Goal: Information Seeking & Learning: Learn about a topic

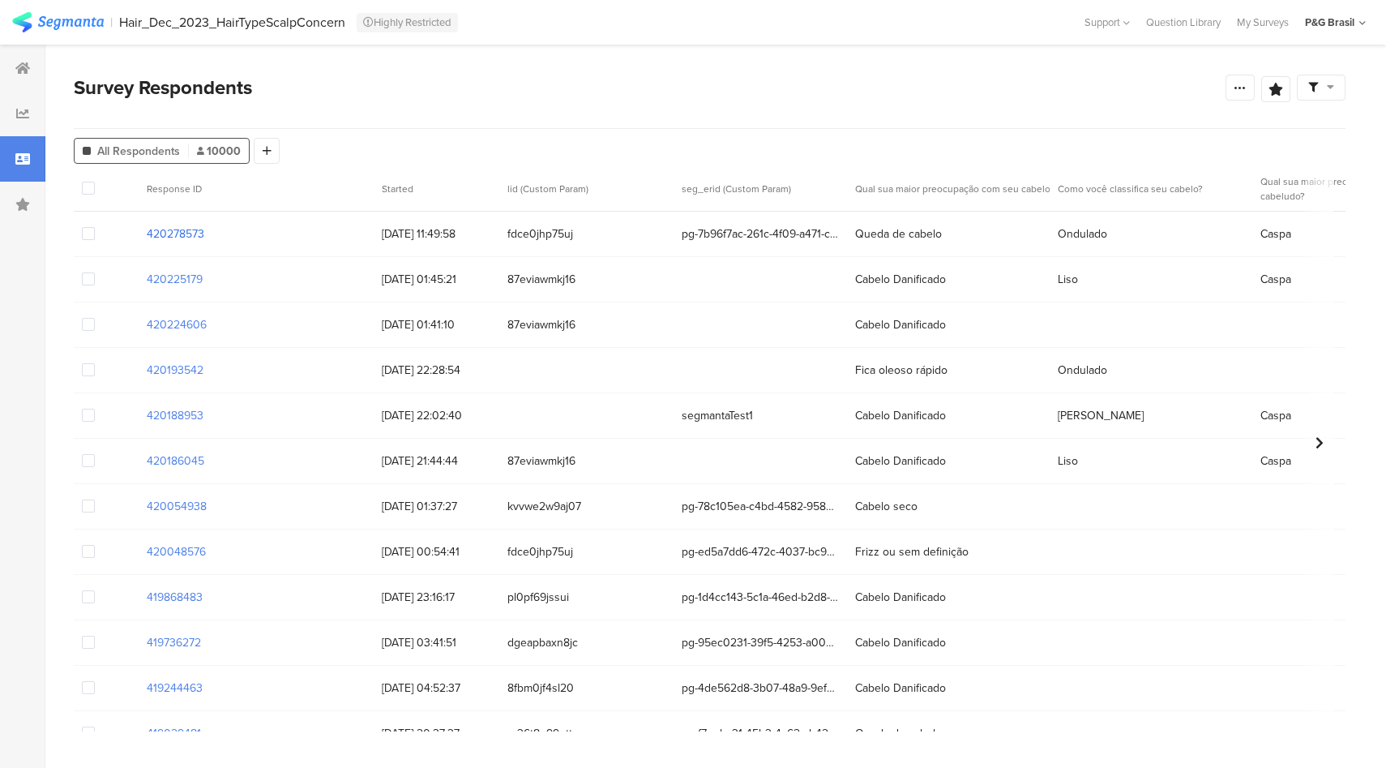
click at [188, 236] on section "420278573" at bounding box center [176, 233] width 58 height 17
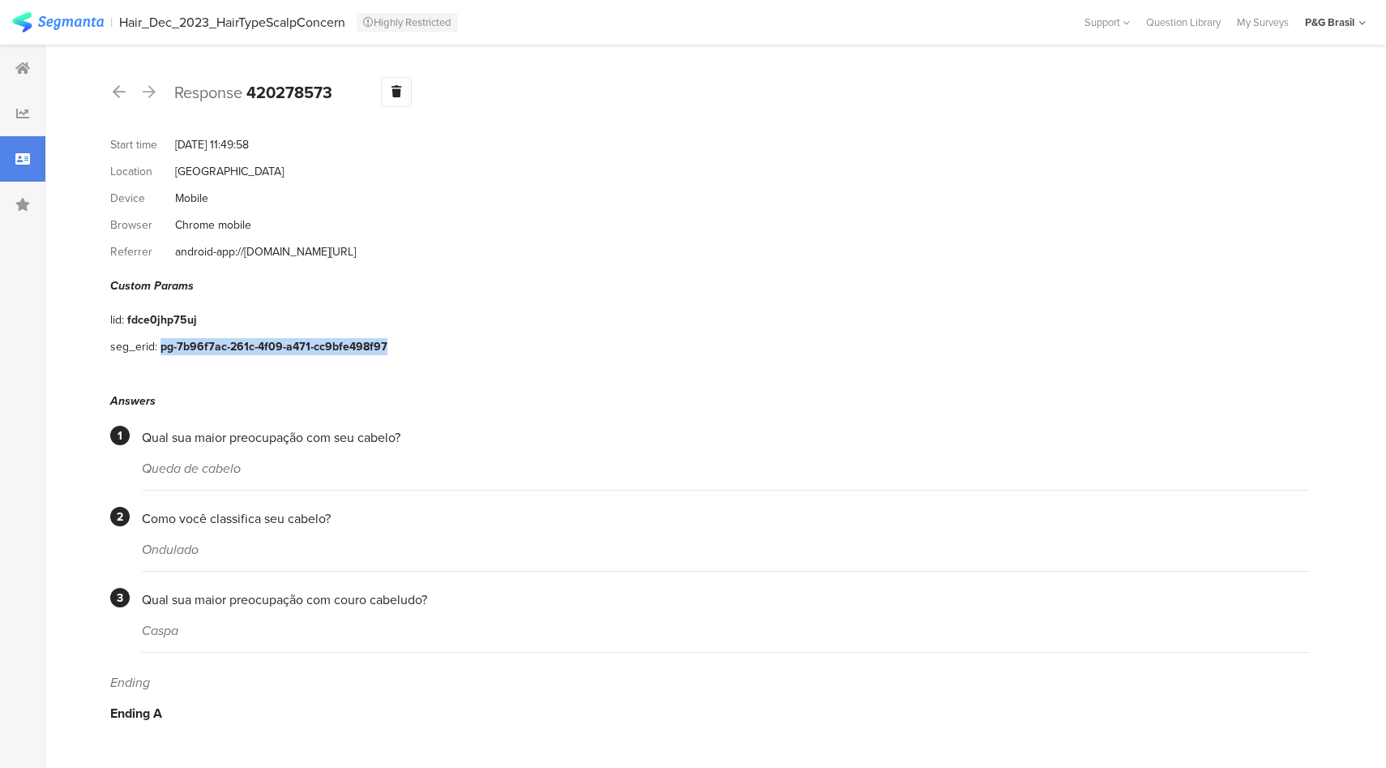
drag, startPoint x: 393, startPoint y: 334, endPoint x: 161, endPoint y: 341, distance: 232.0
click at [161, 341] on div "seg_erid: pg-7b96f7ac-261c-4f09-a471-cc9bfe498f97" at bounding box center [709, 346] width 1199 height 27
copy div "pg-7b96f7ac-261c-4f09-a471-cc9bfe498f97"
click at [24, 156] on icon at bounding box center [22, 158] width 15 height 13
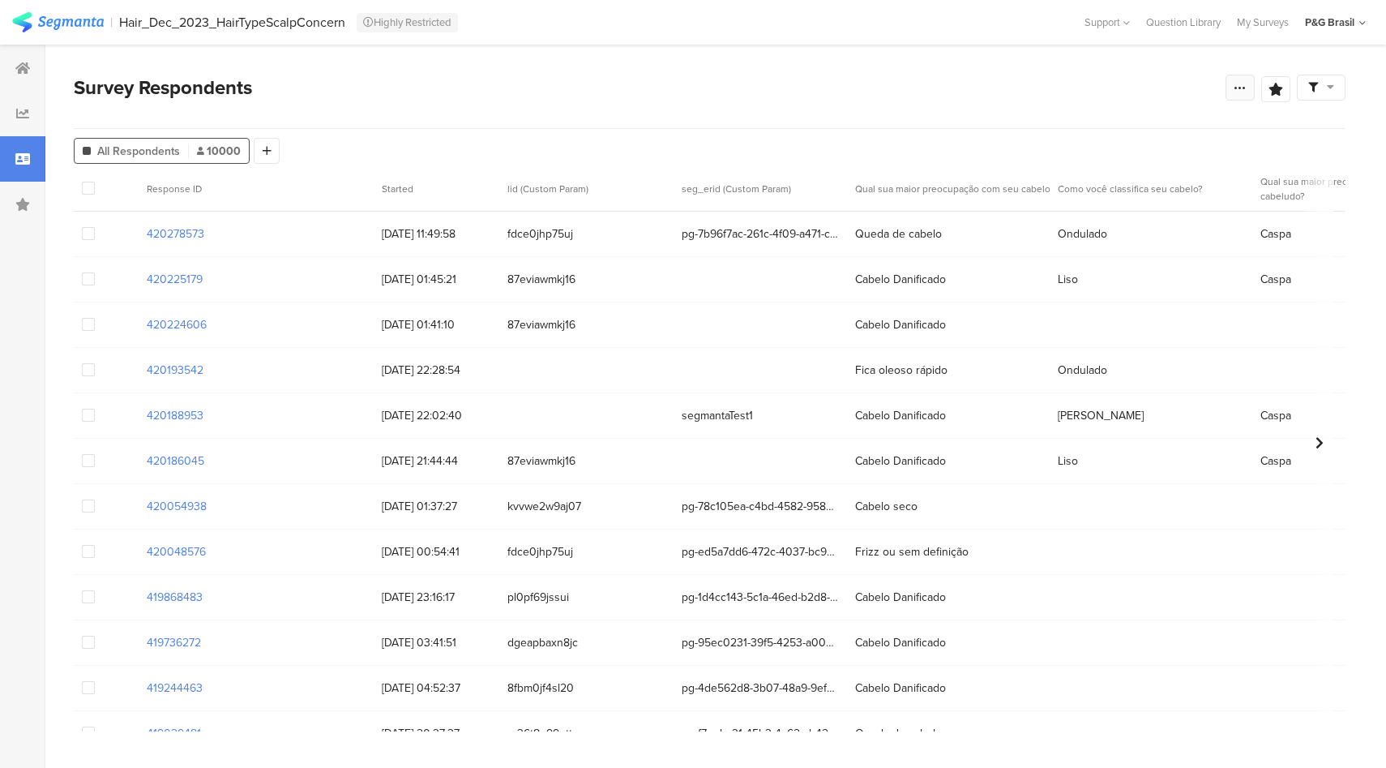
click at [1253, 79] on div at bounding box center [1240, 88] width 29 height 26
click at [1068, 211] on div "Edit survey" at bounding box center [1057, 216] width 56 height 16
drag, startPoint x: 1300, startPoint y: 13, endPoint x: 1355, endPoint y: 30, distance: 57.7
click at [1355, 30] on section "My Accounts PGE Test 4.8.24 Admin Riel Test Prod 11/13 Admin Riel Test Admin PG…" at bounding box center [1335, 22] width 77 height 45
copy div "P&G Brasil"
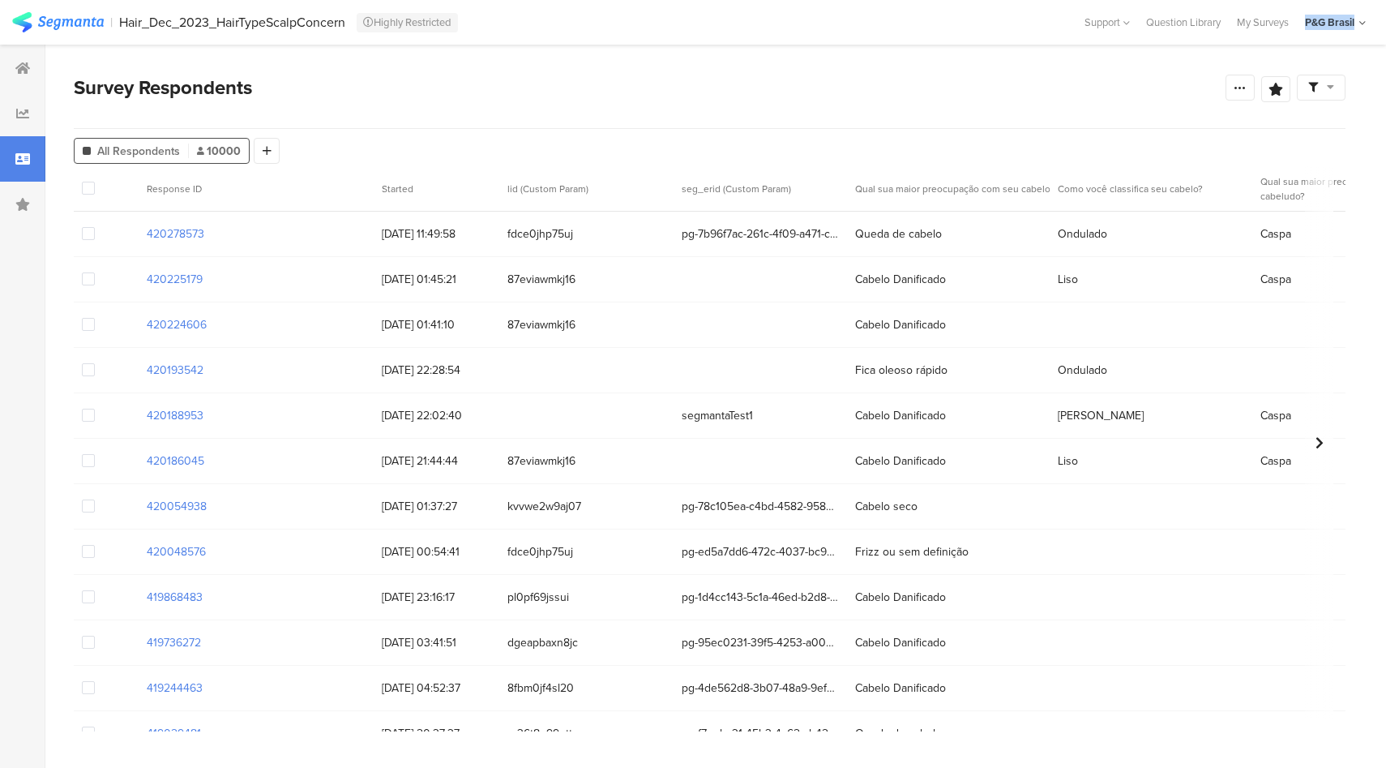
drag, startPoint x: 118, startPoint y: 9, endPoint x: 346, endPoint y: 33, distance: 229.9
click at [346, 33] on section "| Hair_Dec_2023_HairTypeScalpConcern Highly Restricted Help Center Live Chat Su…" at bounding box center [693, 22] width 1386 height 45
copy div "Hair_Dec_2023_HairTypeScalpConcern"
click at [1344, 25] on div "P&G Brasil" at bounding box center [1329, 22] width 49 height 15
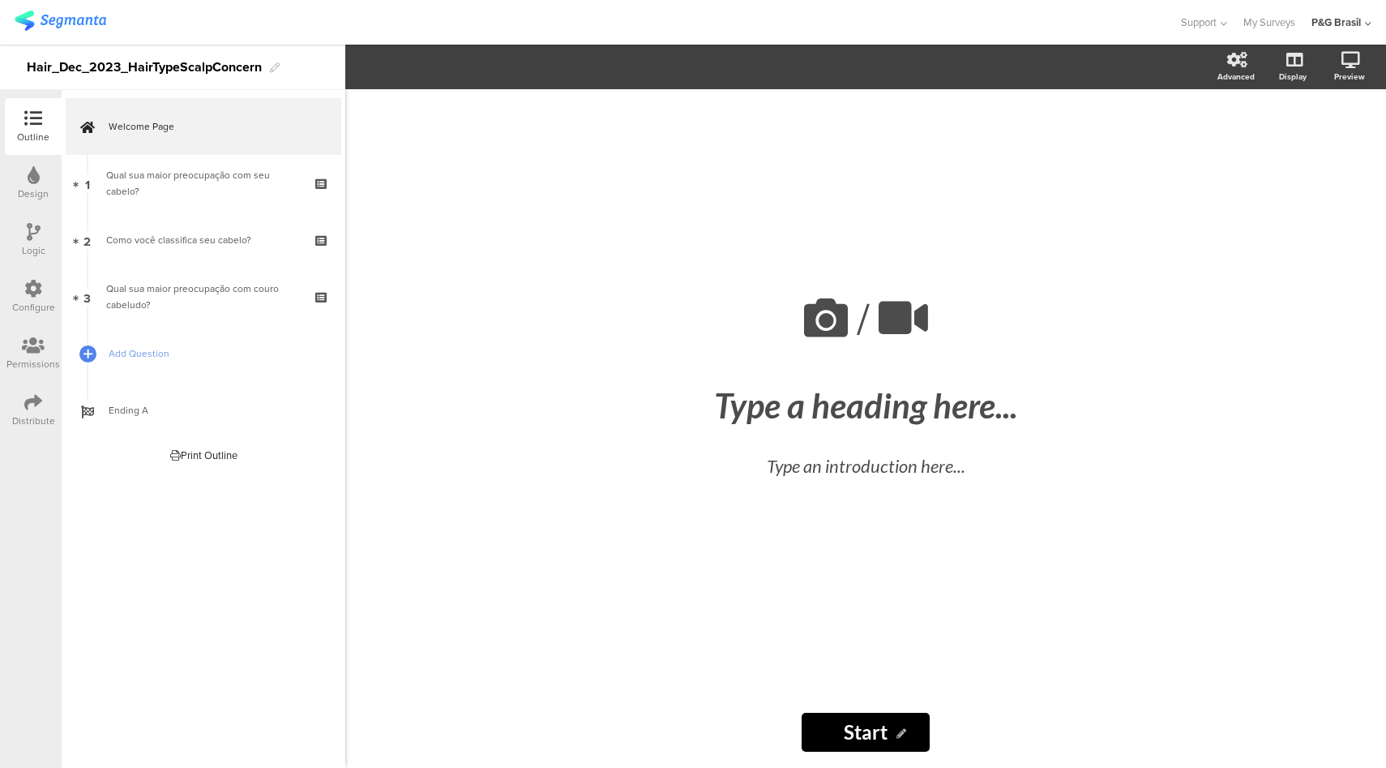
click at [37, 296] on icon at bounding box center [33, 289] width 18 height 18
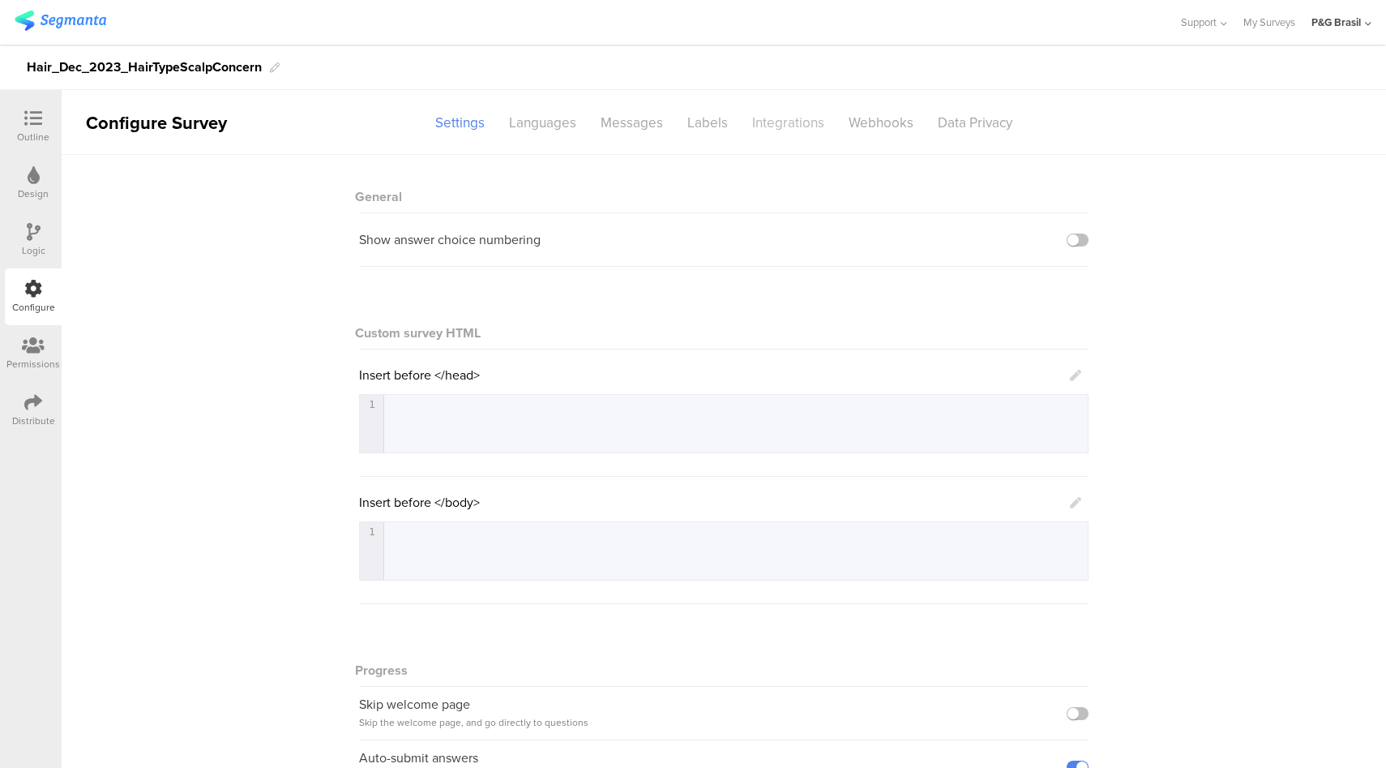
click at [799, 130] on div "Integrations" at bounding box center [788, 123] width 96 height 28
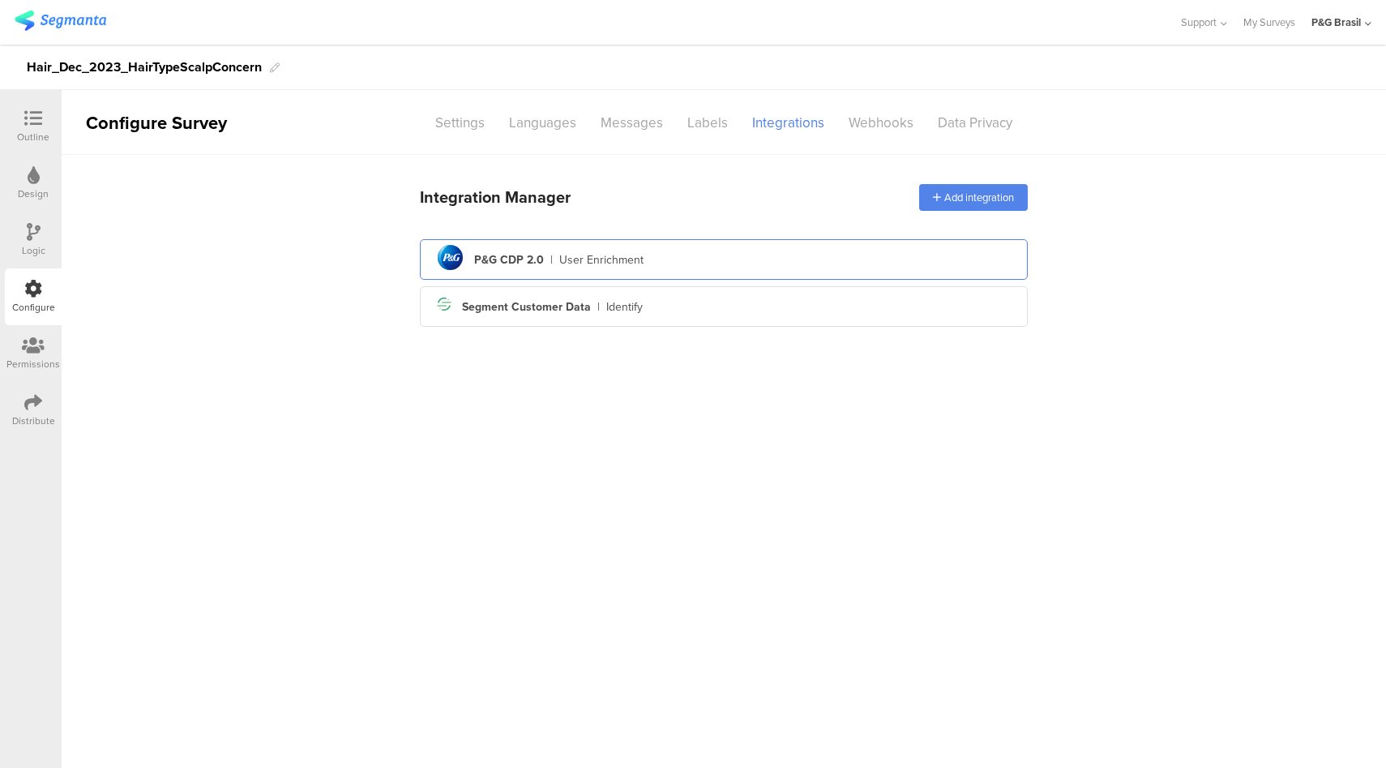
click at [799, 263] on div "pg logo P&G CDP 2.0 | User Enrichment" at bounding box center [724, 260] width 582 height 40
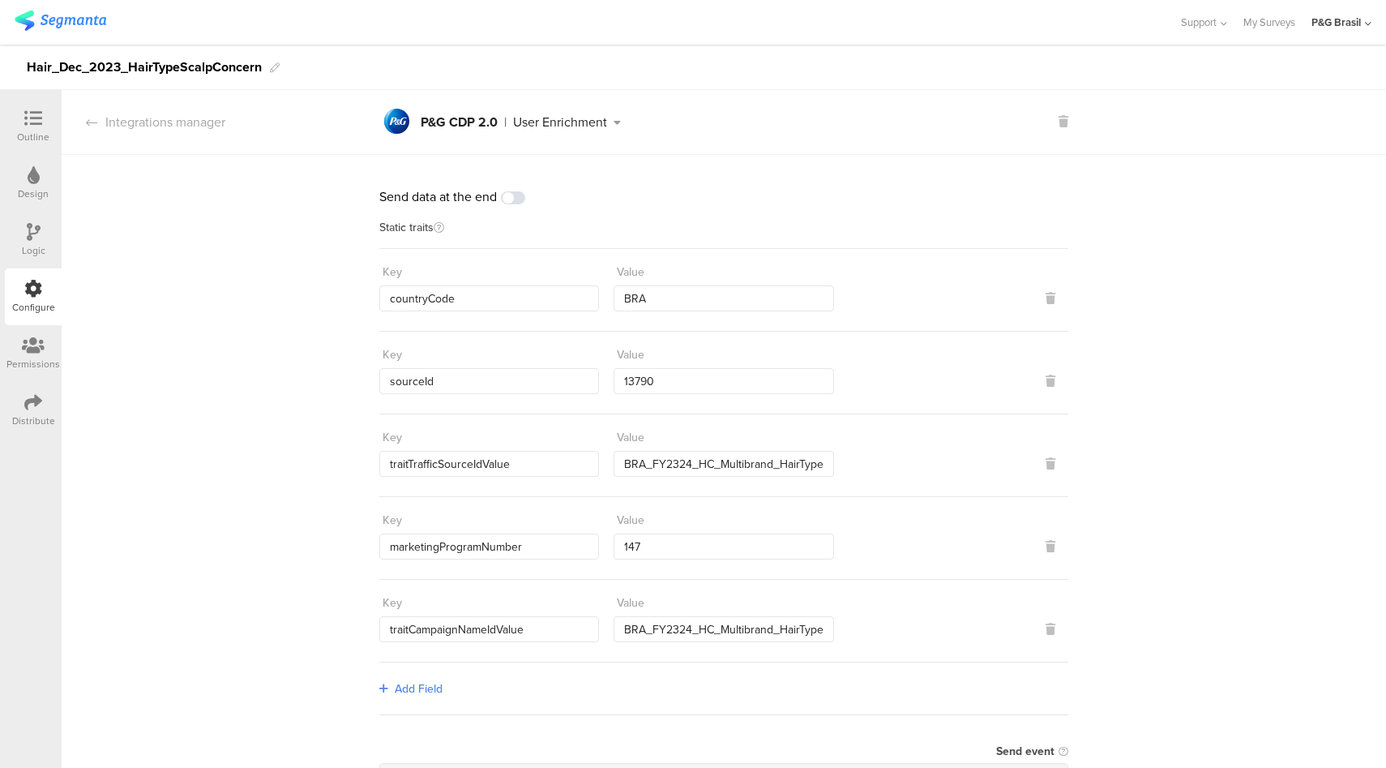
click at [24, 409] on icon at bounding box center [33, 402] width 18 height 18
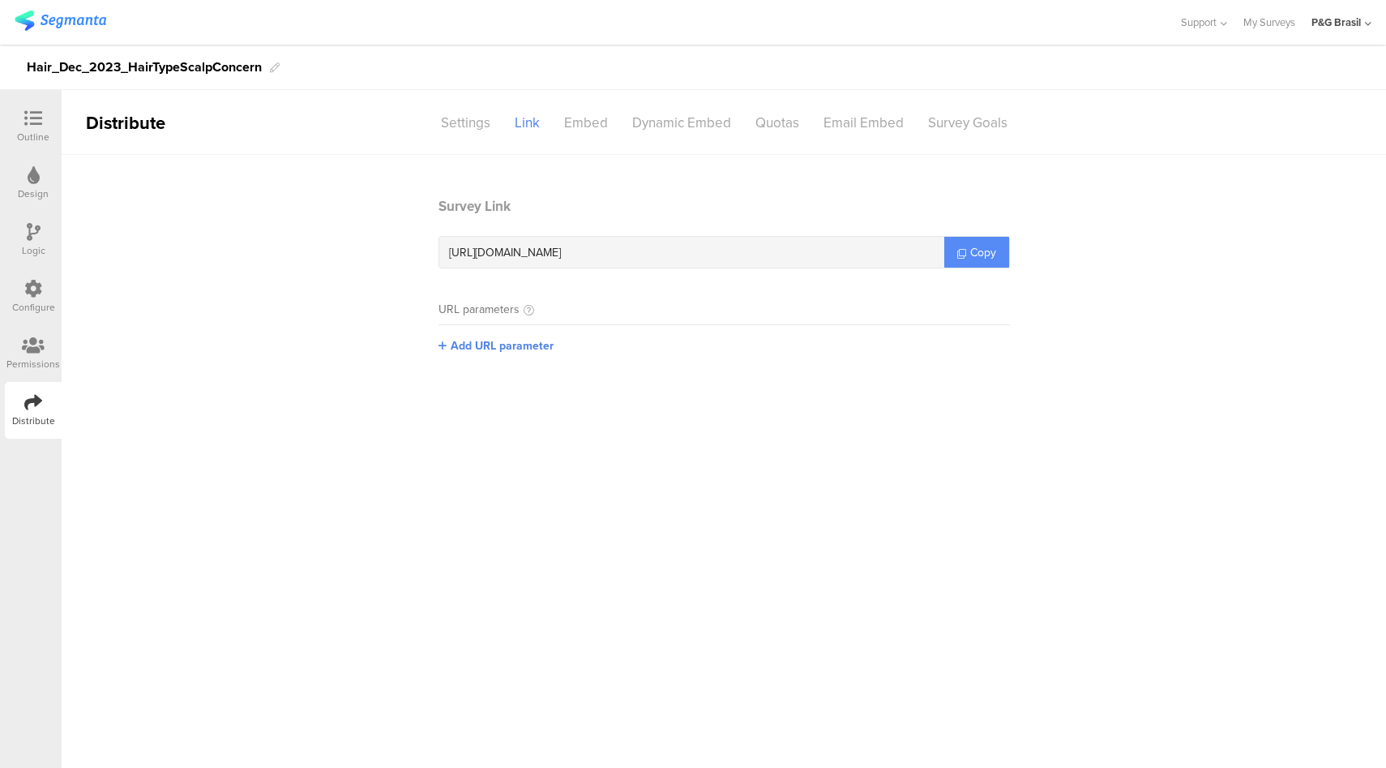
click at [986, 256] on span "Copy" at bounding box center [983, 252] width 26 height 17
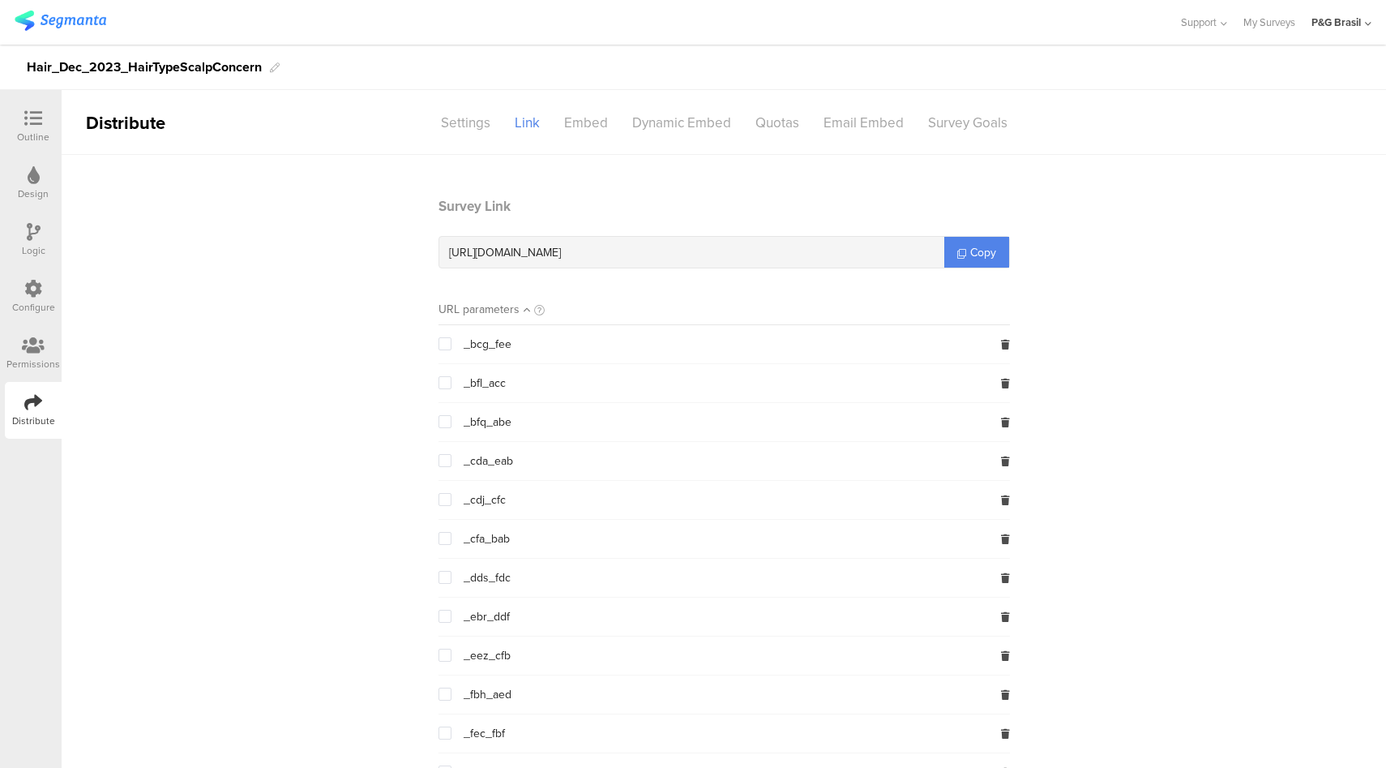
click at [42, 297] on div "Configure" at bounding box center [33, 296] width 57 height 57
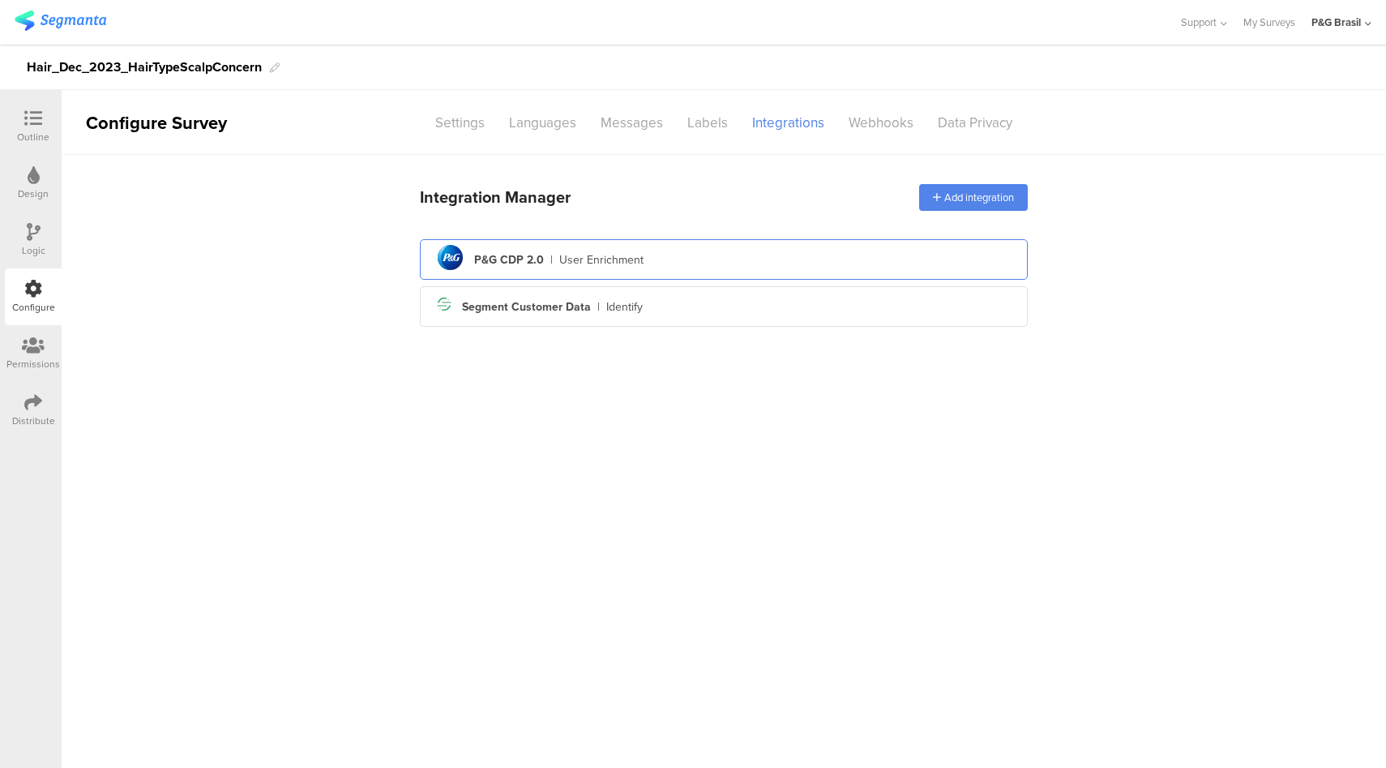
click at [753, 253] on div "pg logo P&G CDP 2.0 | User Enrichment" at bounding box center [724, 260] width 582 height 40
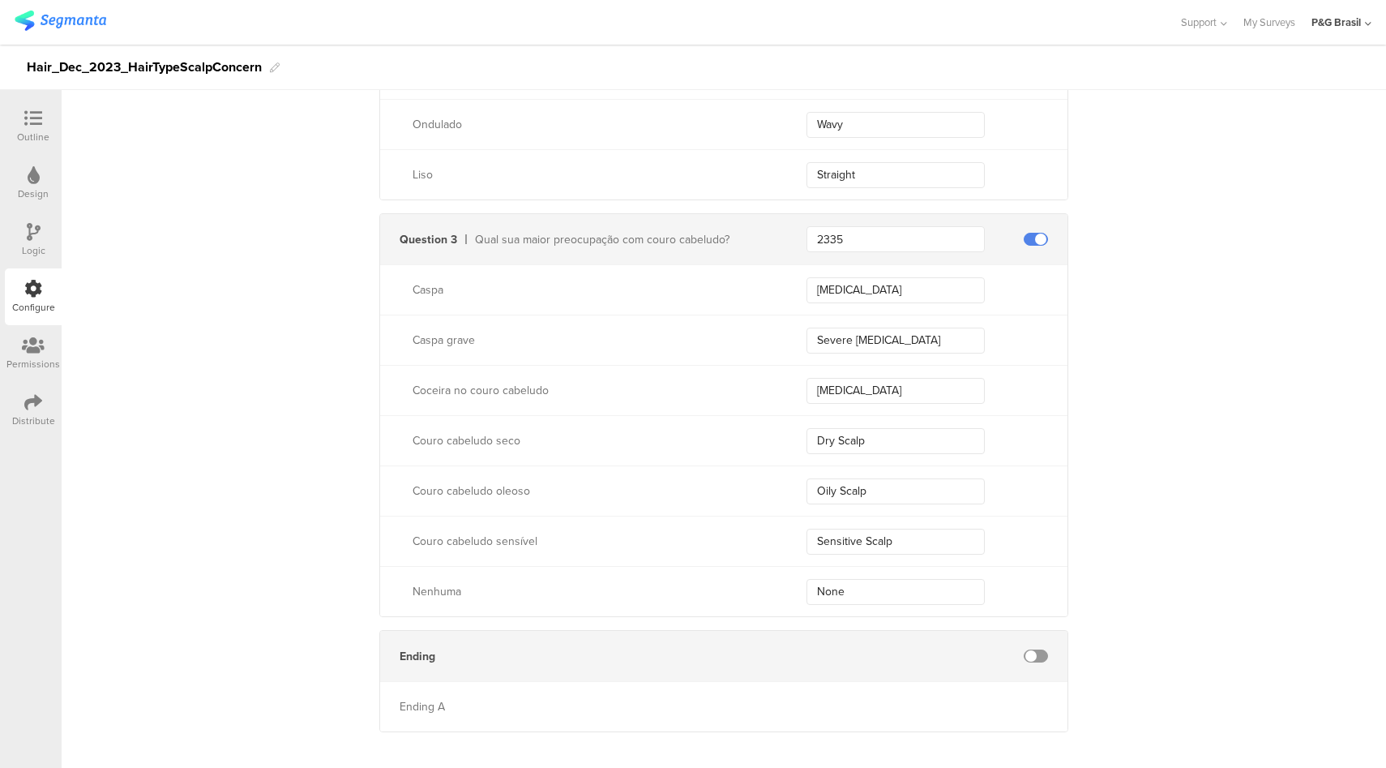
scroll to position [1184, 0]
click at [41, 124] on icon at bounding box center [33, 118] width 18 height 18
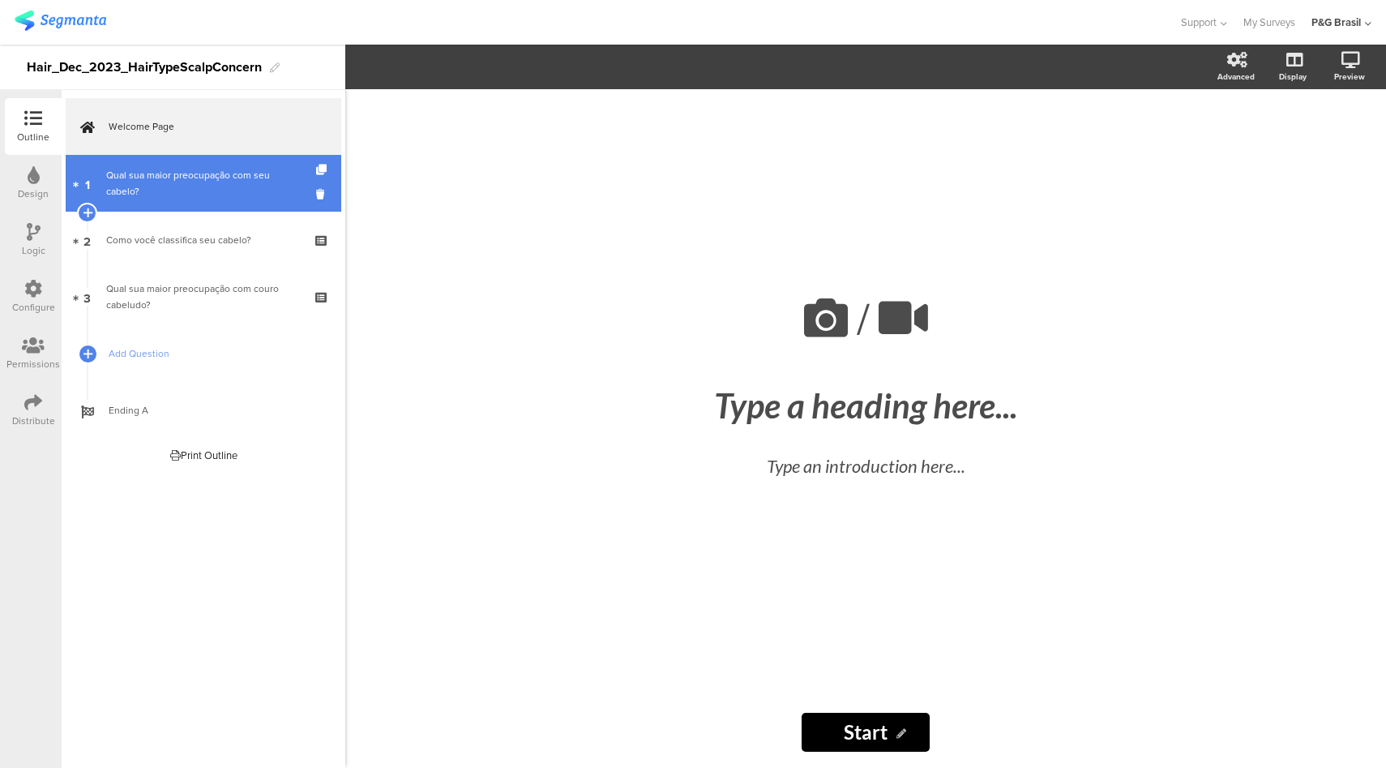
click at [222, 211] on link "1 Qual sua maior preocupação com seu cabelo?" at bounding box center [204, 183] width 276 height 57
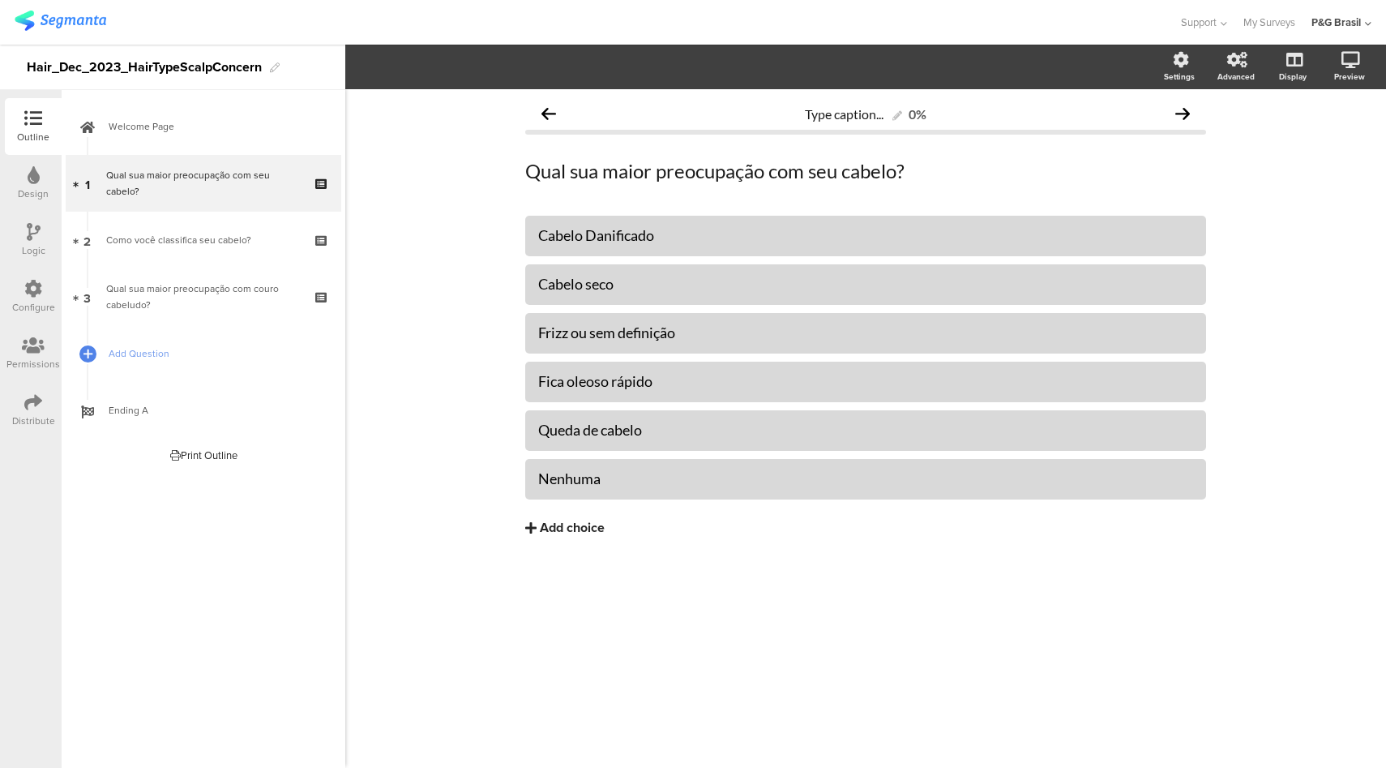
click at [41, 294] on icon at bounding box center [33, 289] width 18 height 18
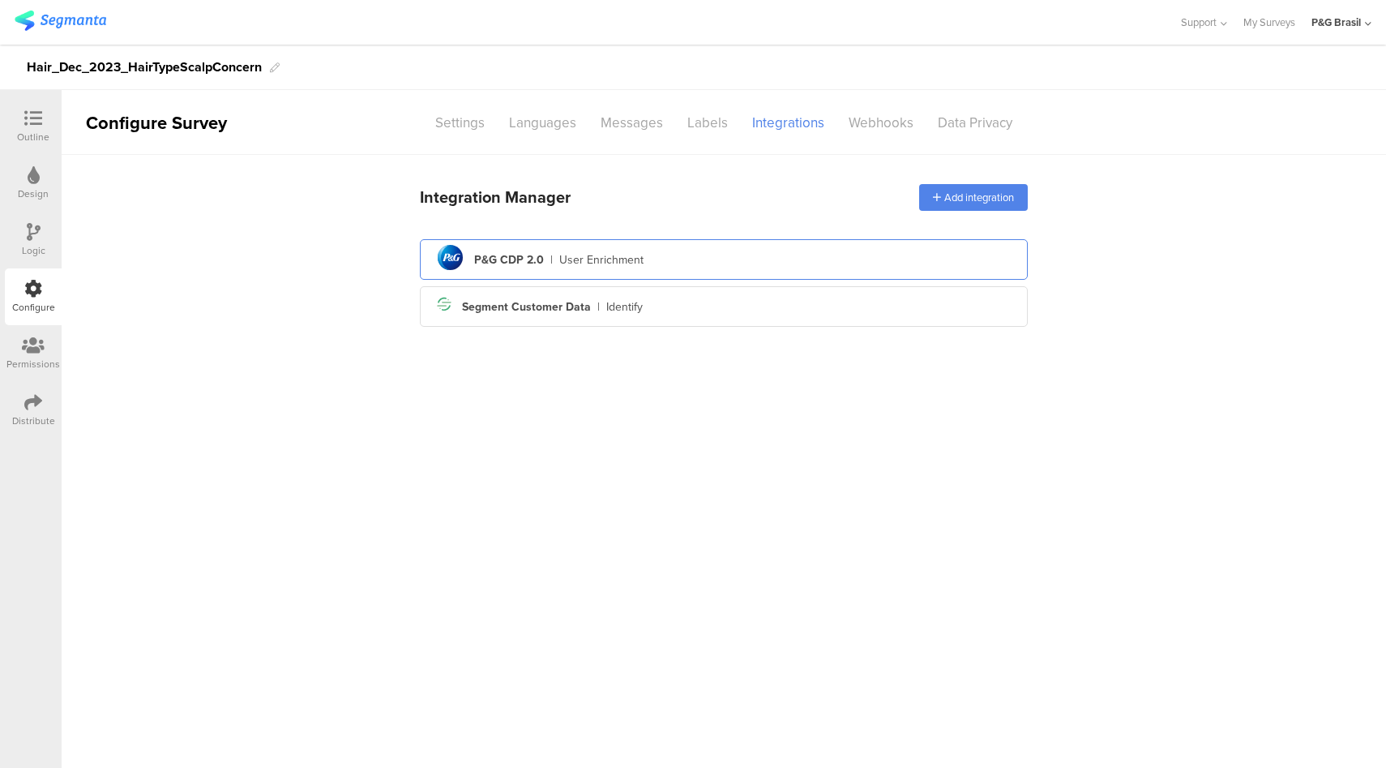
click at [726, 250] on div "pg logo P&G CDP 2.0 | User Enrichment" at bounding box center [724, 260] width 582 height 40
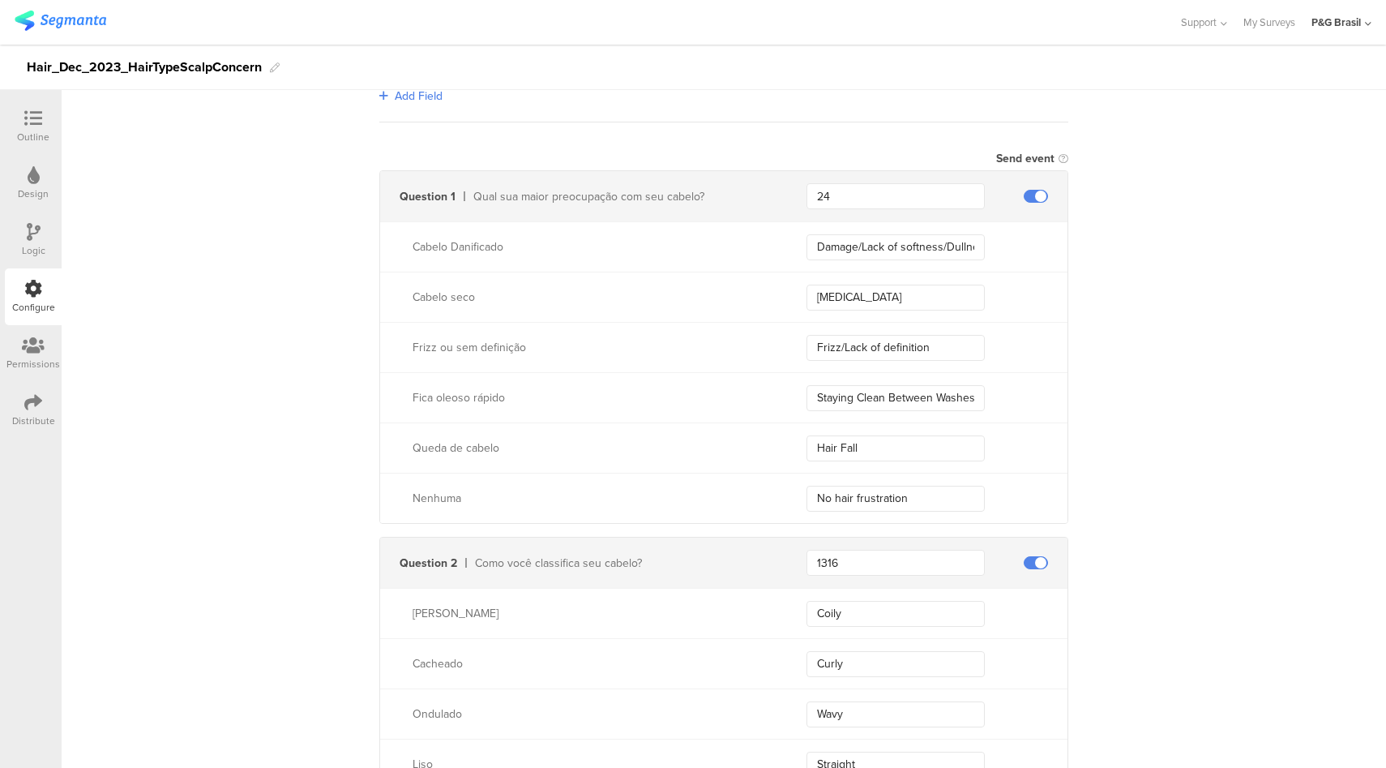
scroll to position [593, 0]
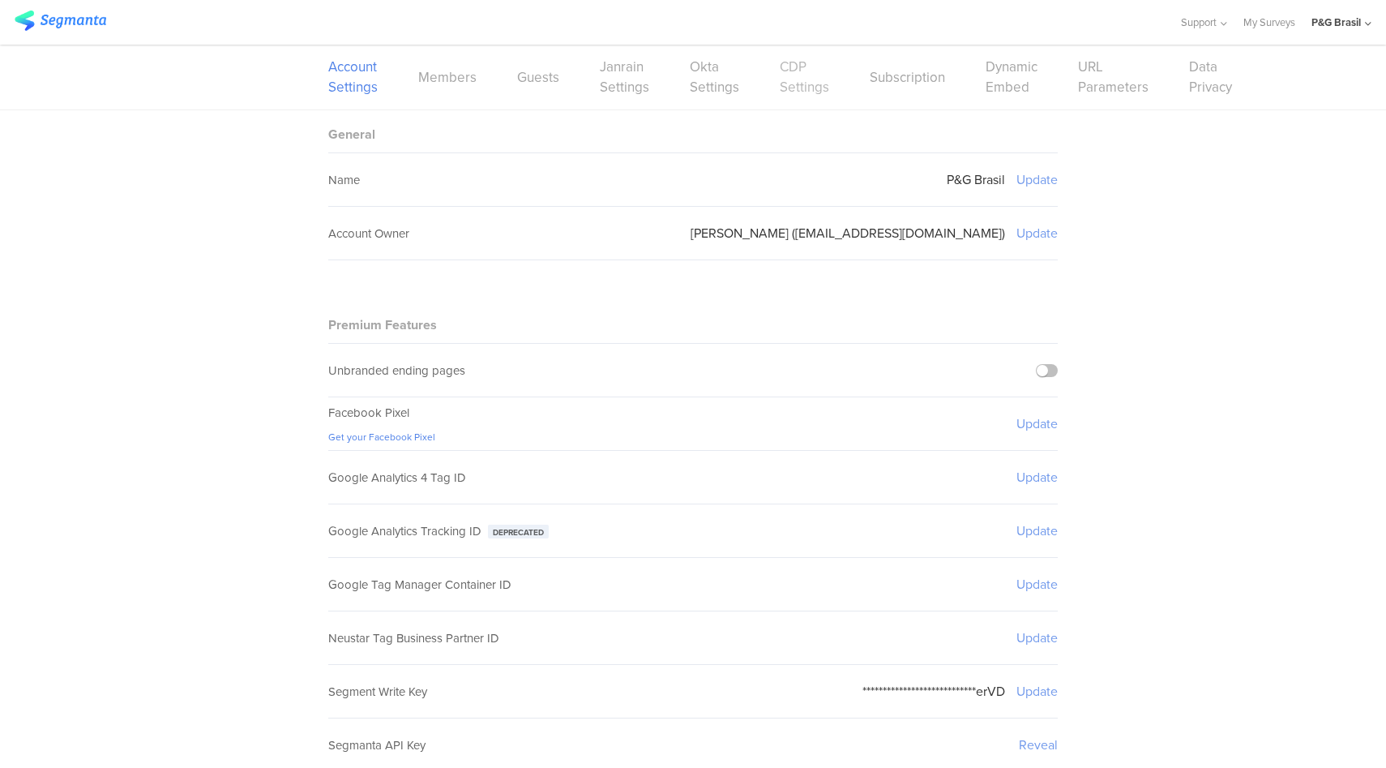
click at [780, 86] on link "CDP Settings" at bounding box center [804, 77] width 49 height 41
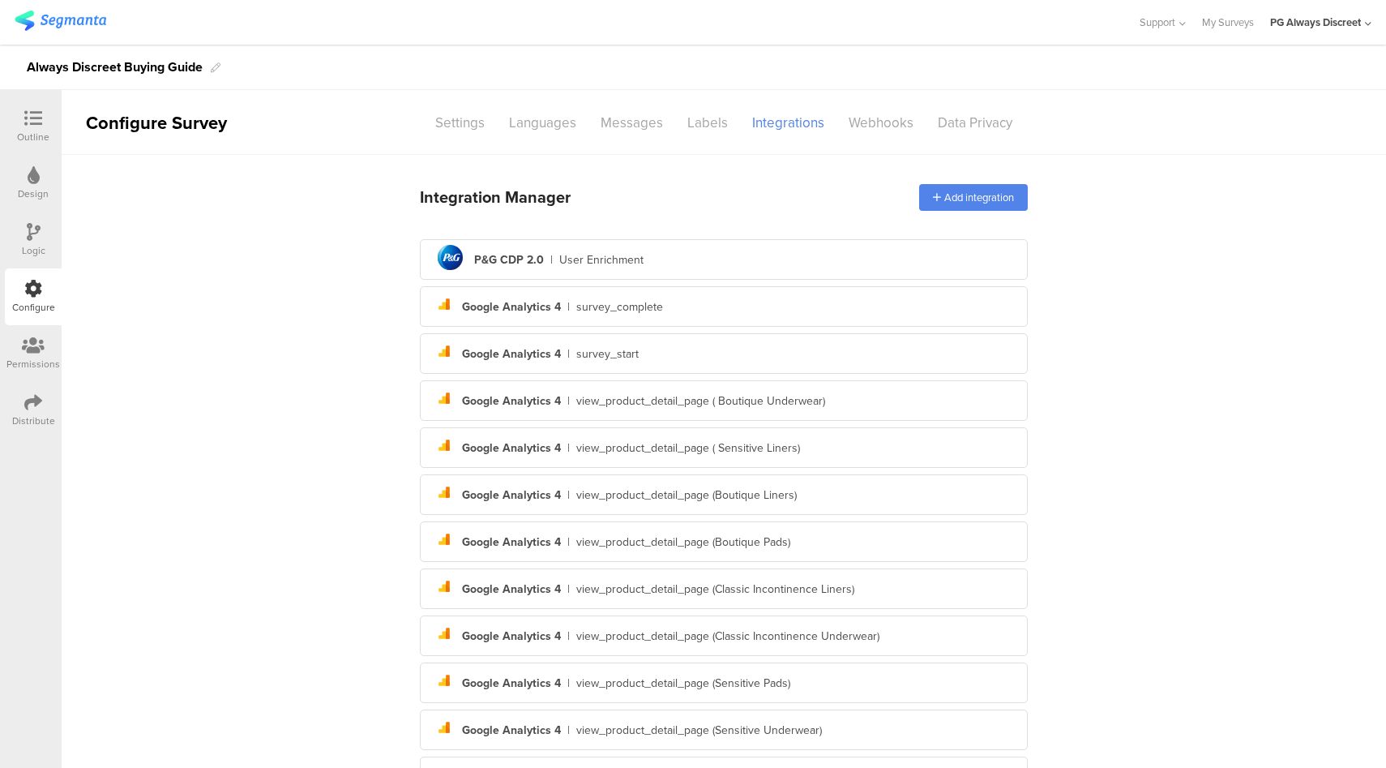
click at [27, 127] on div at bounding box center [33, 119] width 32 height 20
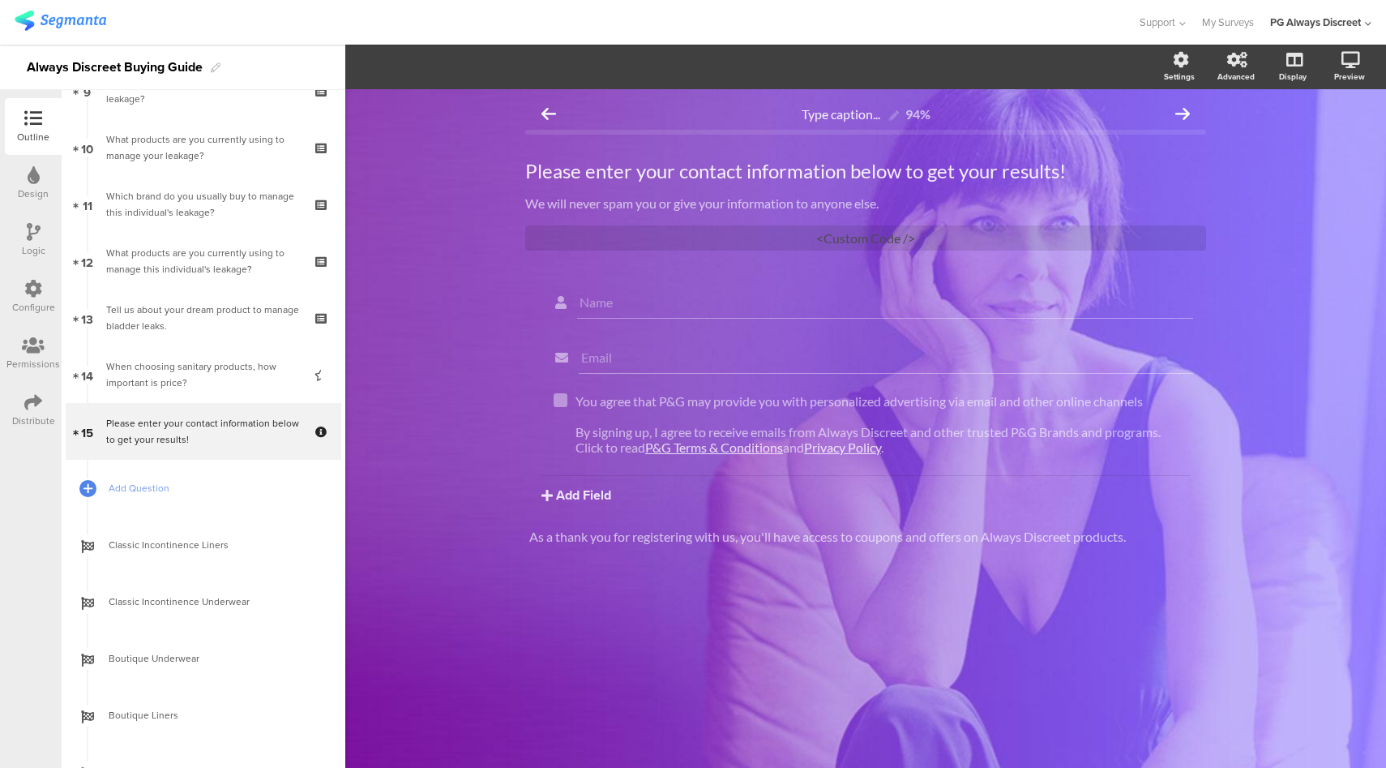
scroll to position [549, 0]
click at [33, 293] on icon at bounding box center [33, 289] width 18 height 18
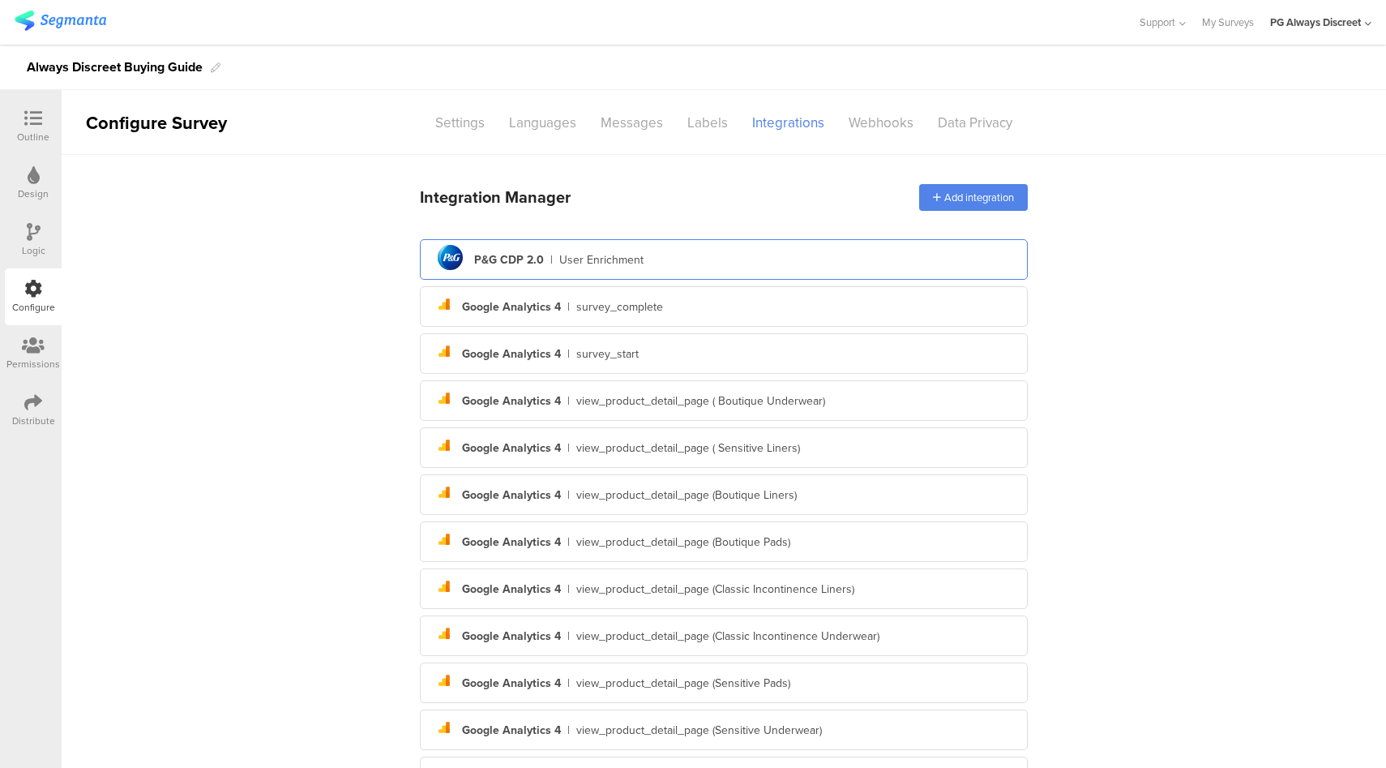
click at [688, 253] on div "pg logo P&G CDP 2.0 | User Enrichment" at bounding box center [724, 260] width 582 height 40
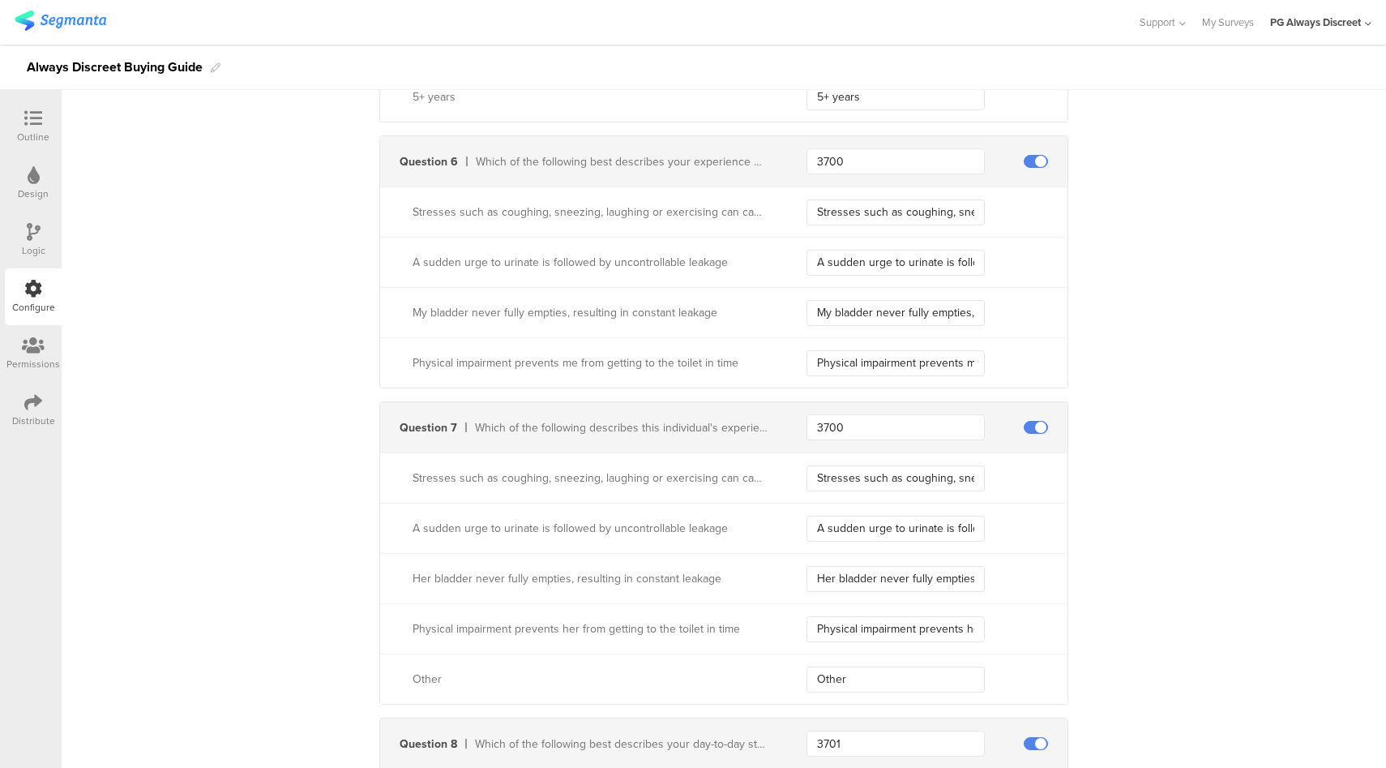
scroll to position [2250, 0]
click at [35, 240] on icon at bounding box center [34, 232] width 14 height 18
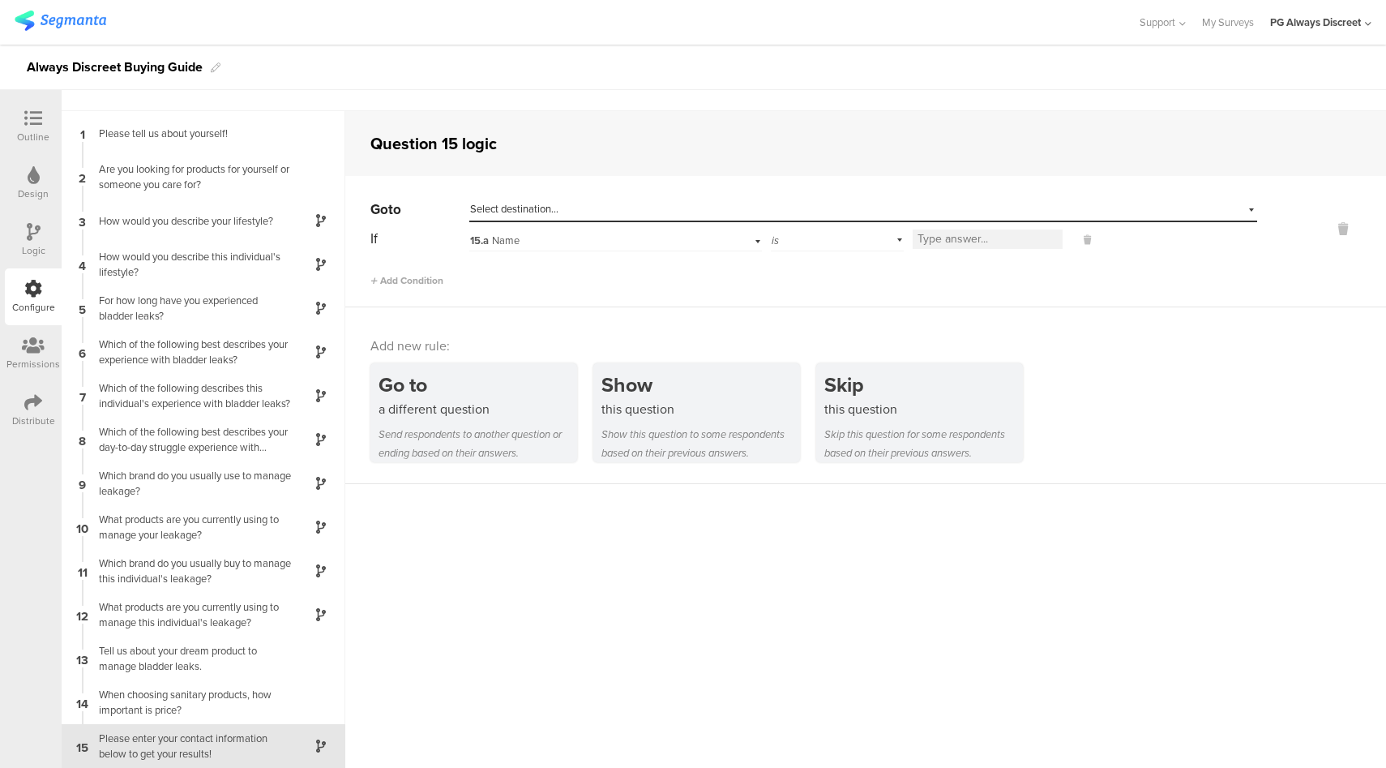
scroll to position [44, 0]
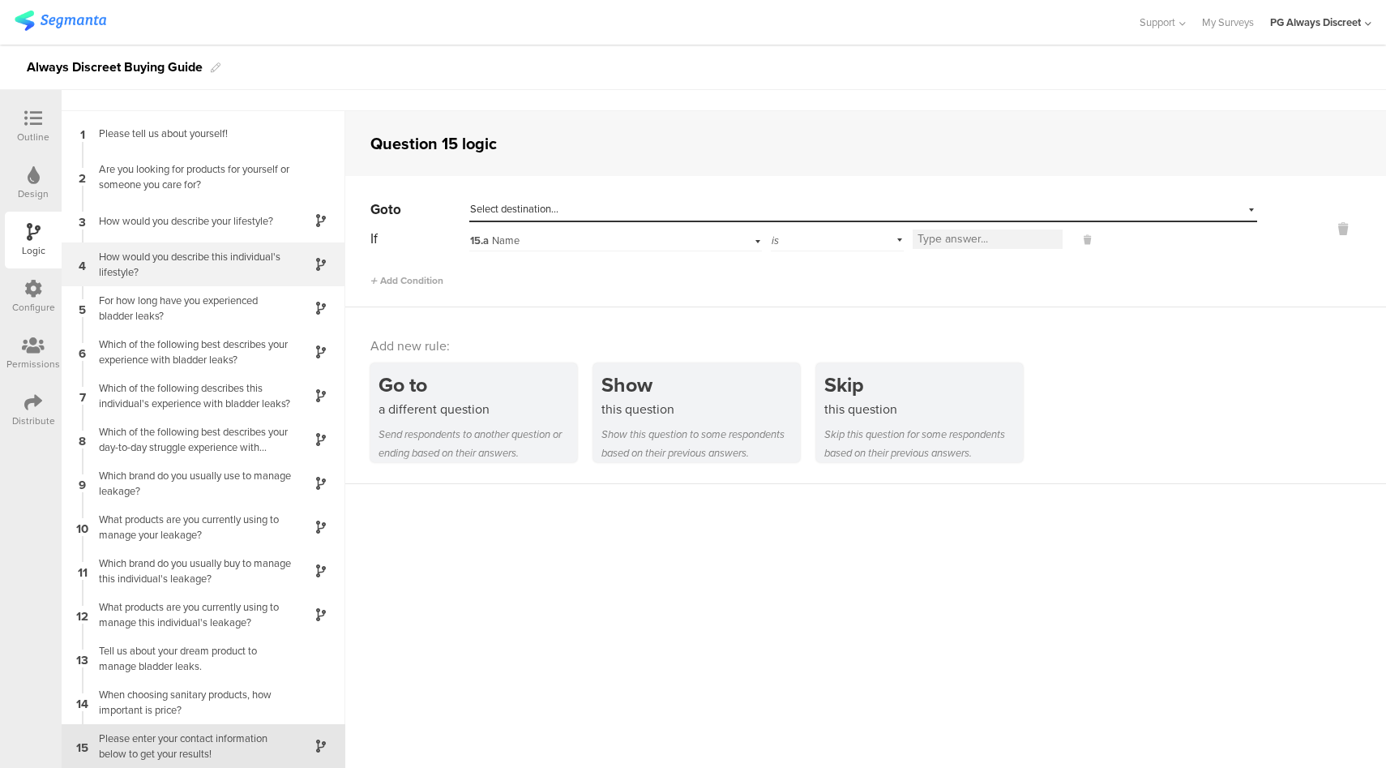
click at [160, 255] on div "How would you describe this individual's lifestyle?" at bounding box center [190, 264] width 203 height 31
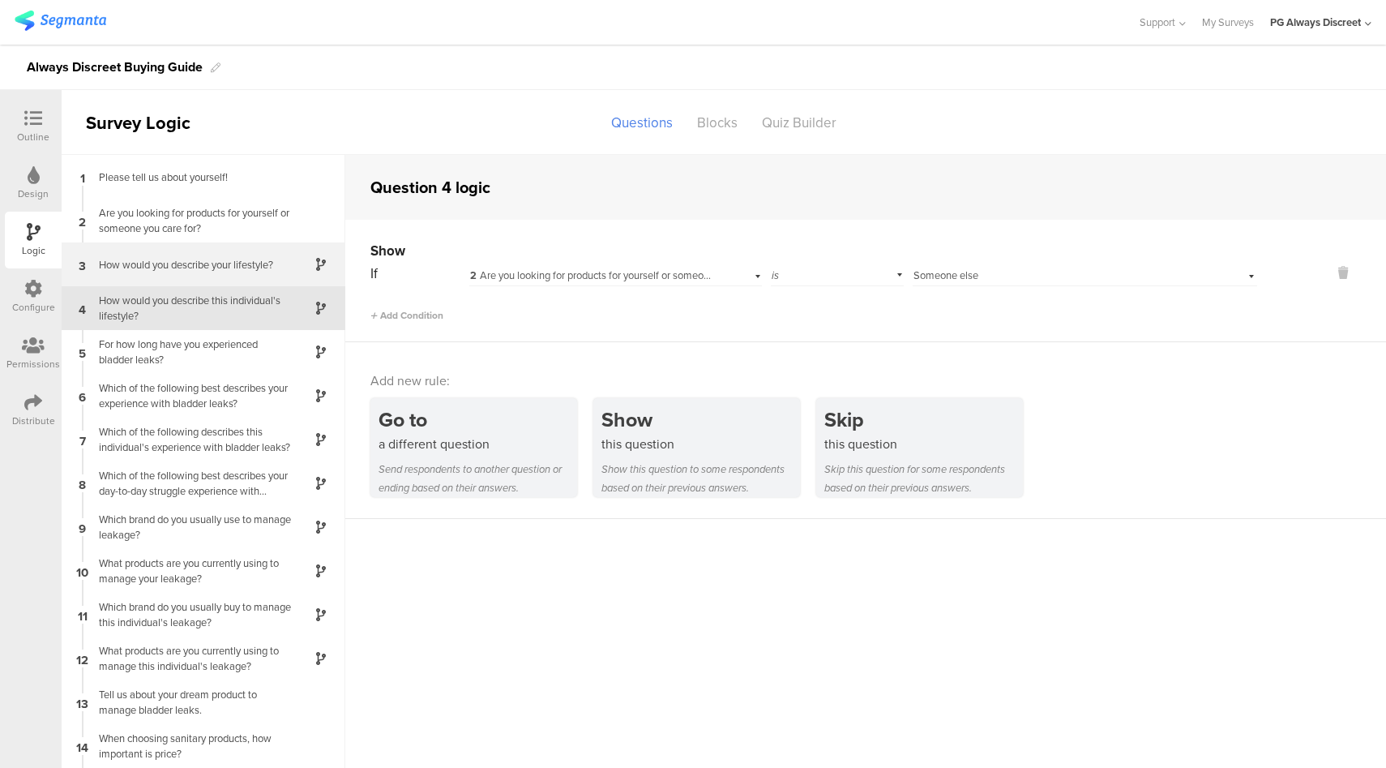
click at [170, 259] on div "How would you describe your lifestyle?" at bounding box center [190, 264] width 203 height 15
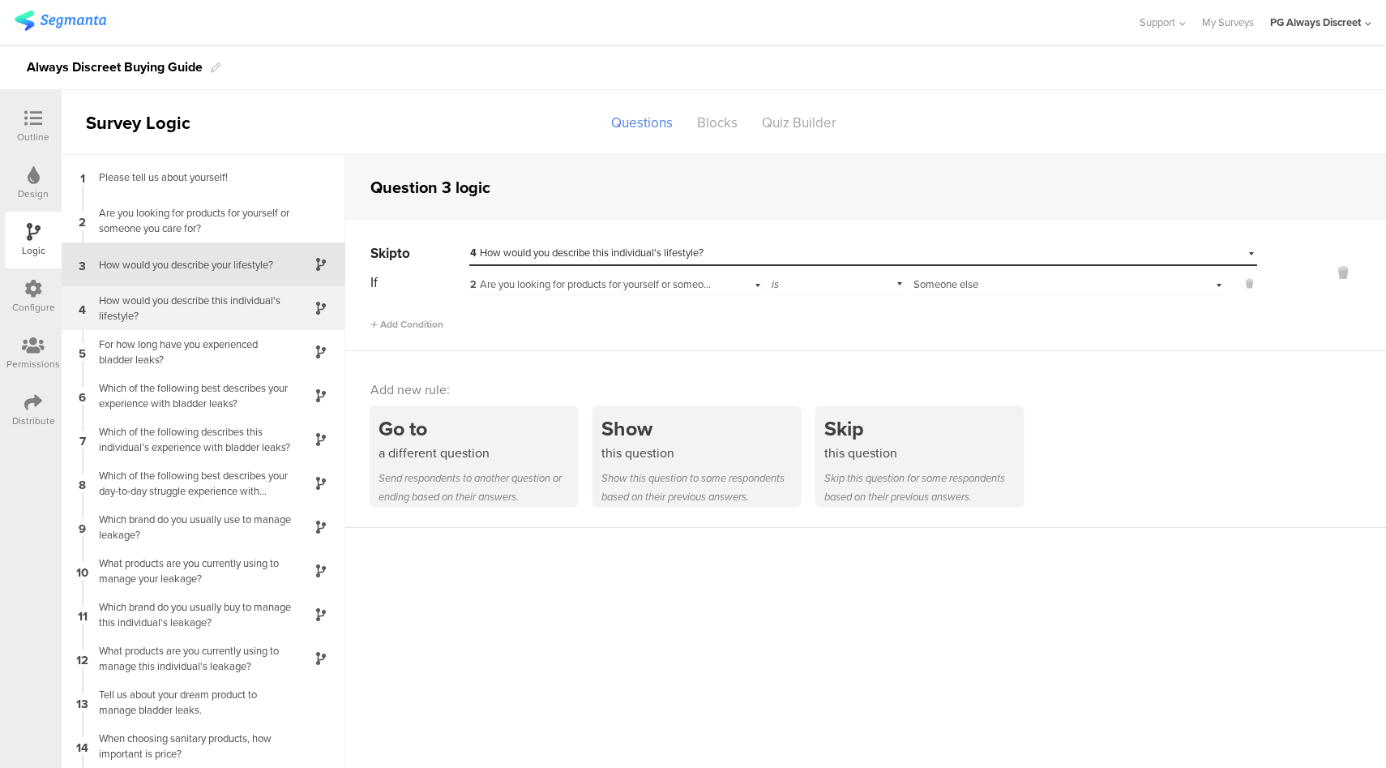
click at [191, 304] on div "How would you describe this individual's lifestyle?" at bounding box center [190, 308] width 203 height 31
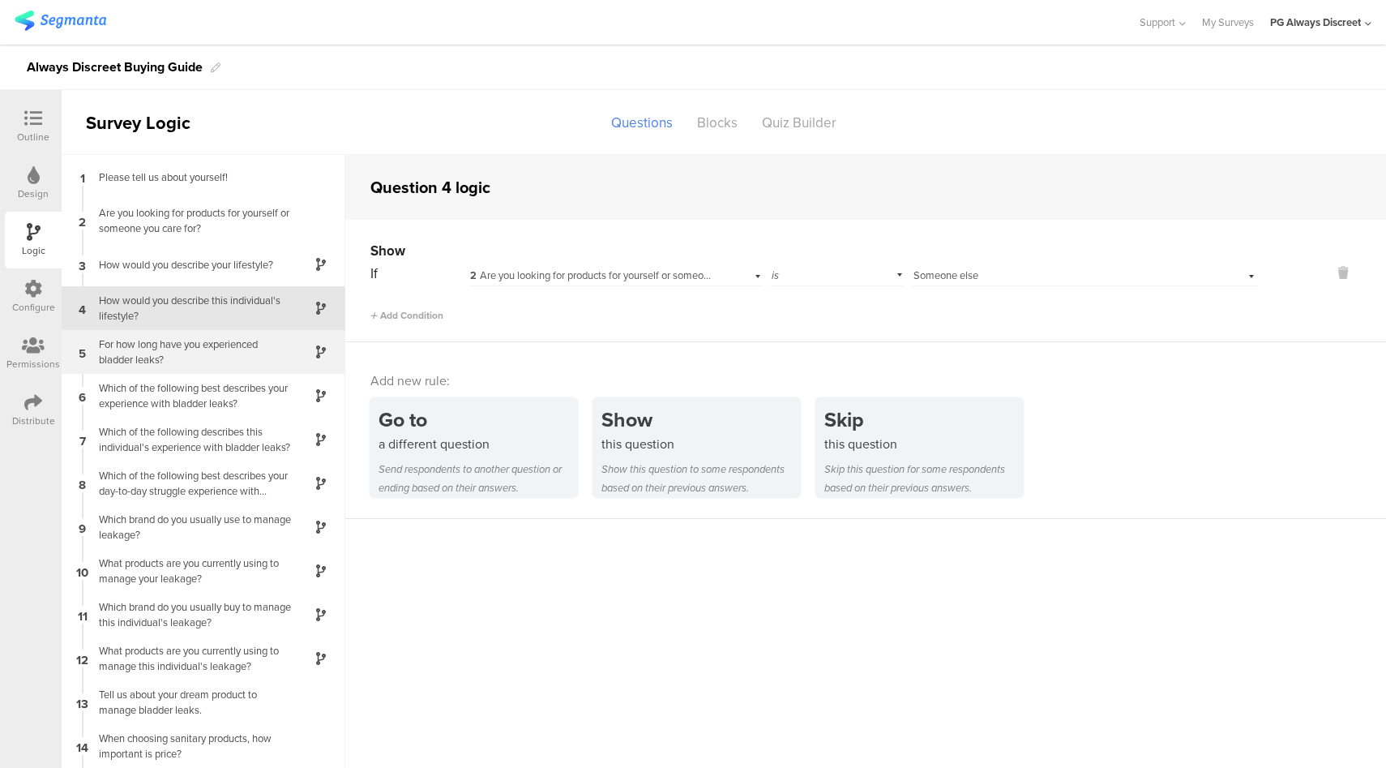
click at [198, 349] on div "For how long have you experienced bladder leaks?" at bounding box center [190, 351] width 203 height 31
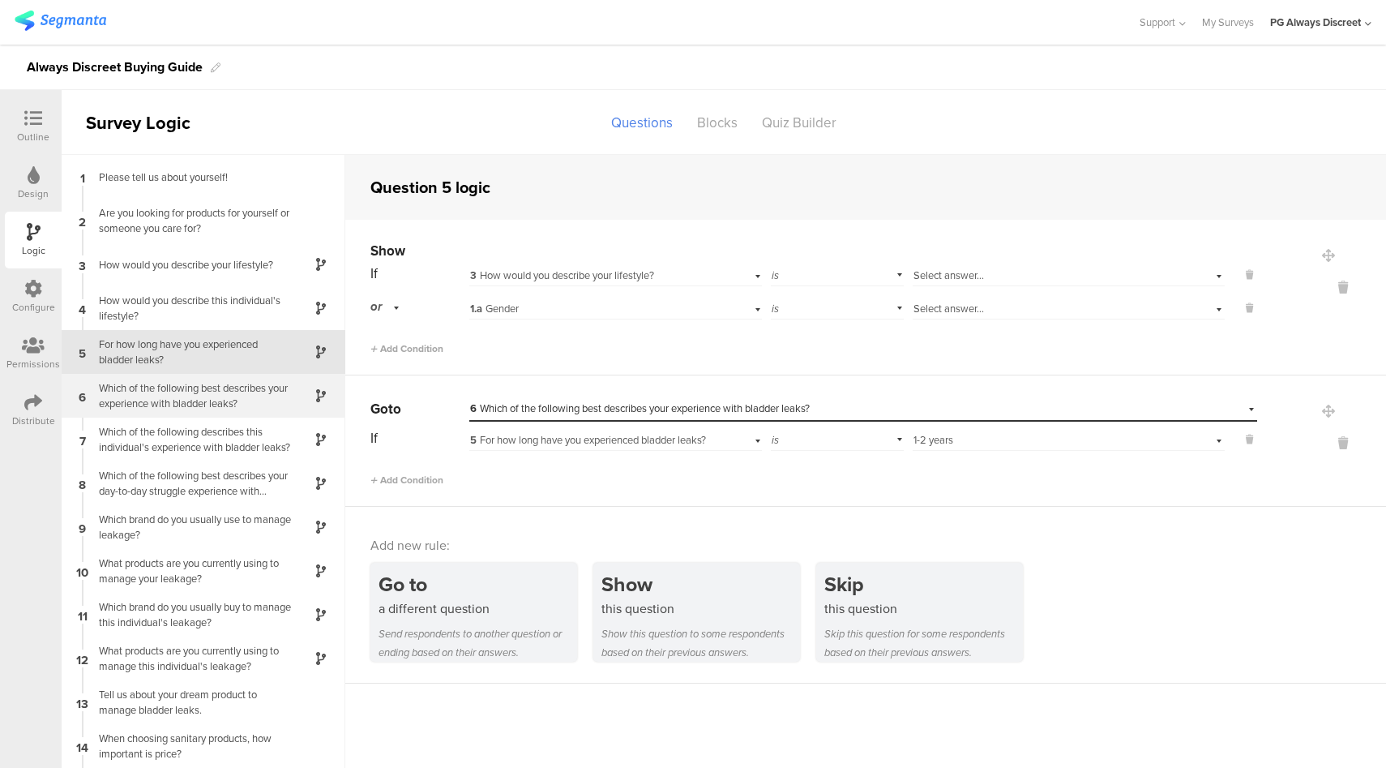
click at [197, 391] on div "Which of the following best describes your experience with bladder leaks?" at bounding box center [190, 395] width 203 height 31
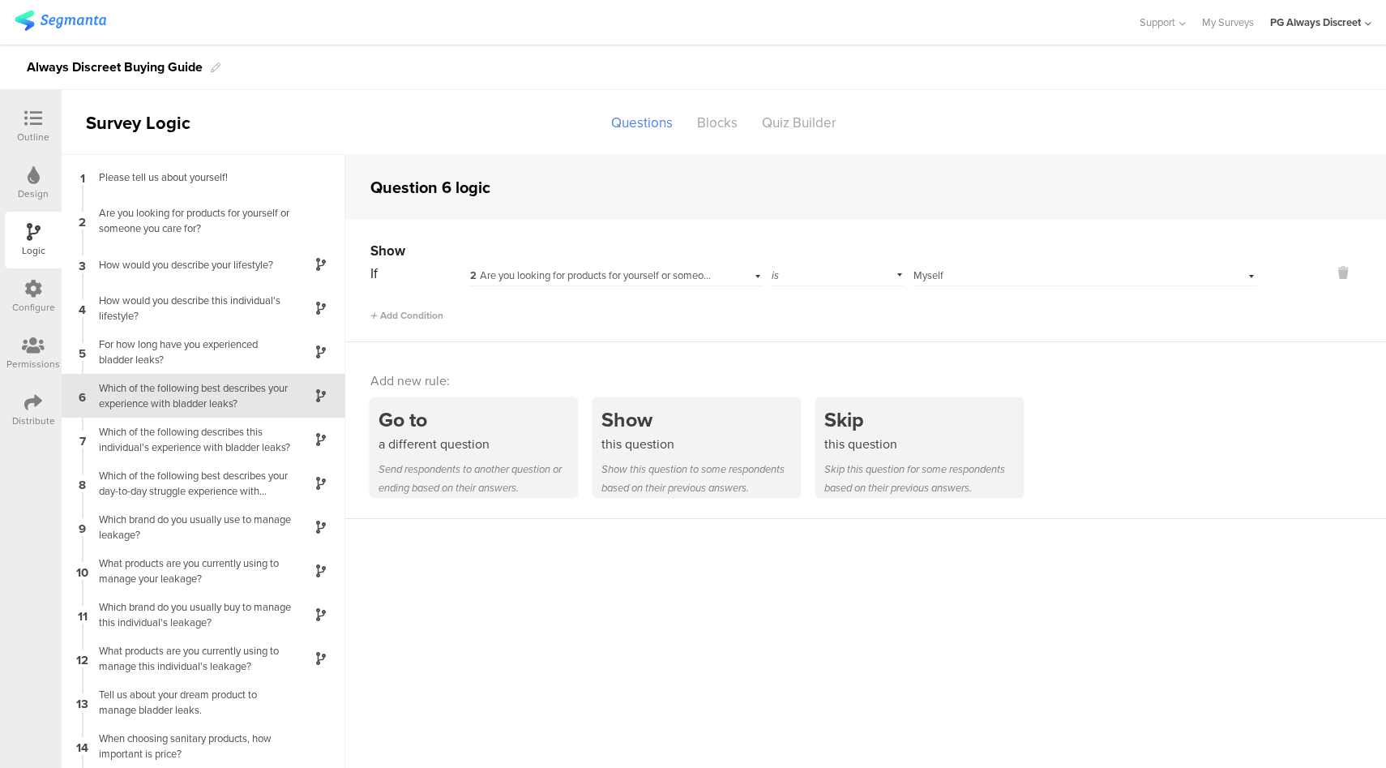
click at [24, 286] on icon at bounding box center [33, 289] width 18 height 18
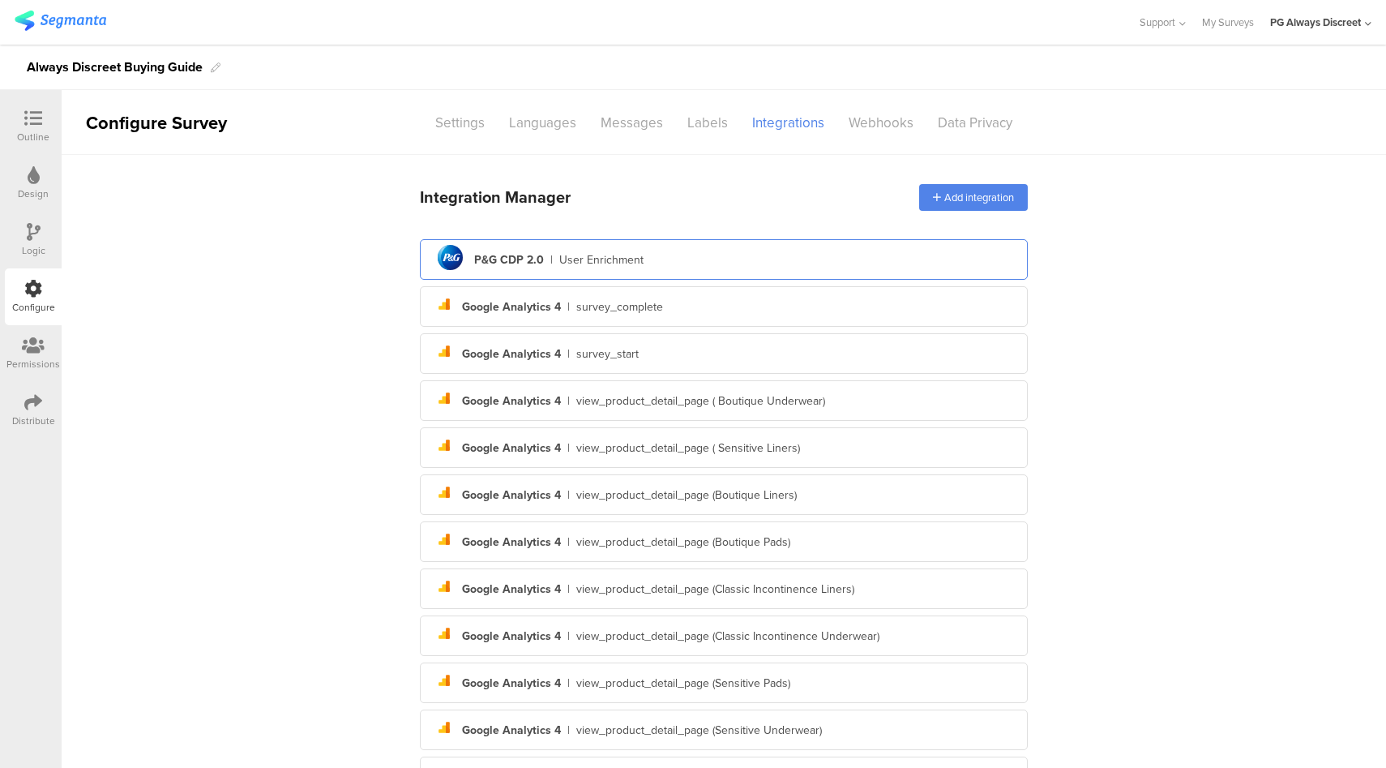
click at [585, 267] on div "User Enrichment" at bounding box center [601, 259] width 84 height 17
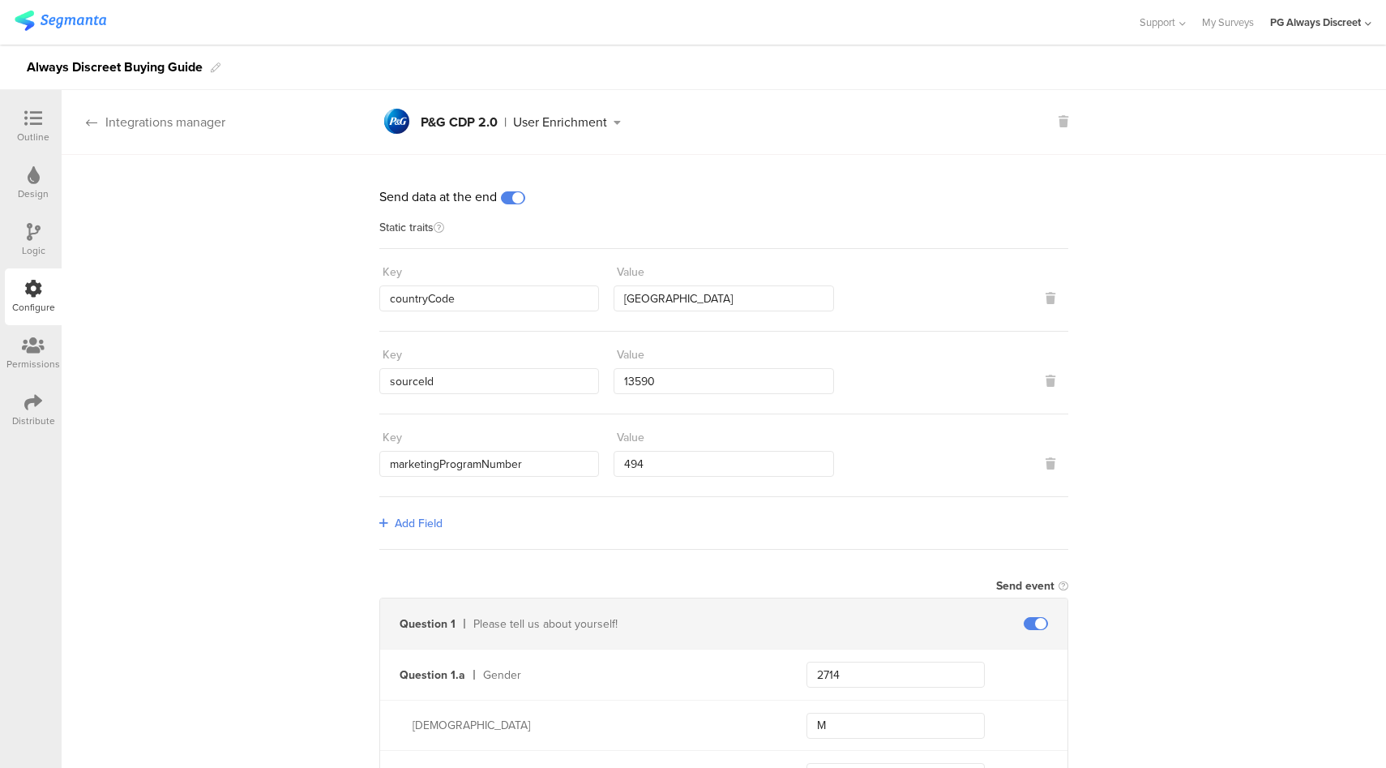
click at [184, 130] on div "Integrations manager" at bounding box center [144, 122] width 164 height 19
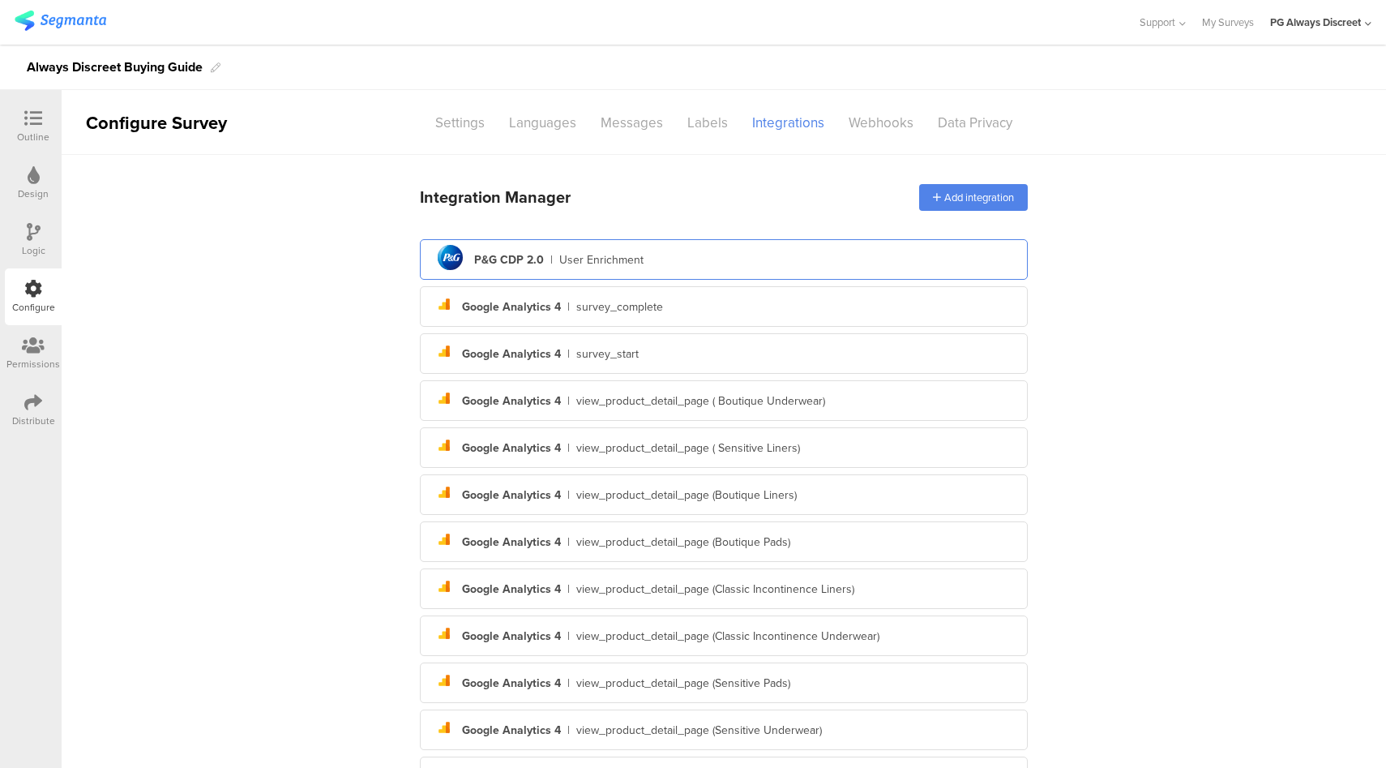
click at [610, 246] on div "pg logo P&G CDP 2.0 | User Enrichment" at bounding box center [724, 260] width 582 height 40
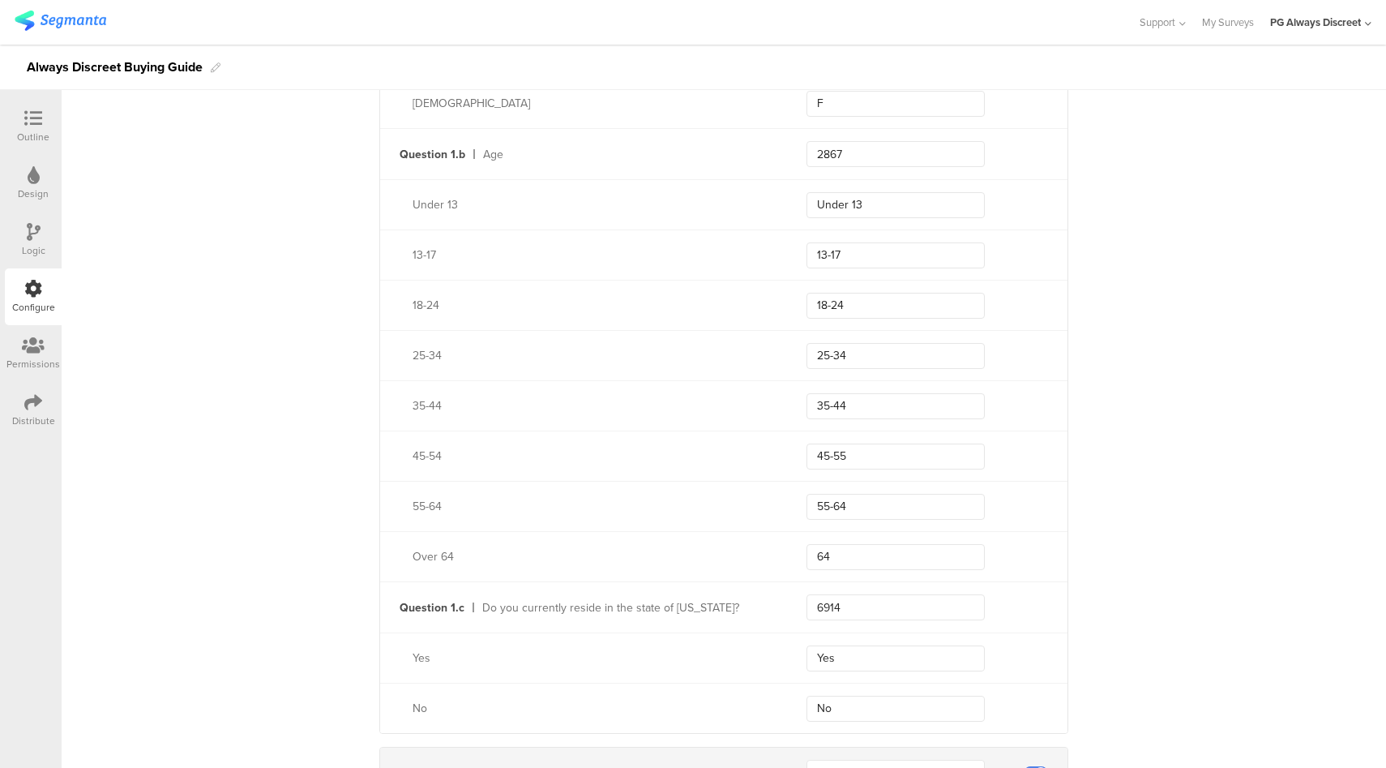
scroll to position [672, 0]
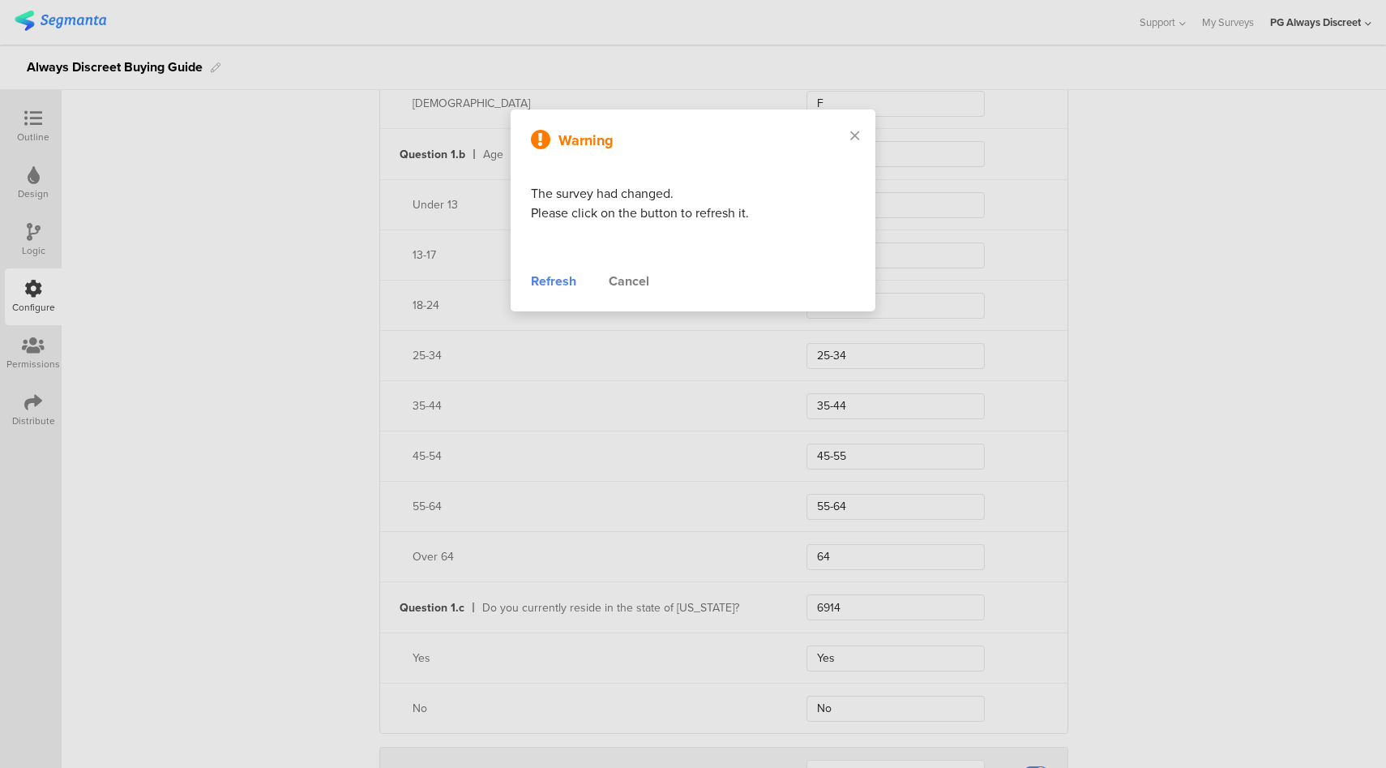
click at [540, 285] on div "Refresh" at bounding box center [553, 281] width 45 height 19
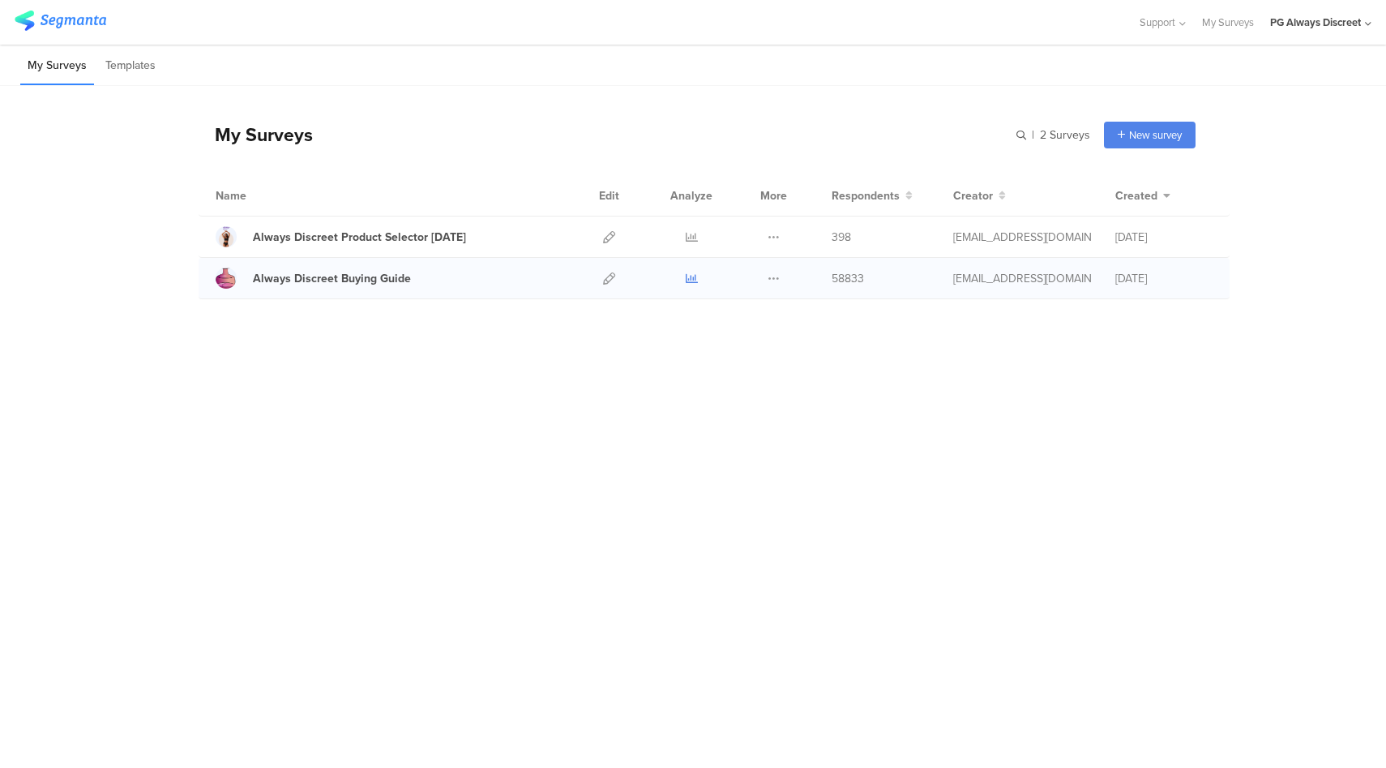
click at [692, 275] on icon at bounding box center [692, 278] width 12 height 12
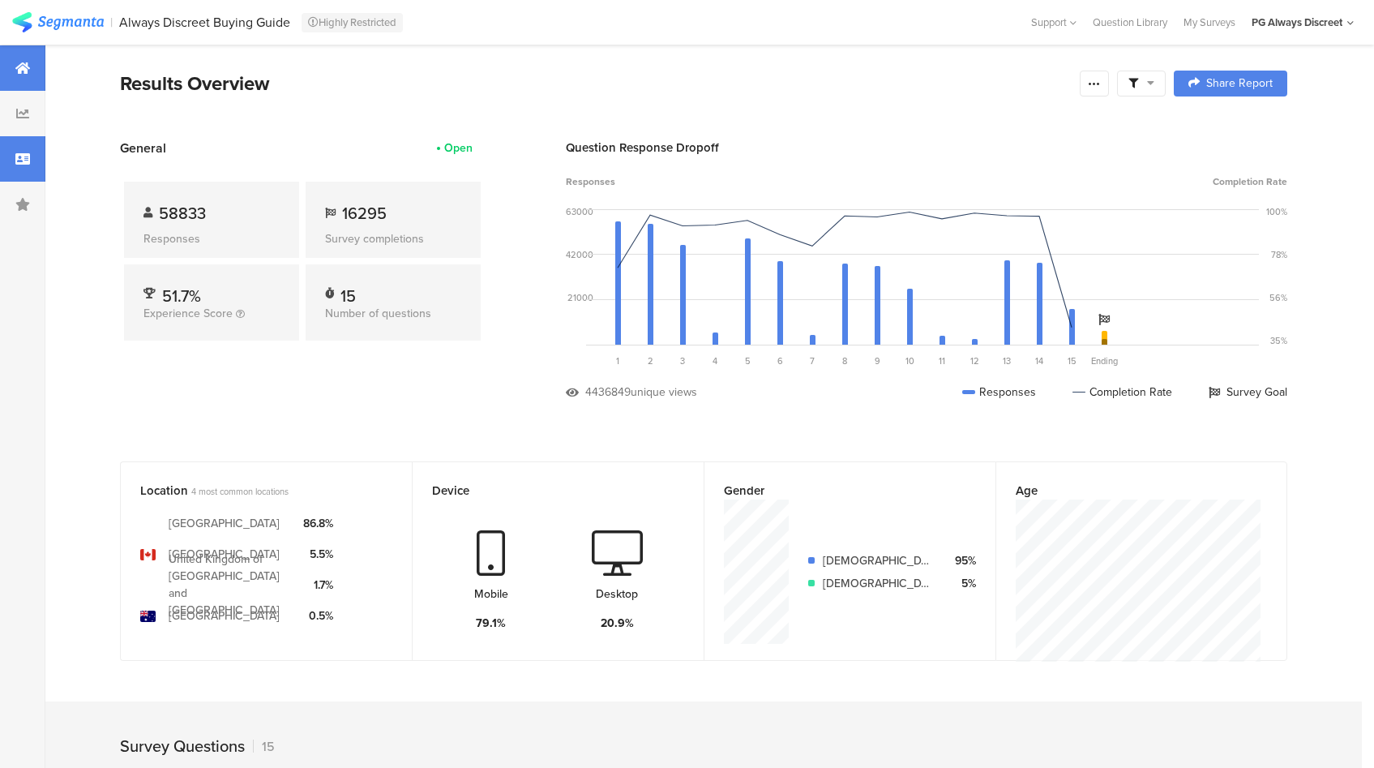
click at [20, 152] on icon at bounding box center [22, 158] width 15 height 13
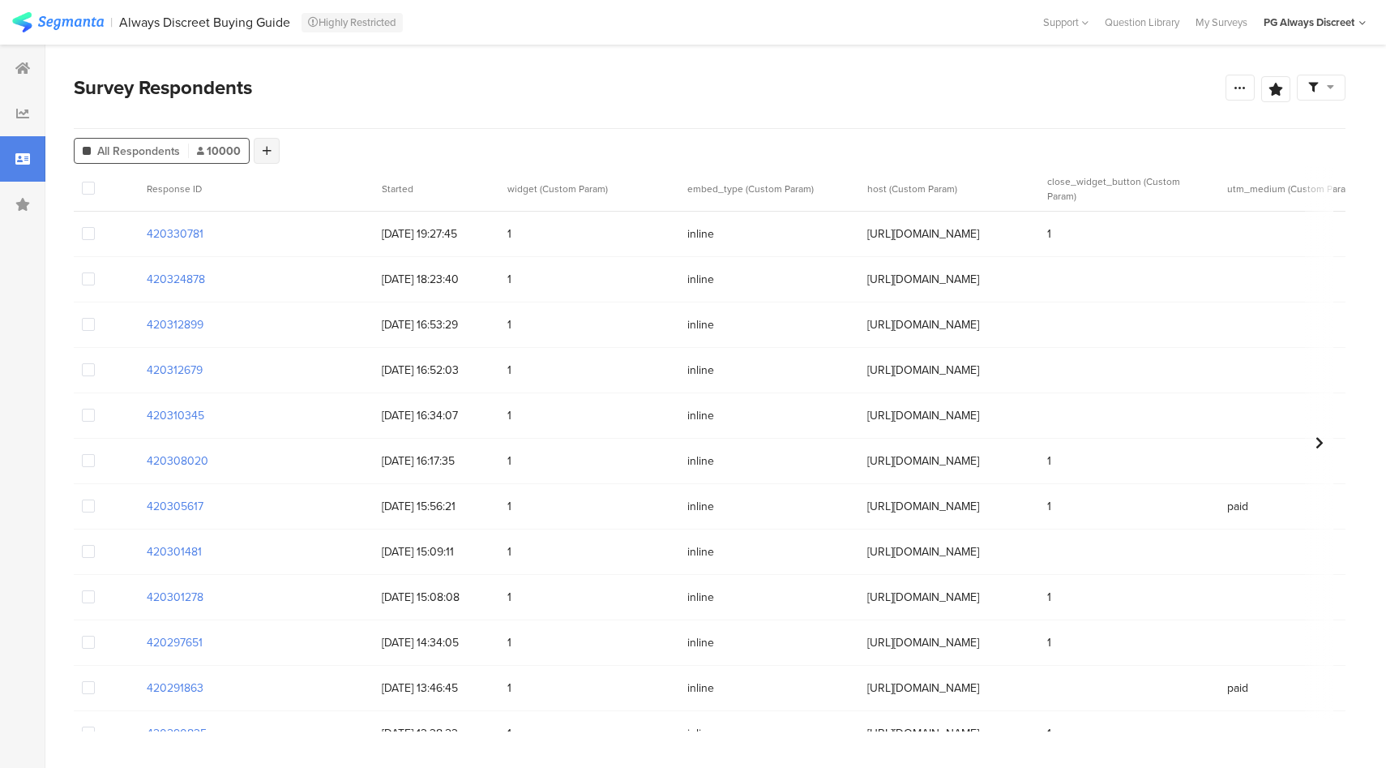
click at [265, 156] on icon at bounding box center [267, 150] width 9 height 11
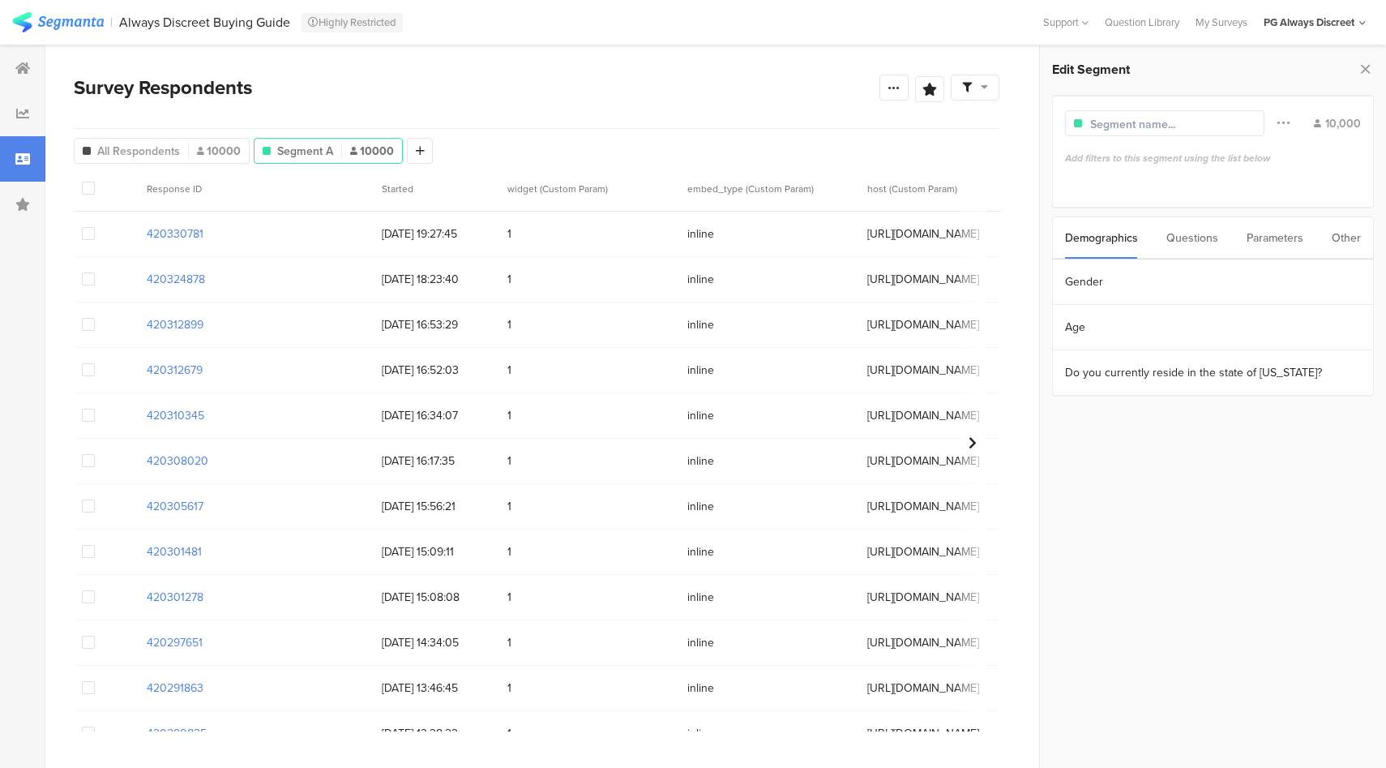
click at [1280, 241] on div "Parameters" at bounding box center [1275, 237] width 57 height 41
click at [1189, 251] on div "Questions" at bounding box center [1193, 237] width 52 height 41
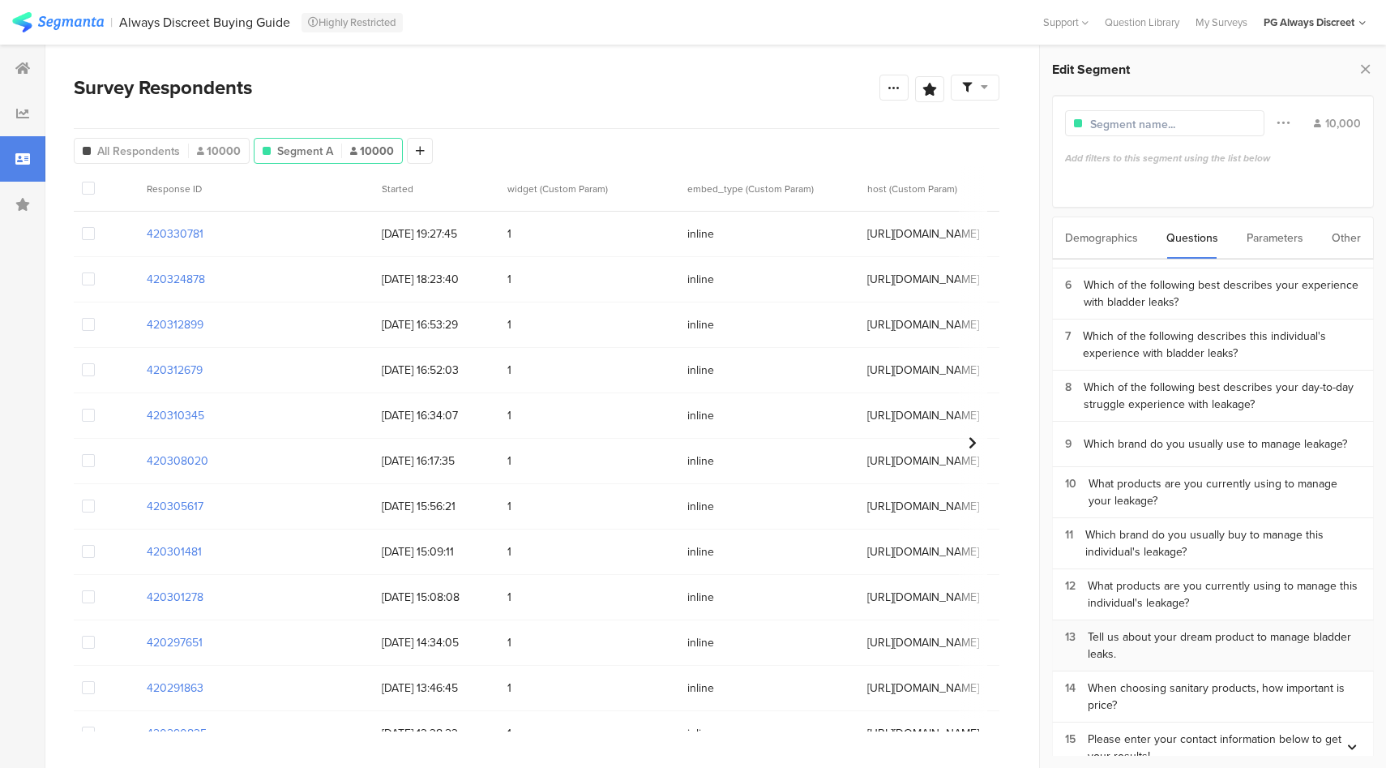
scroll to position [217, 0]
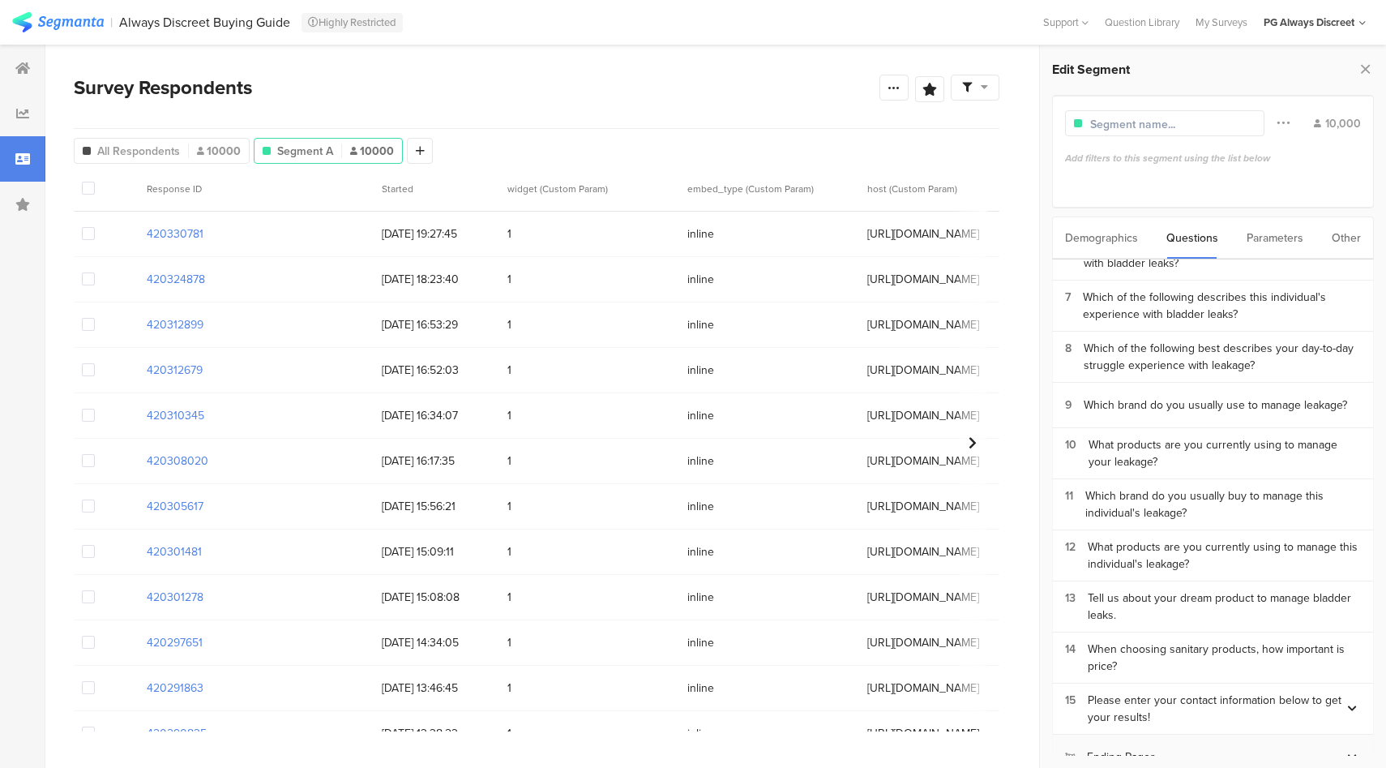
click at [1153, 748] on div "Ending Pages" at bounding box center [1205, 756] width 280 height 17
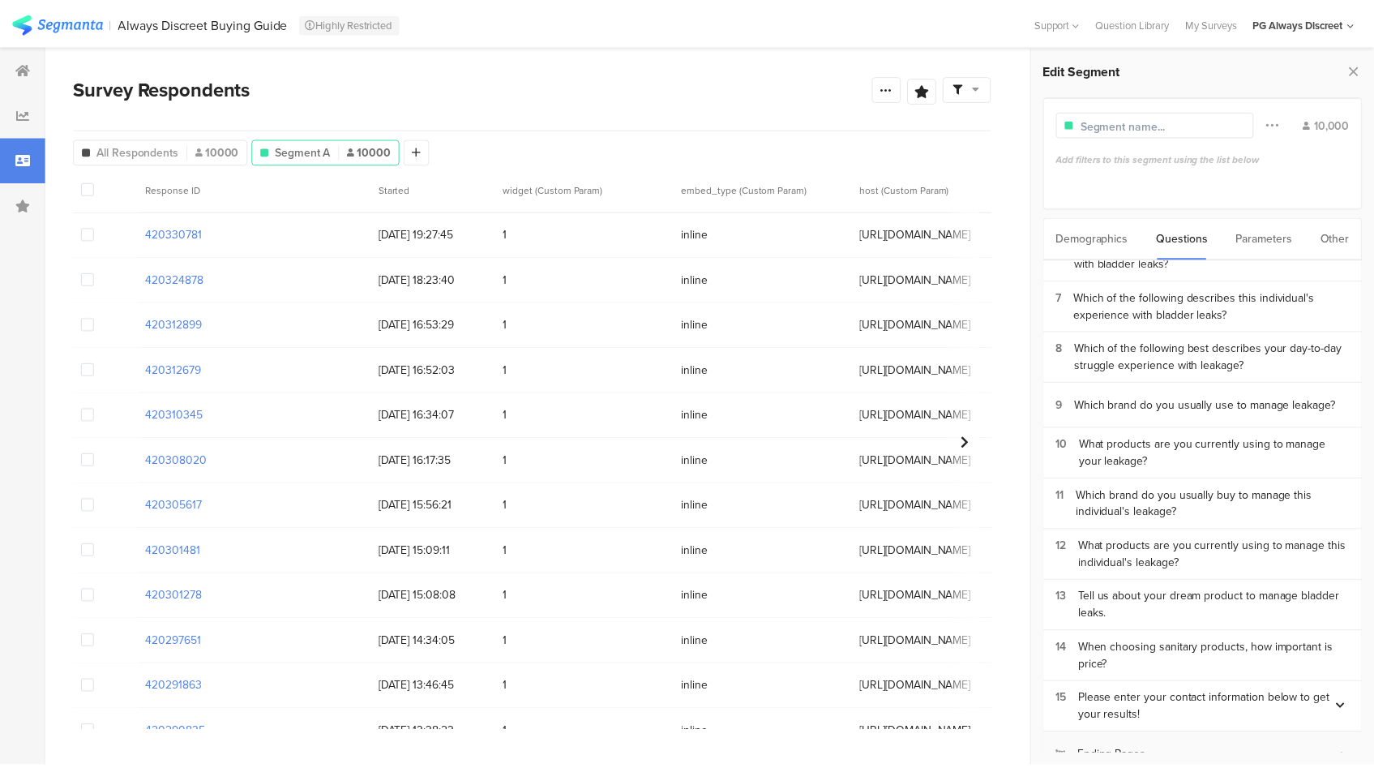
scroll to position [308, 0]
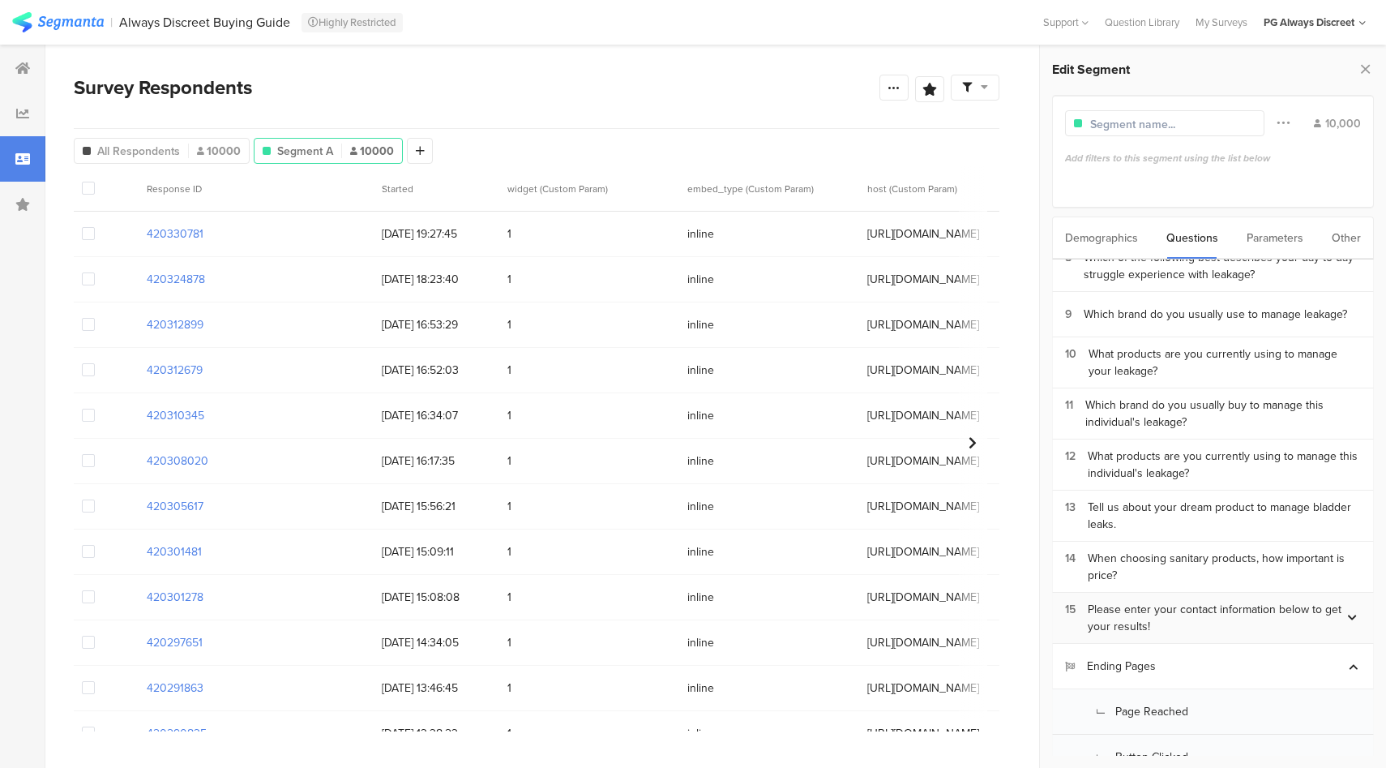
click at [1192, 601] on div "Please enter your contact information below to get your results!" at bounding box center [1216, 618] width 257 height 34
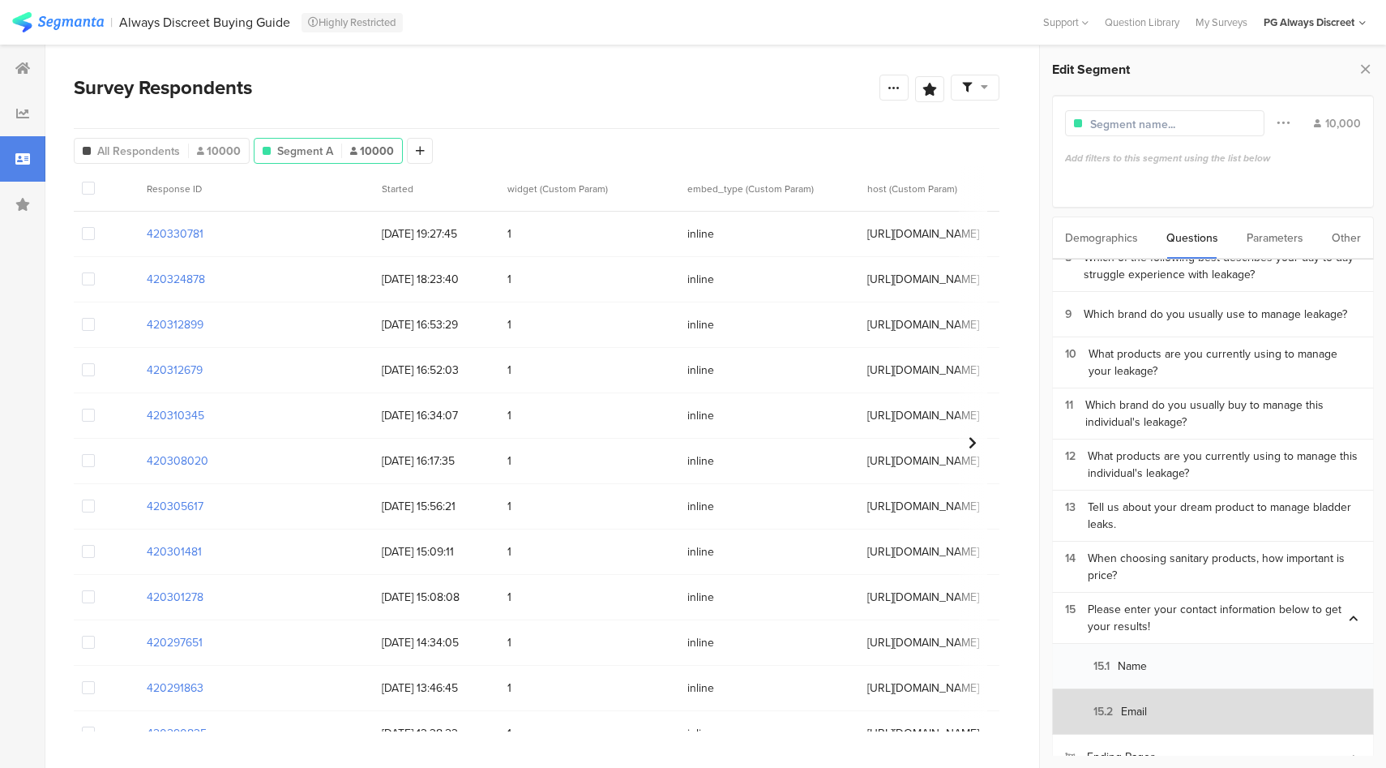
click at [1180, 689] on section "15.2 Email" at bounding box center [1213, 711] width 321 height 45
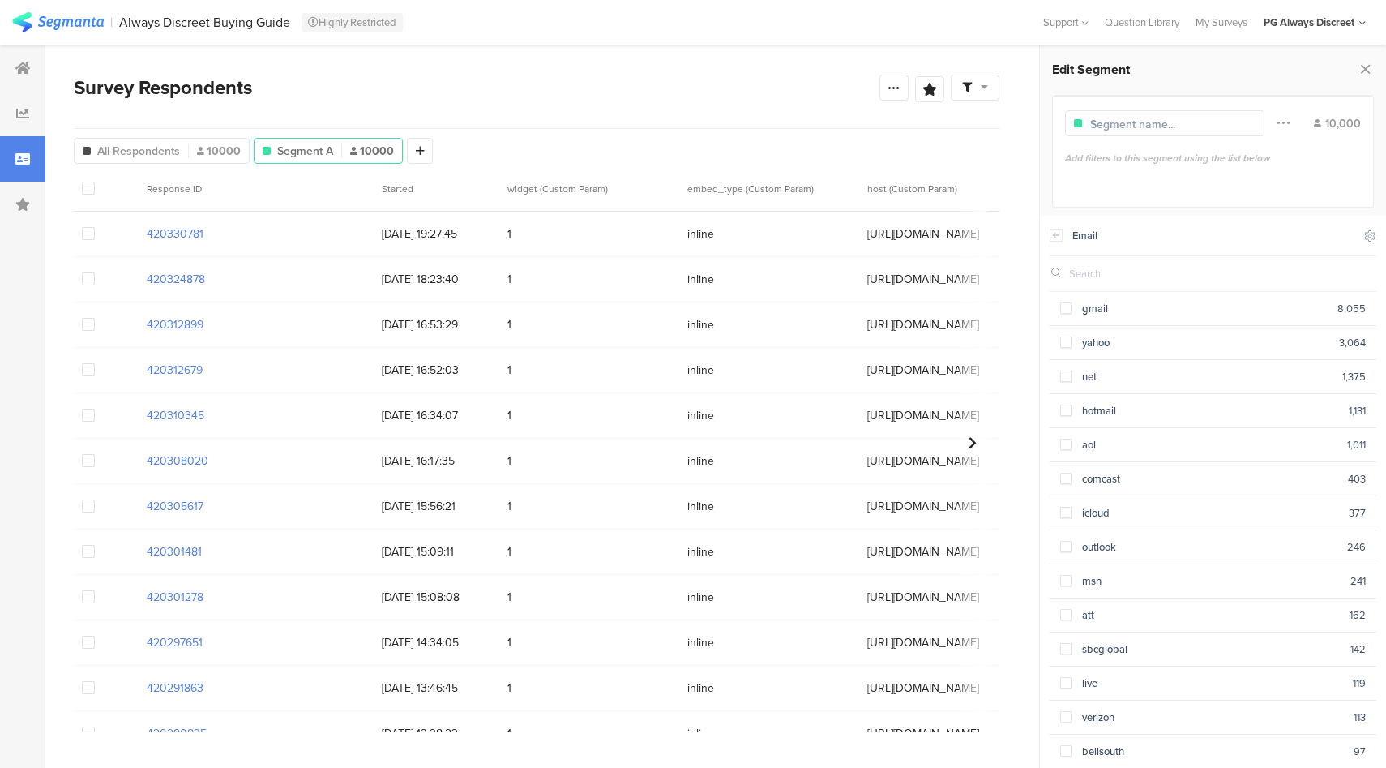
click at [1094, 274] on input "text" at bounding box center [1132, 273] width 127 height 15
paste input "samtest12@gmail.com"
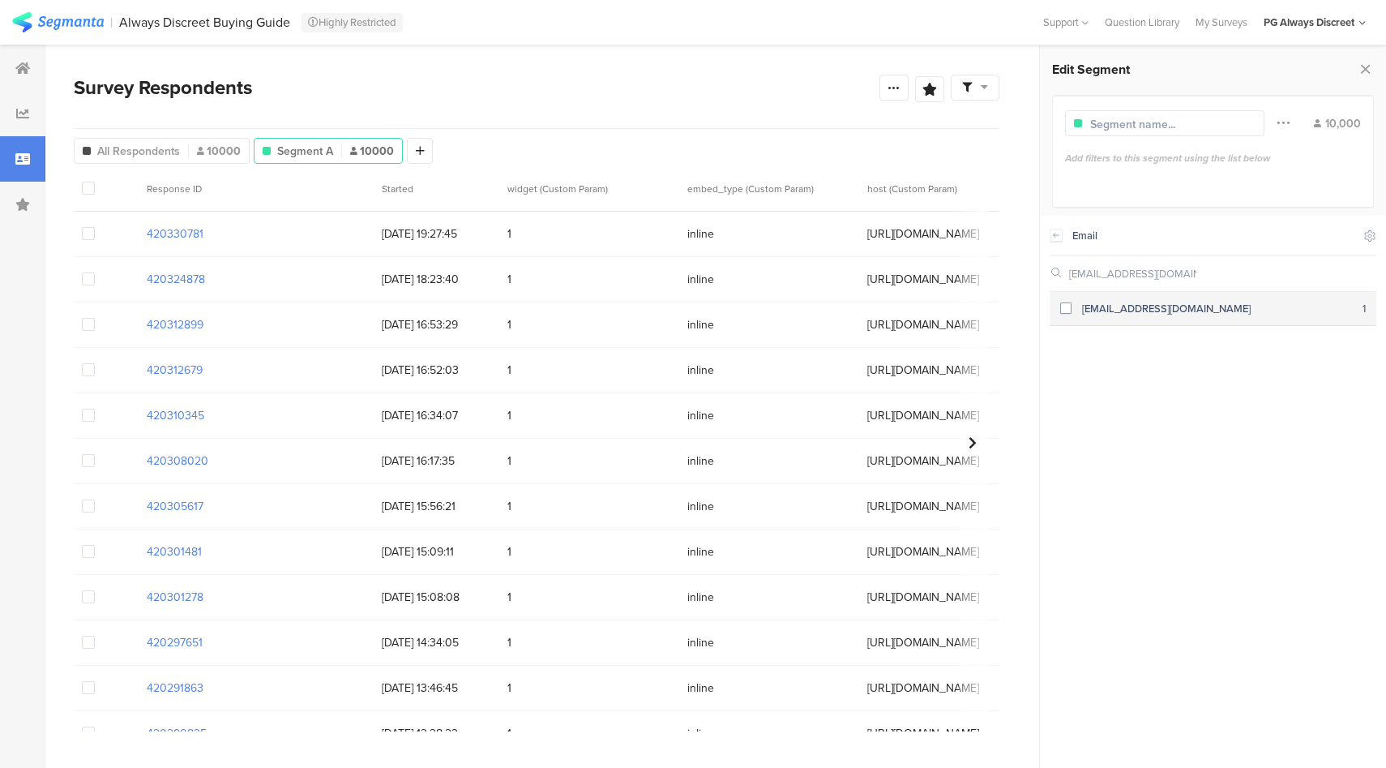
type input "samtest12@gmail.com"
click at [1137, 310] on div "samtest12@gmail.com" at bounding box center [1218, 308] width 292 height 15
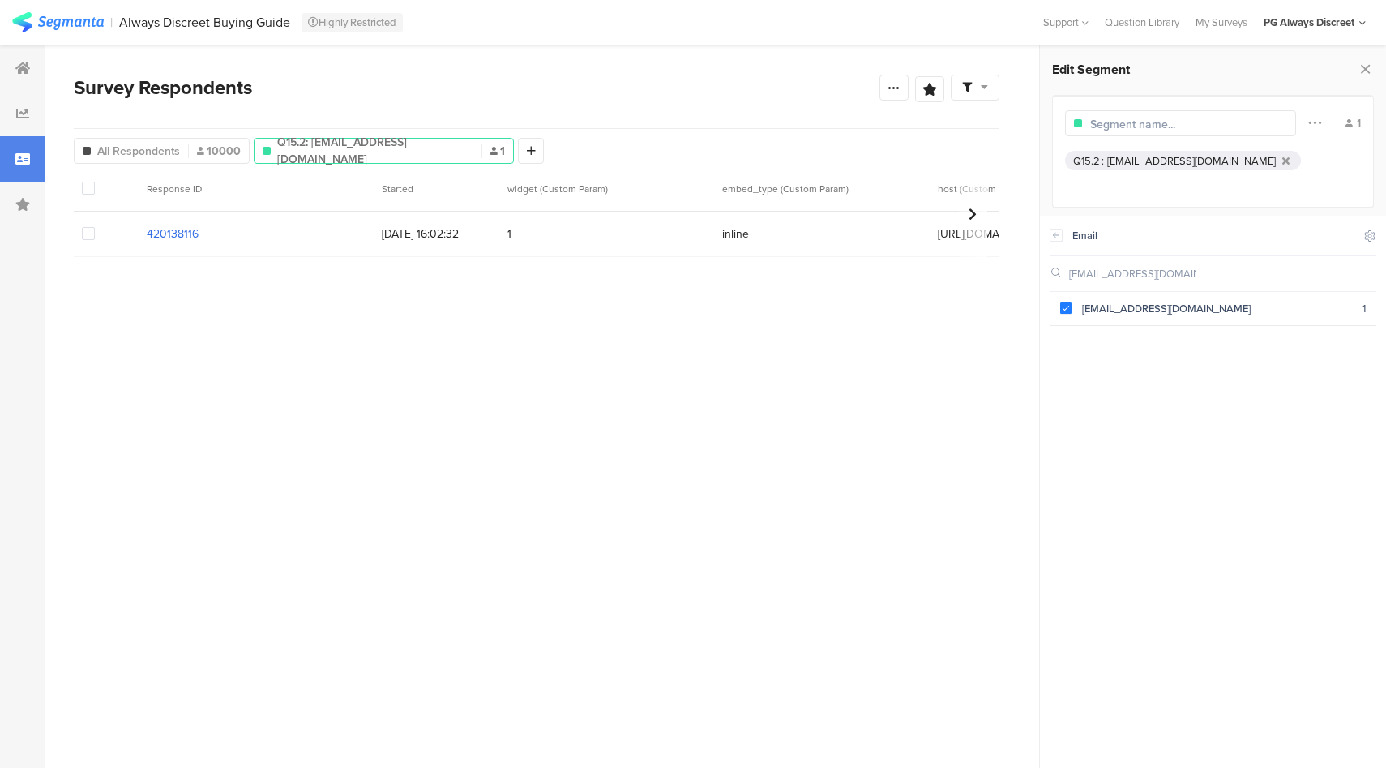
click at [182, 232] on section "420138116" at bounding box center [173, 233] width 52 height 17
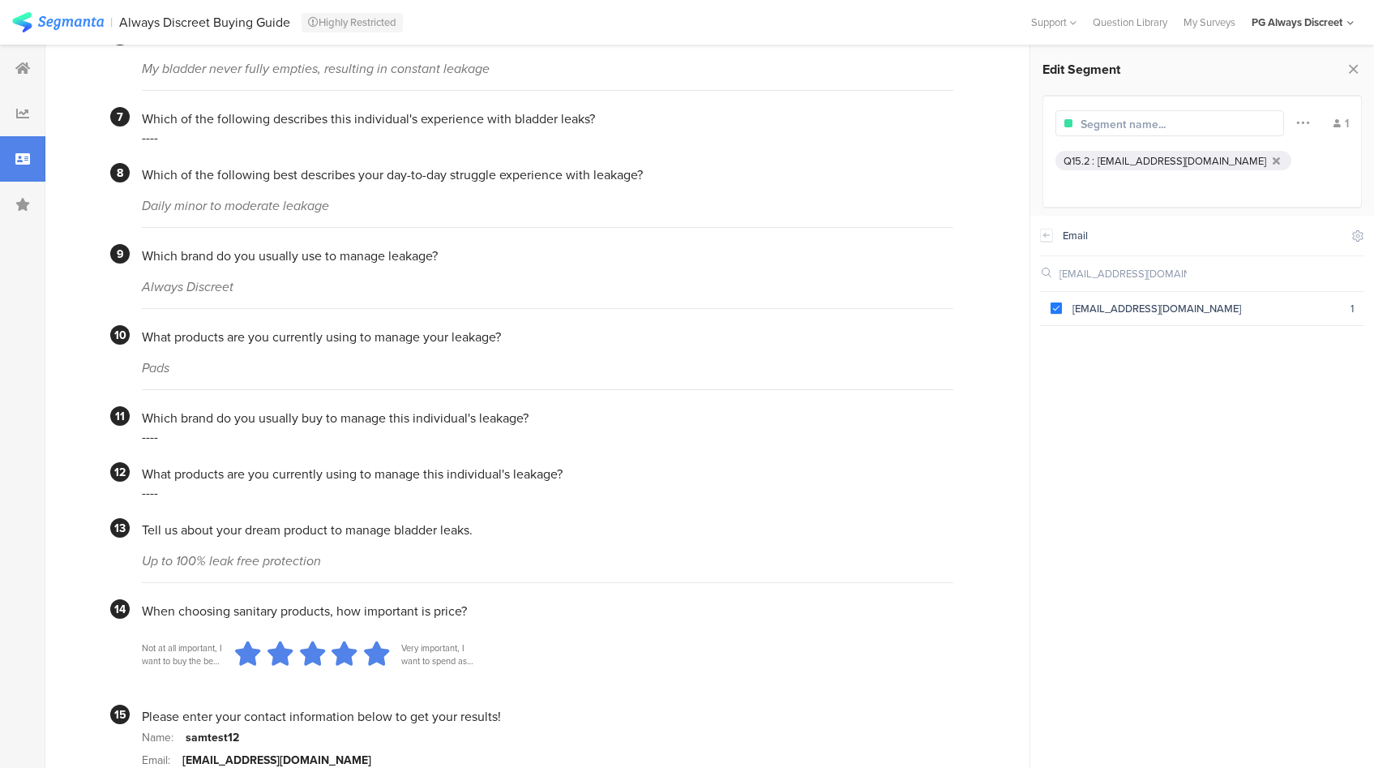
scroll to position [1022, 0]
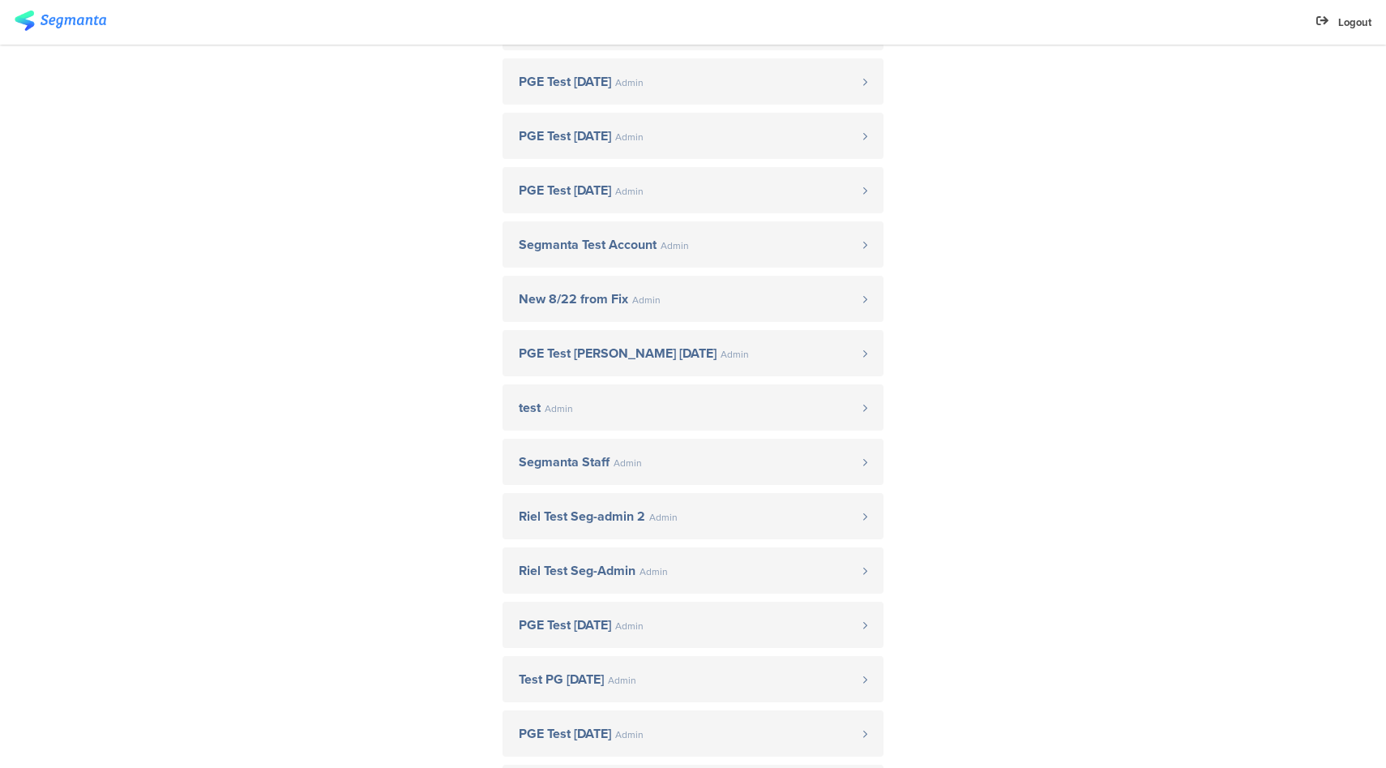
scroll to position [452, 0]
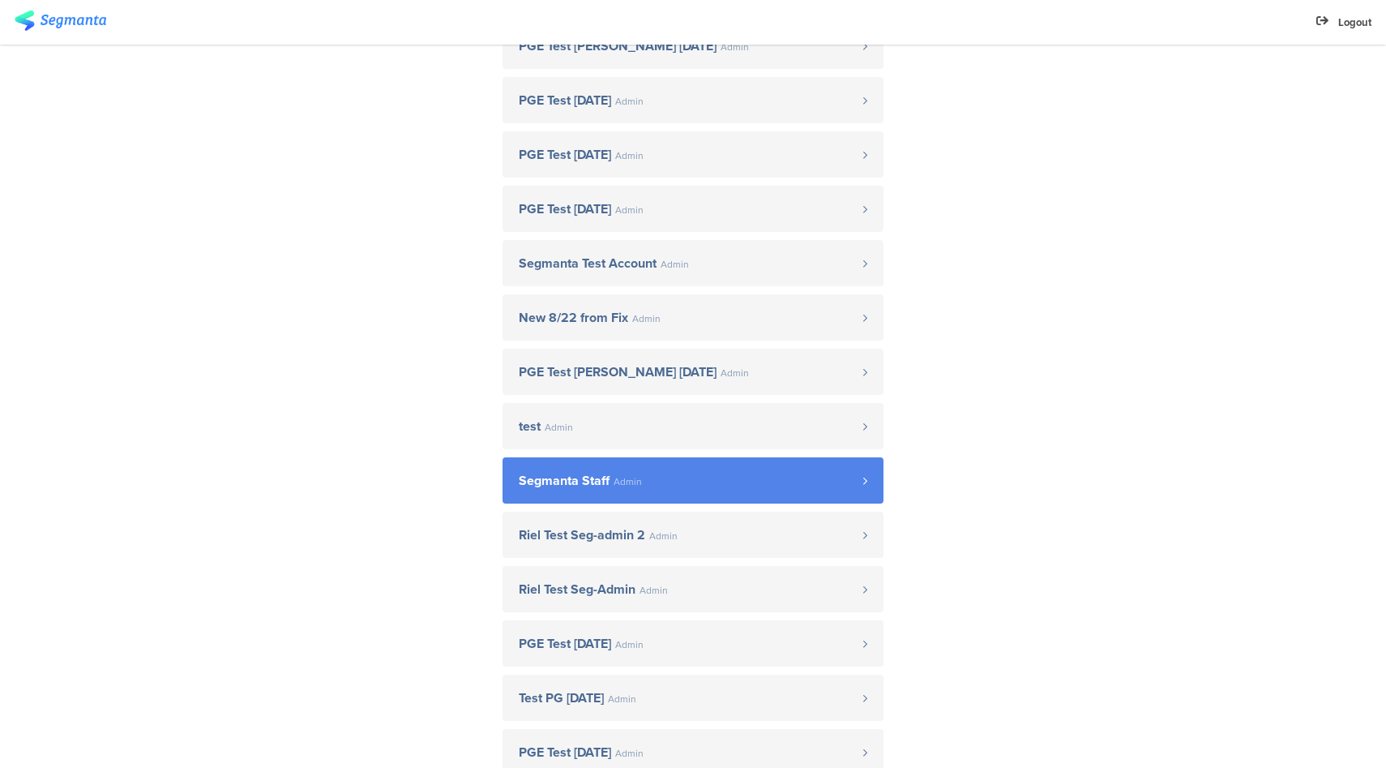
click at [665, 484] on span "Segmanta Staff Admin" at bounding box center [691, 480] width 345 height 13
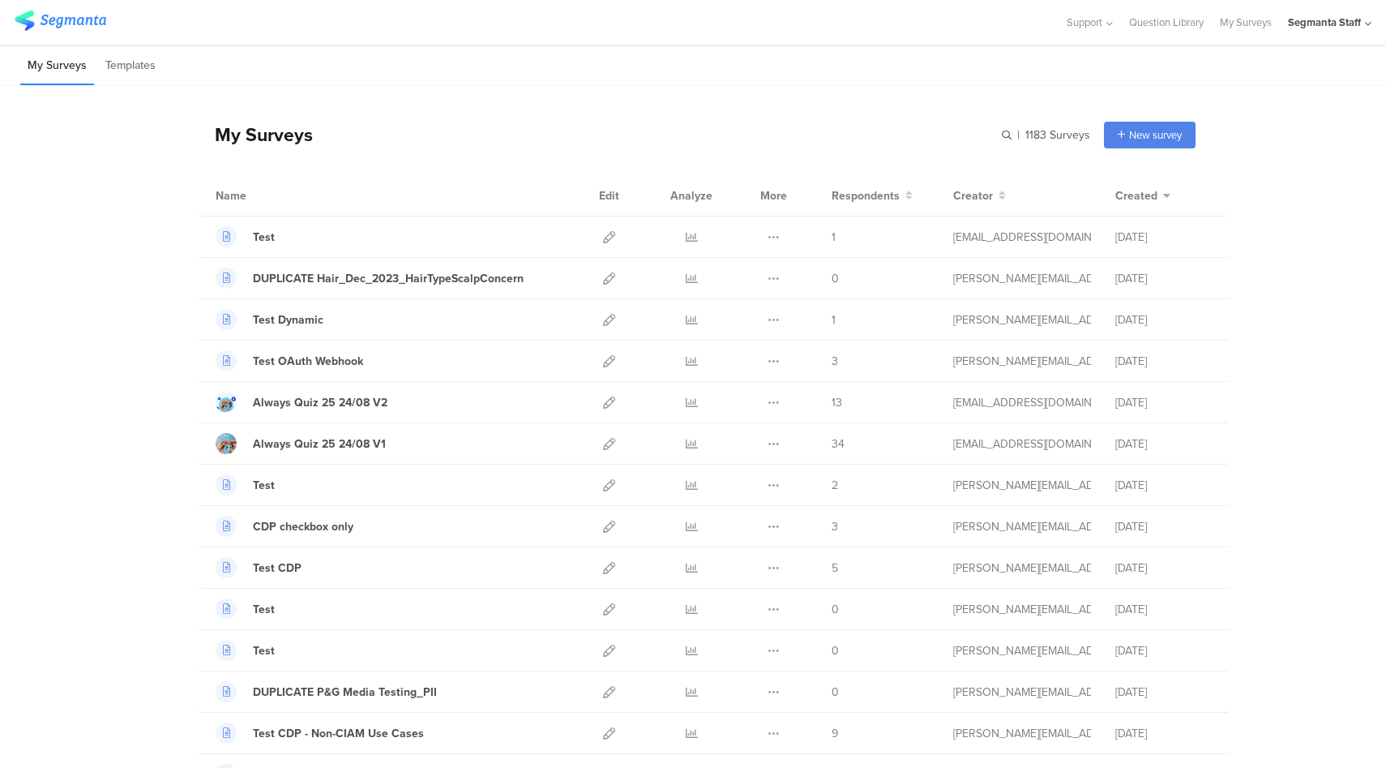
click at [1041, 147] on div "| 1183 Surveys New survey Start from scratch Choose from templates" at bounding box center [1099, 135] width 194 height 27
click at [1042, 139] on input "text" at bounding box center [976, 135] width 227 height 27
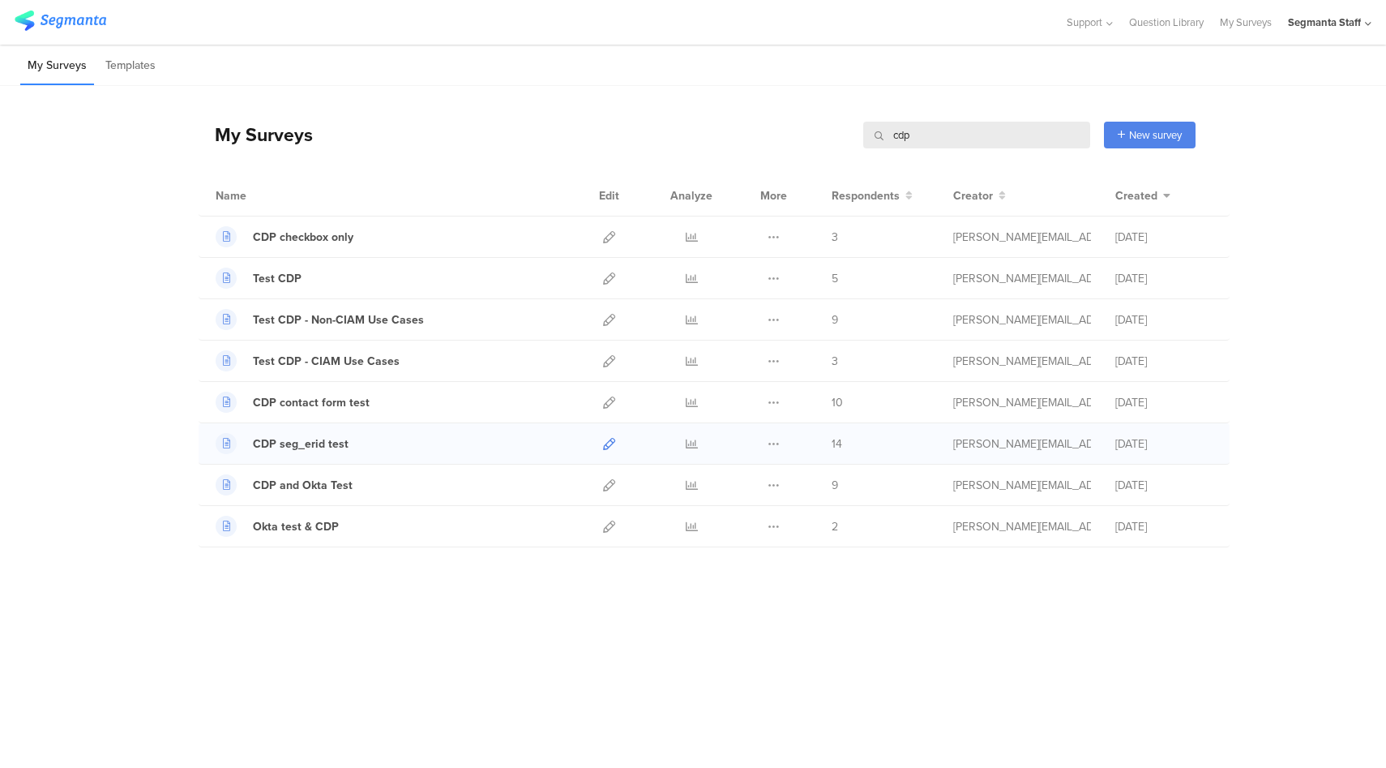
type input "cdp"
click at [609, 442] on icon at bounding box center [609, 444] width 12 height 12
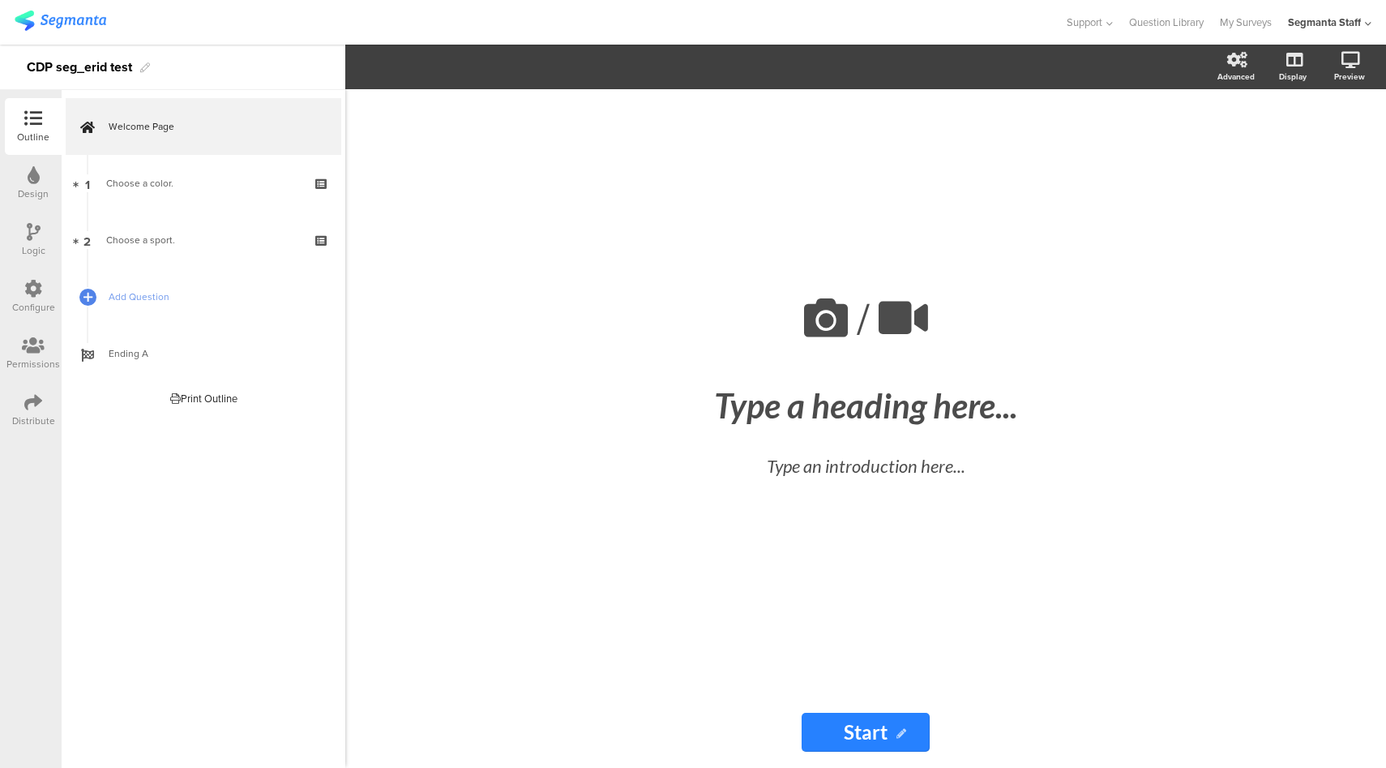
click at [3, 414] on div "Outline Design Logic Configure Permissions Distribute" at bounding box center [31, 268] width 62 height 341
click at [34, 411] on div at bounding box center [33, 403] width 18 height 20
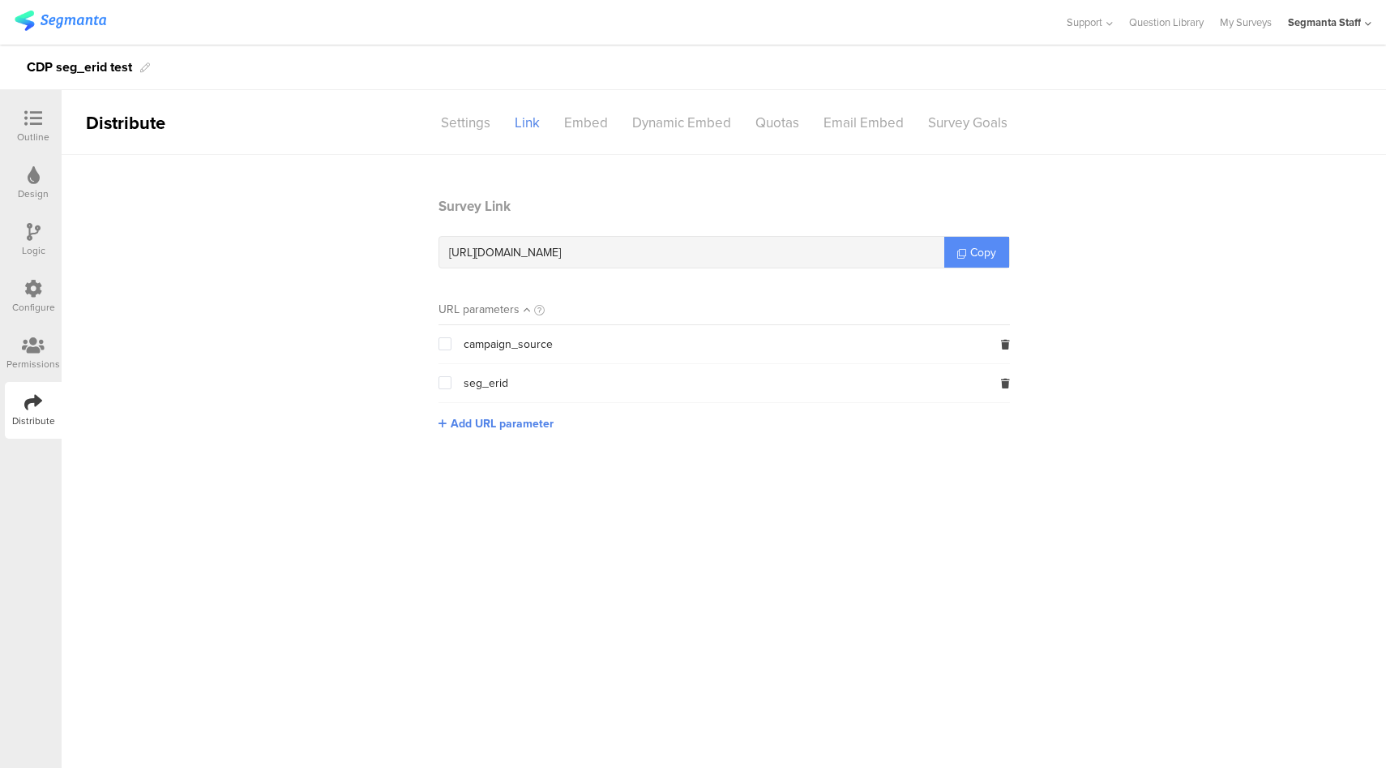
click at [982, 255] on span "Copy" at bounding box center [983, 252] width 26 height 17
click at [30, 293] on icon at bounding box center [33, 289] width 18 height 18
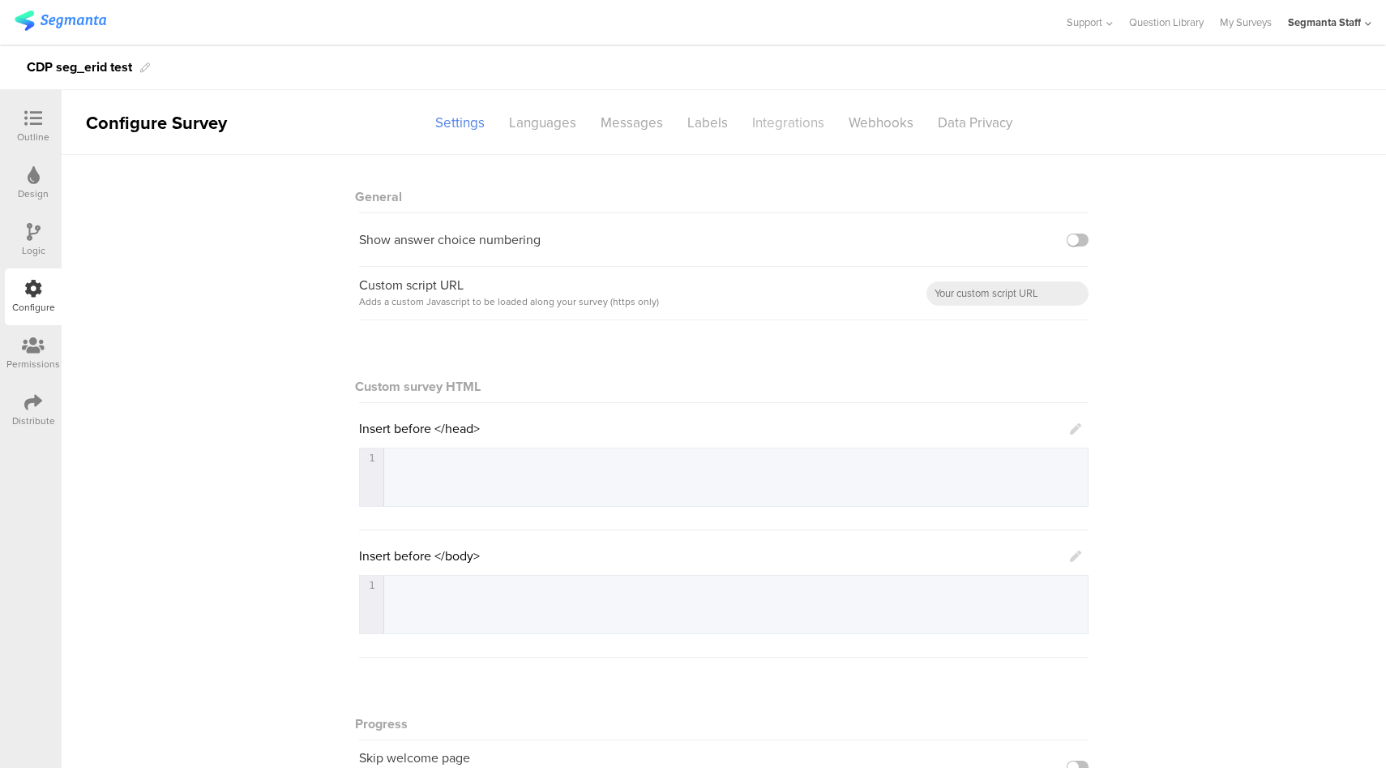
click at [781, 120] on div "Integrations" at bounding box center [788, 123] width 96 height 28
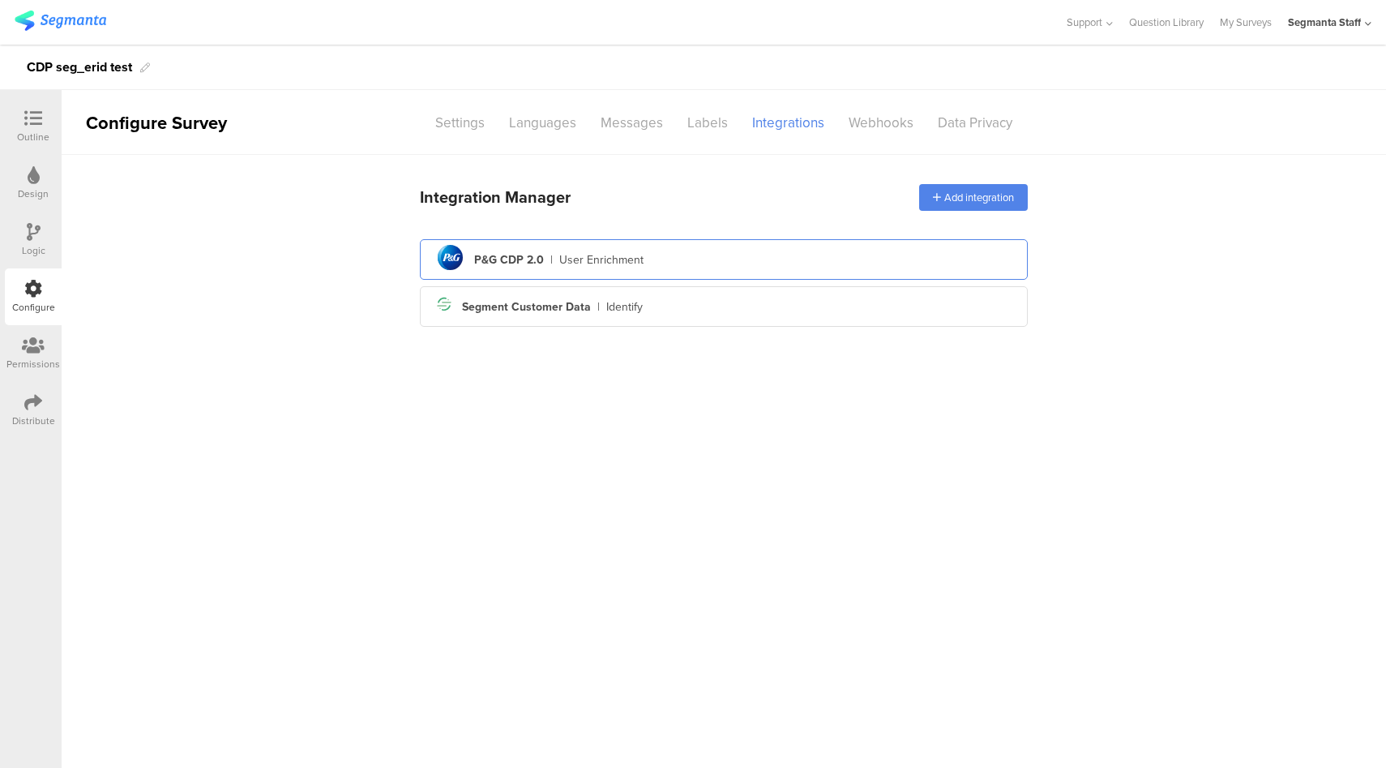
click at [662, 256] on div "pg logo P&G CDP 2.0 | User Enrichment" at bounding box center [724, 260] width 582 height 40
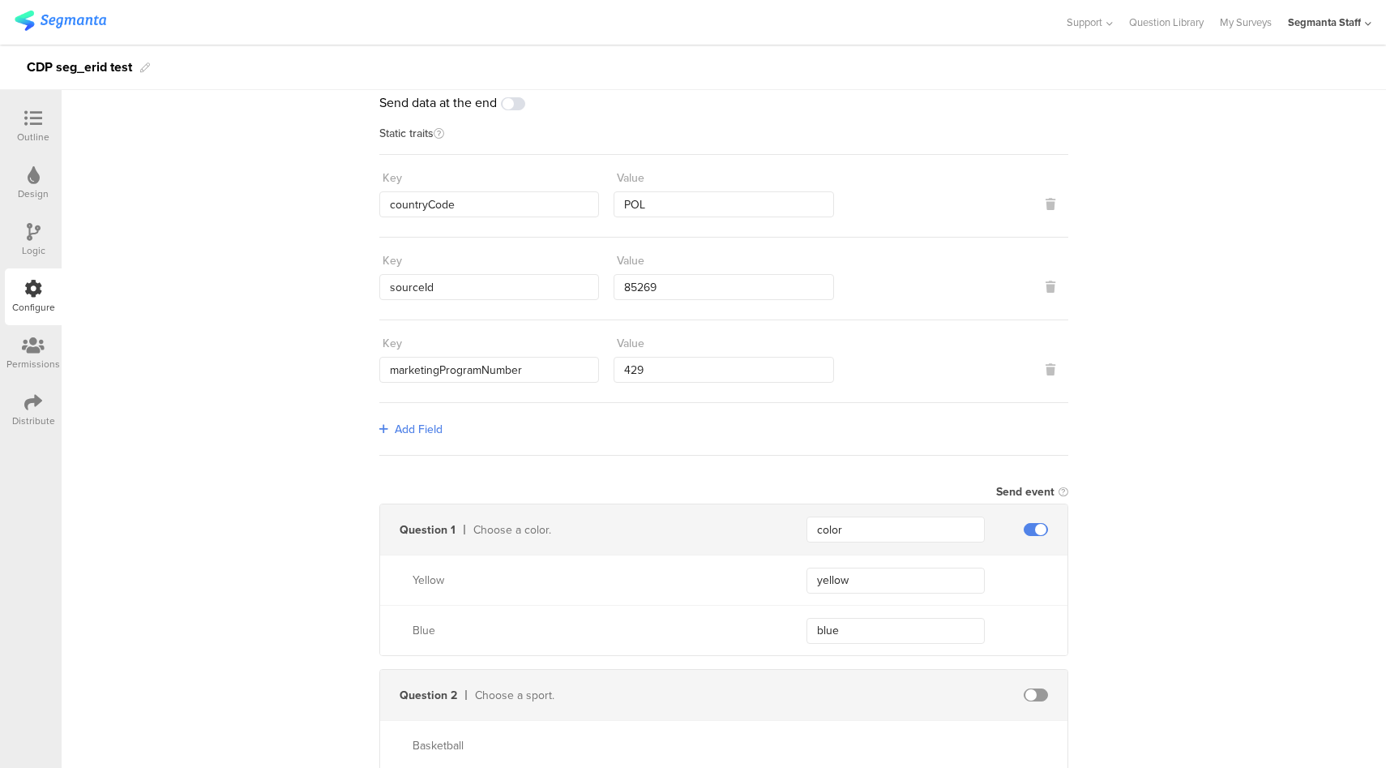
scroll to position [313, 0]
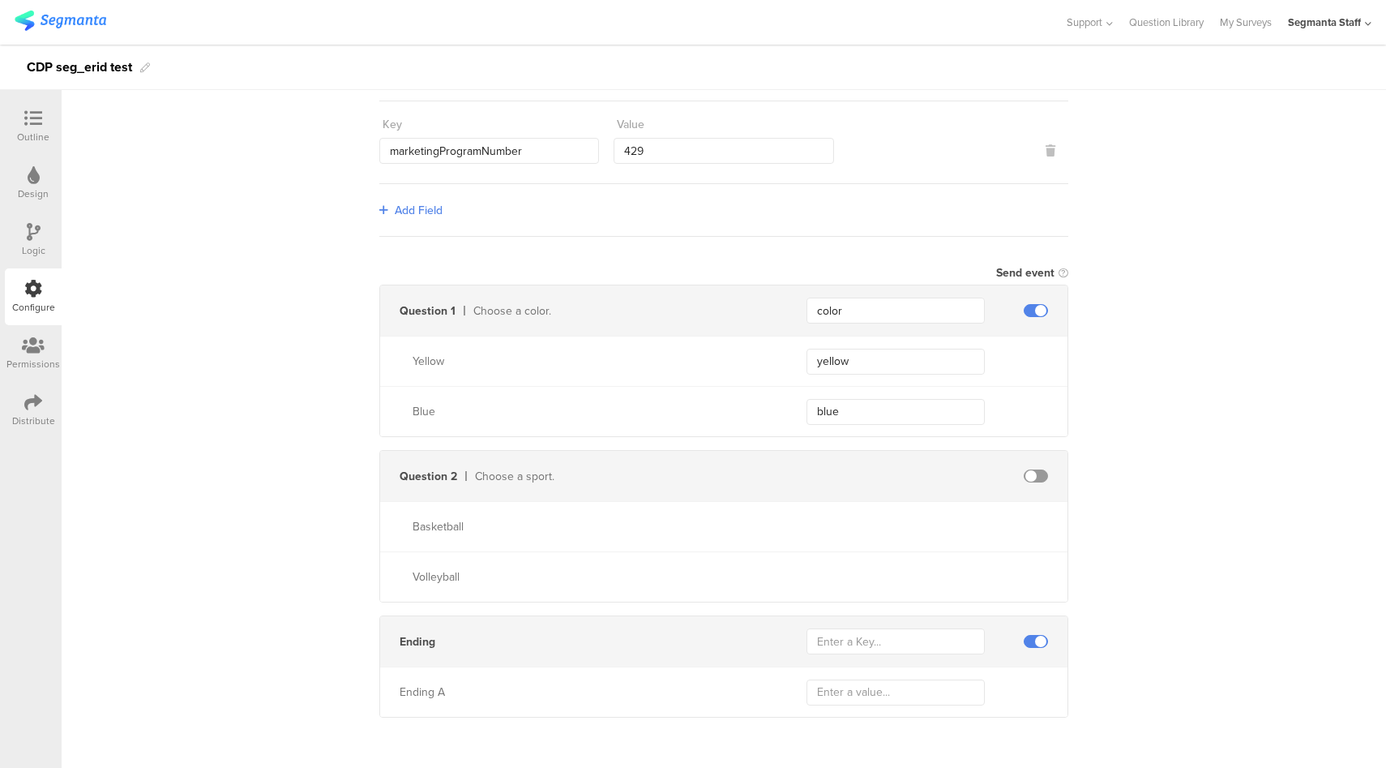
click at [31, 411] on div at bounding box center [33, 403] width 18 height 20
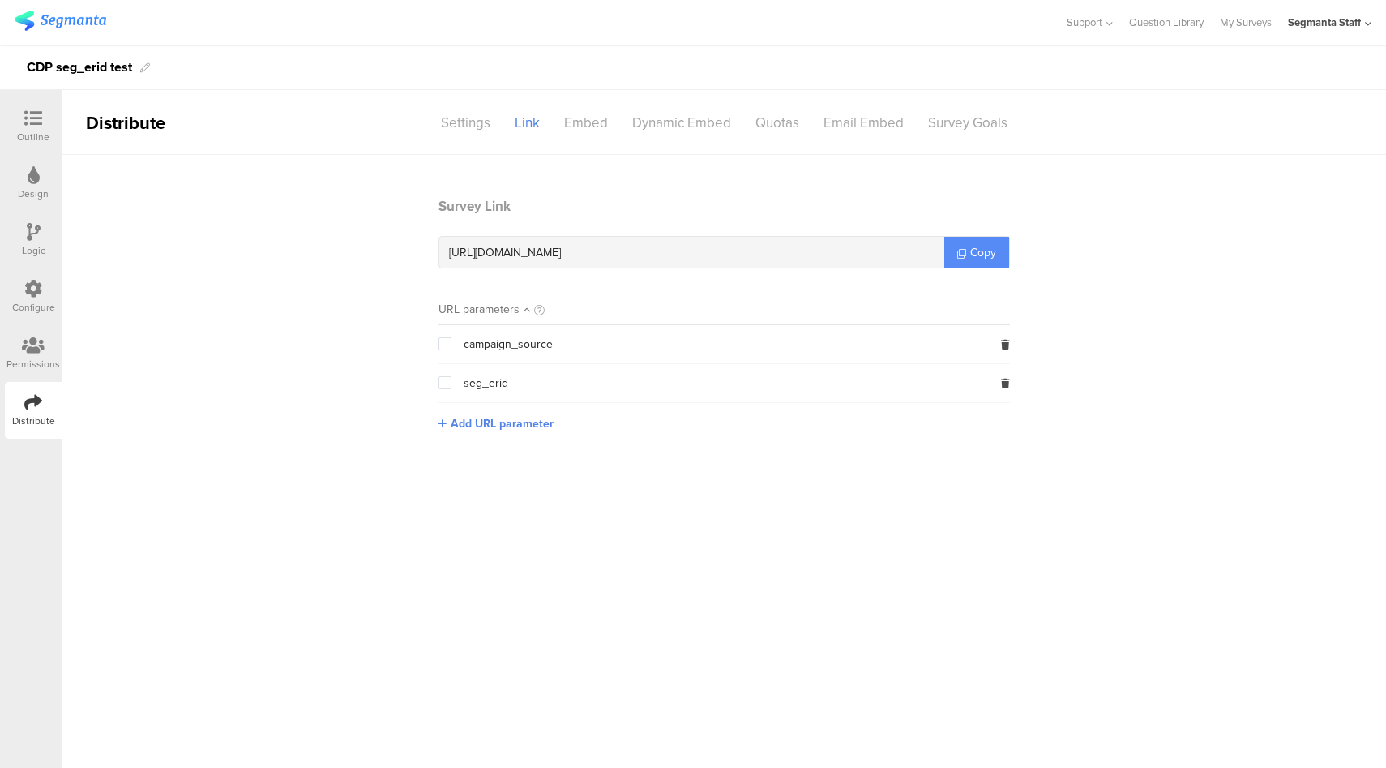
click at [992, 260] on link "Copy" at bounding box center [977, 252] width 65 height 31
click at [31, 114] on icon at bounding box center [33, 118] width 18 height 18
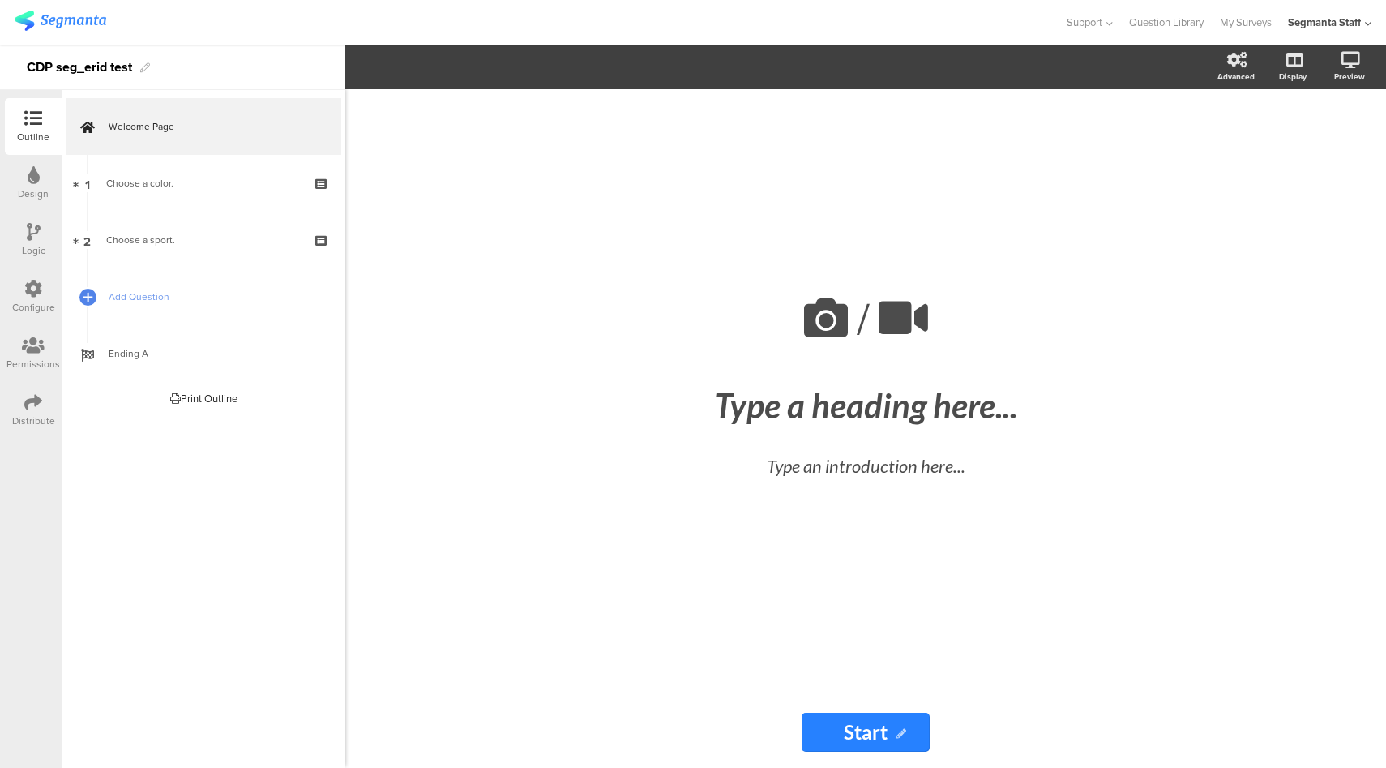
click at [36, 290] on icon at bounding box center [33, 289] width 18 height 18
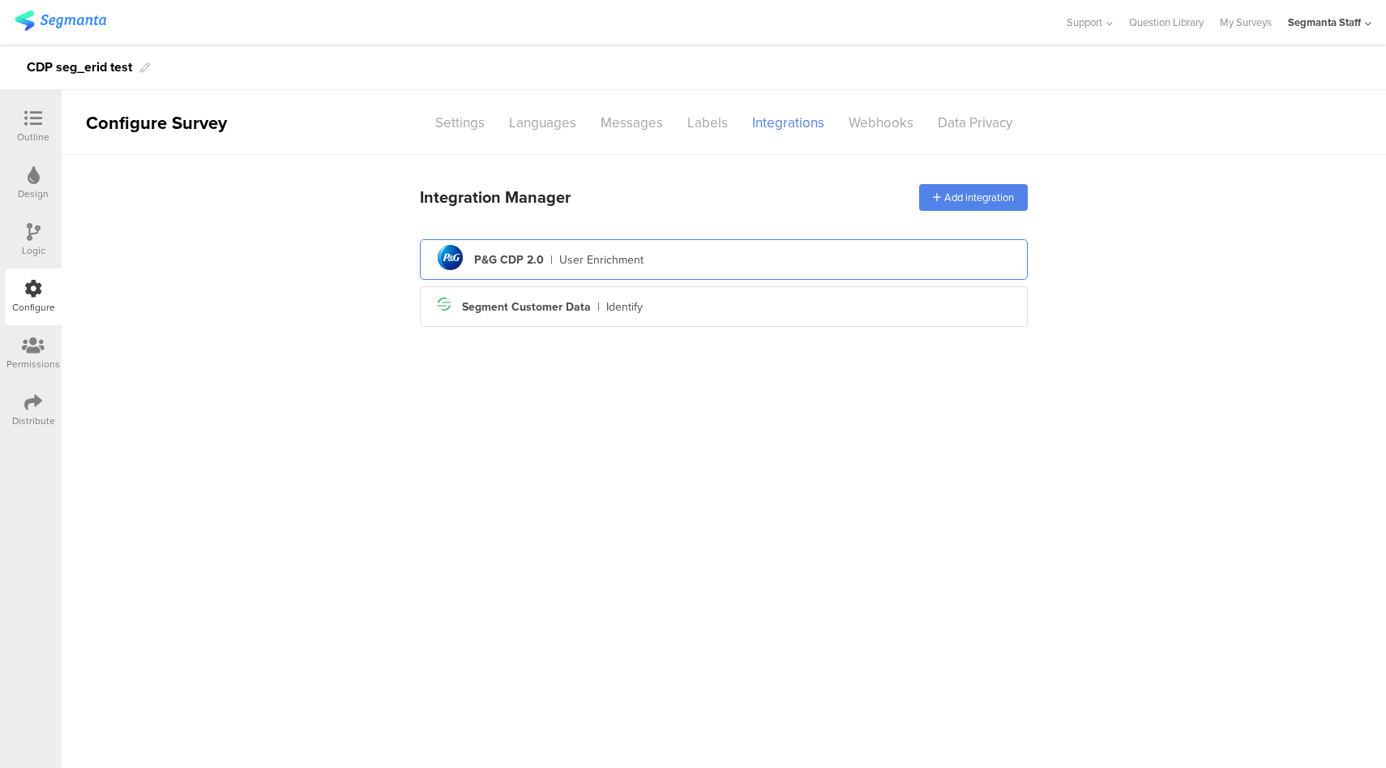
click at [689, 268] on div "pg logo P&G CDP 2.0 | User Enrichment" at bounding box center [724, 260] width 582 height 40
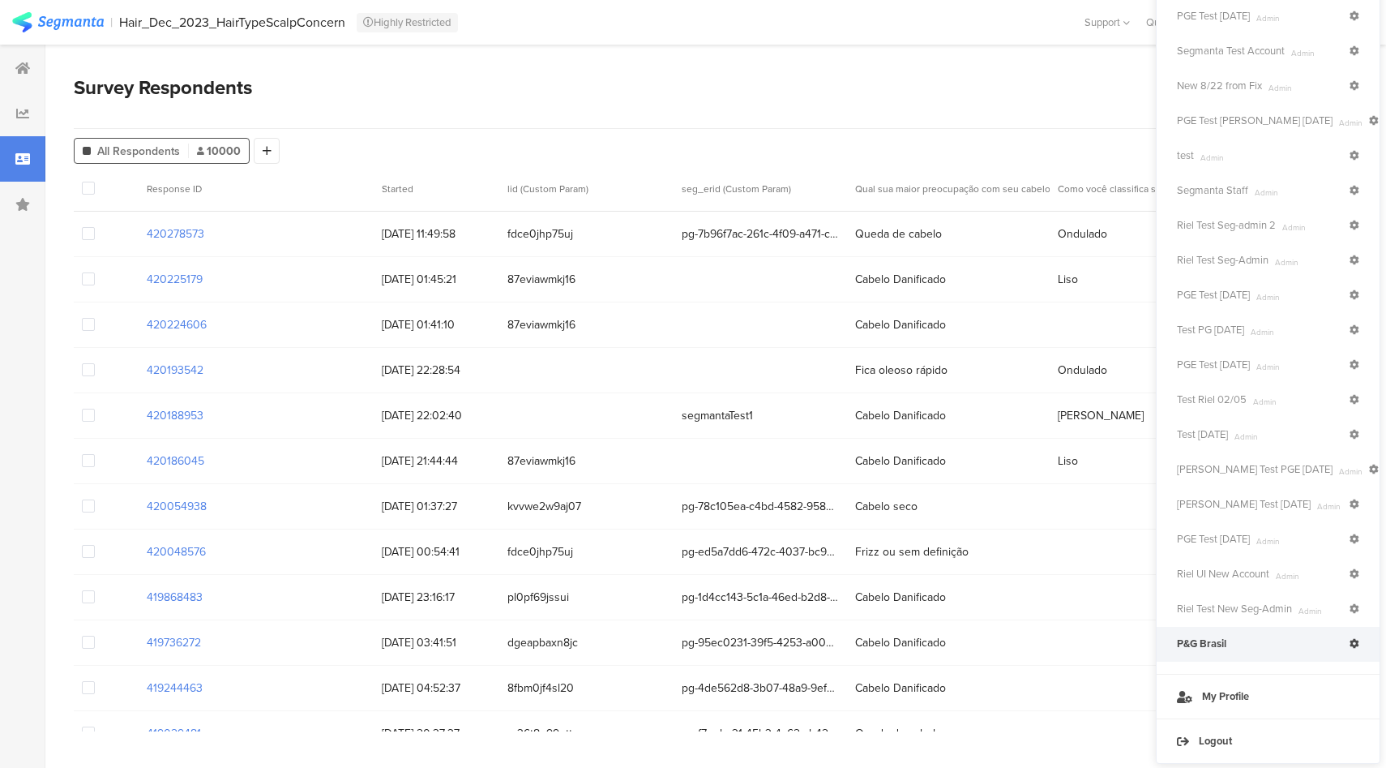
click at [1092, 100] on div "Survey Respondents" at bounding box center [650, 87] width 1152 height 29
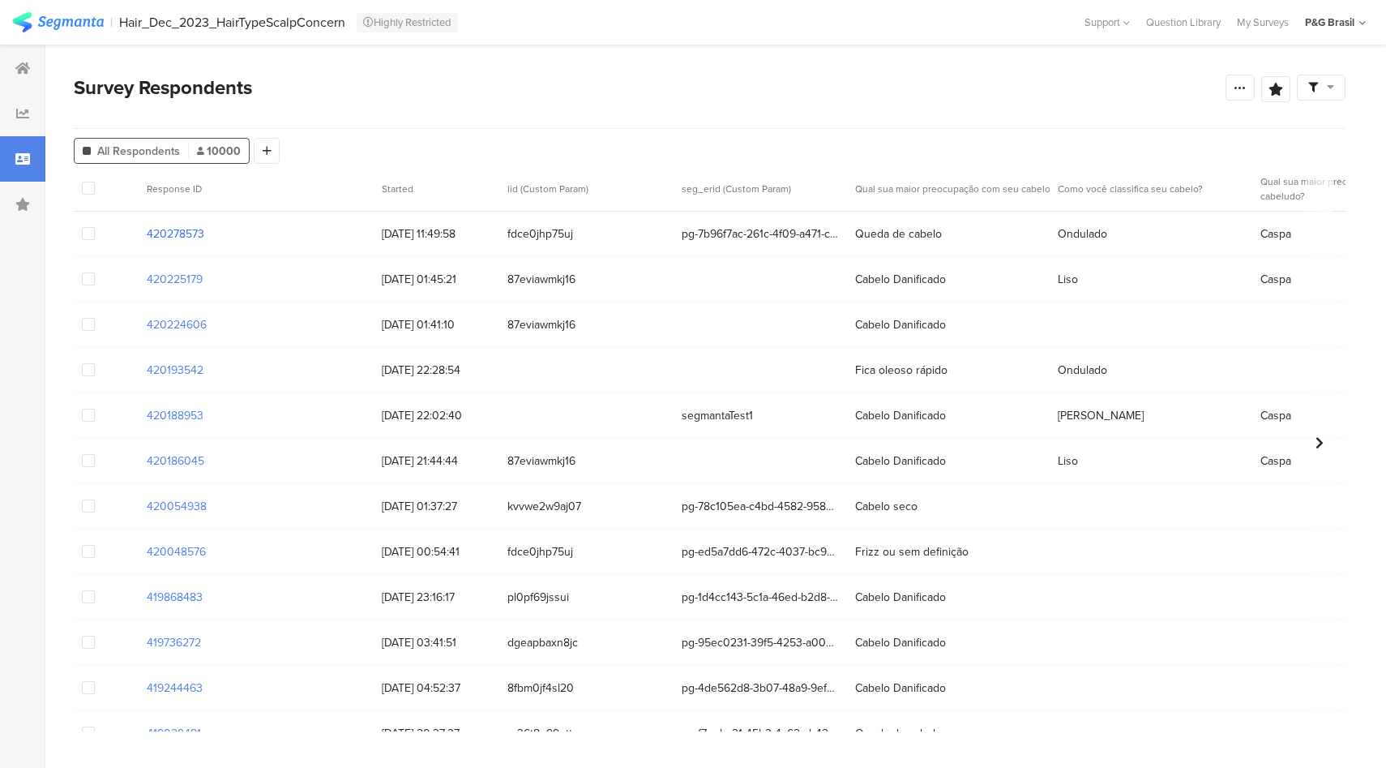
click at [193, 235] on section "420278573" at bounding box center [176, 233] width 58 height 17
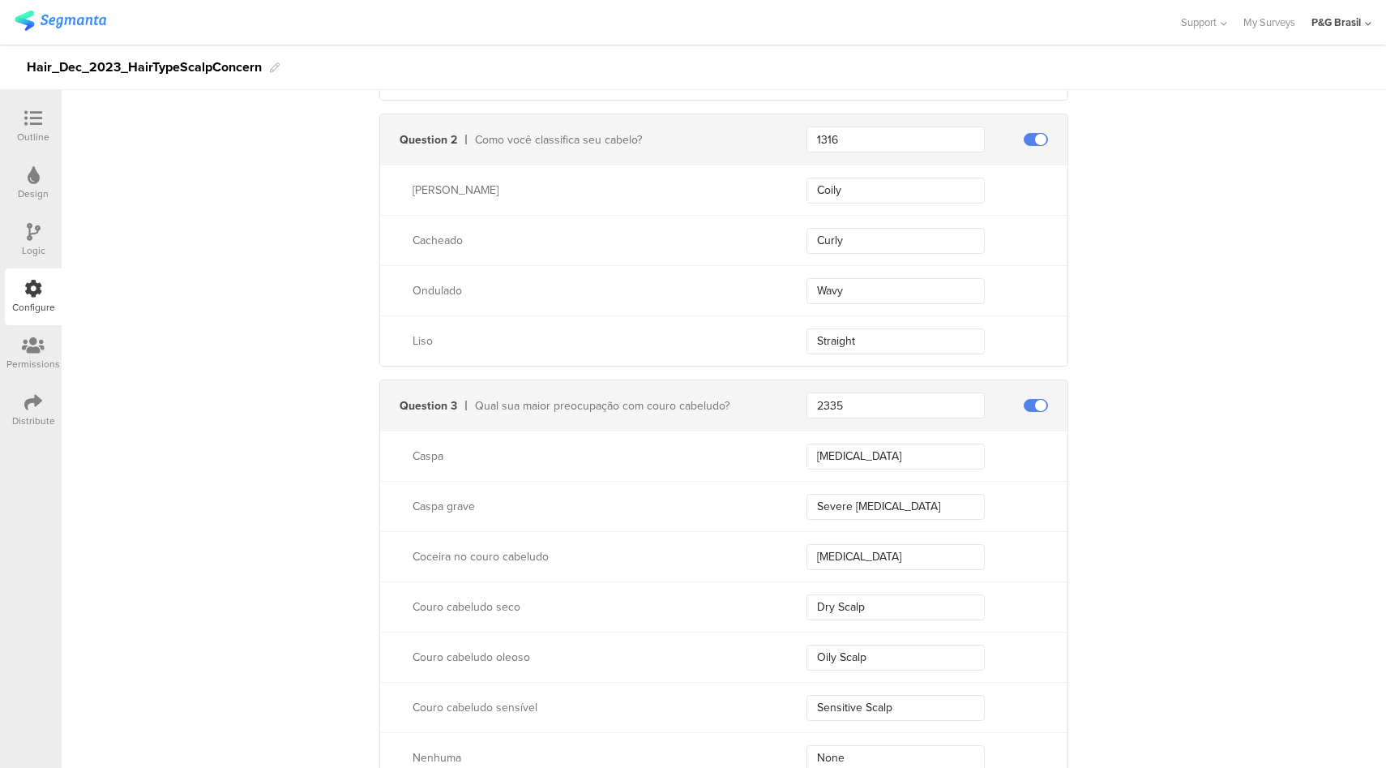
scroll to position [234, 0]
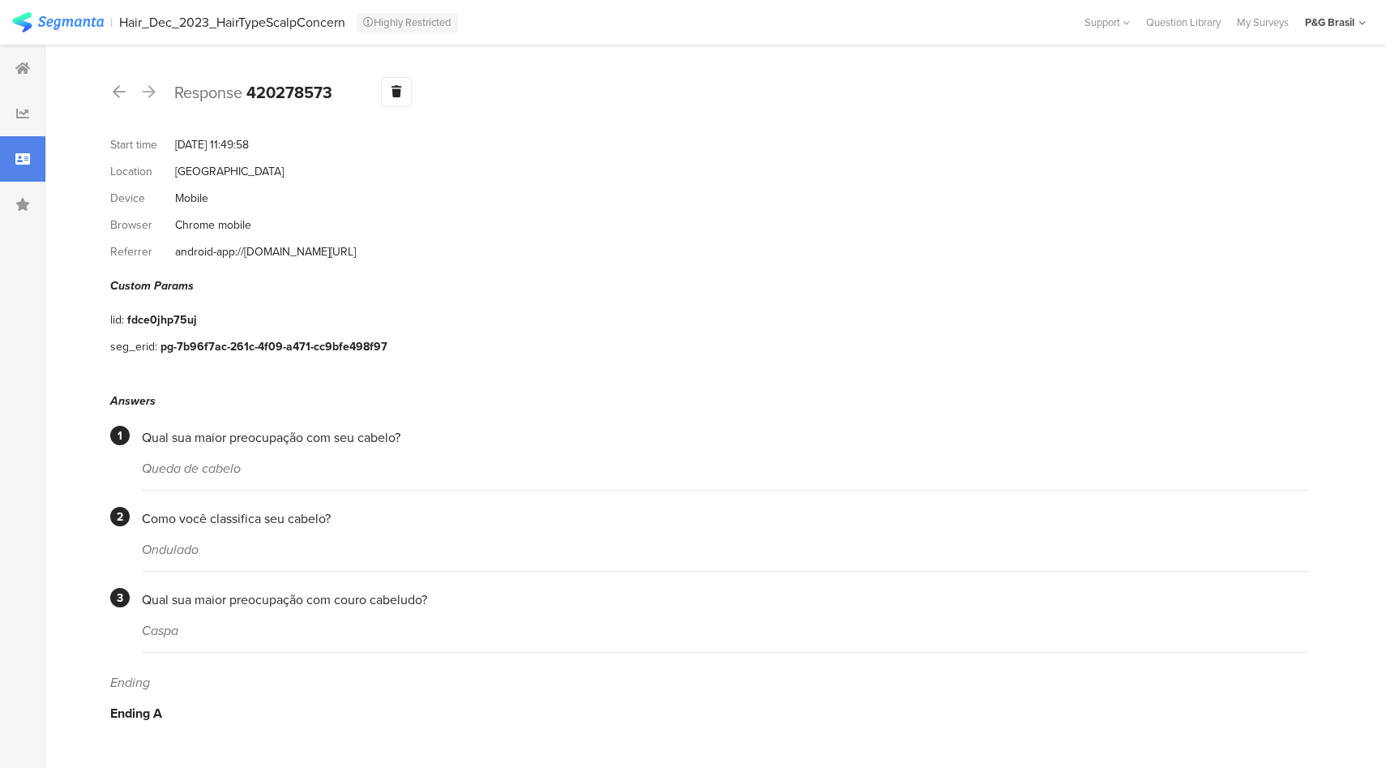
drag, startPoint x: 244, startPoint y: 462, endPoint x: 105, endPoint y: 465, distance: 138.7
click at [105, 465] on section "Response 420278573 Warning Delete Cancel Start time [DATE] 11:49:58 Location [G…" at bounding box center [709, 406] width 1329 height 723
drag, startPoint x: 105, startPoint y: 465, endPoint x: 258, endPoint y: 469, distance: 152.5
click at [237, 467] on section "Response 420278573 Warning Delete Cancel Start time [DATE] 11:49:58 Location [G…" at bounding box center [709, 406] width 1329 height 723
click at [272, 469] on section "Queda de cabelo" at bounding box center [725, 469] width 1167 height 44
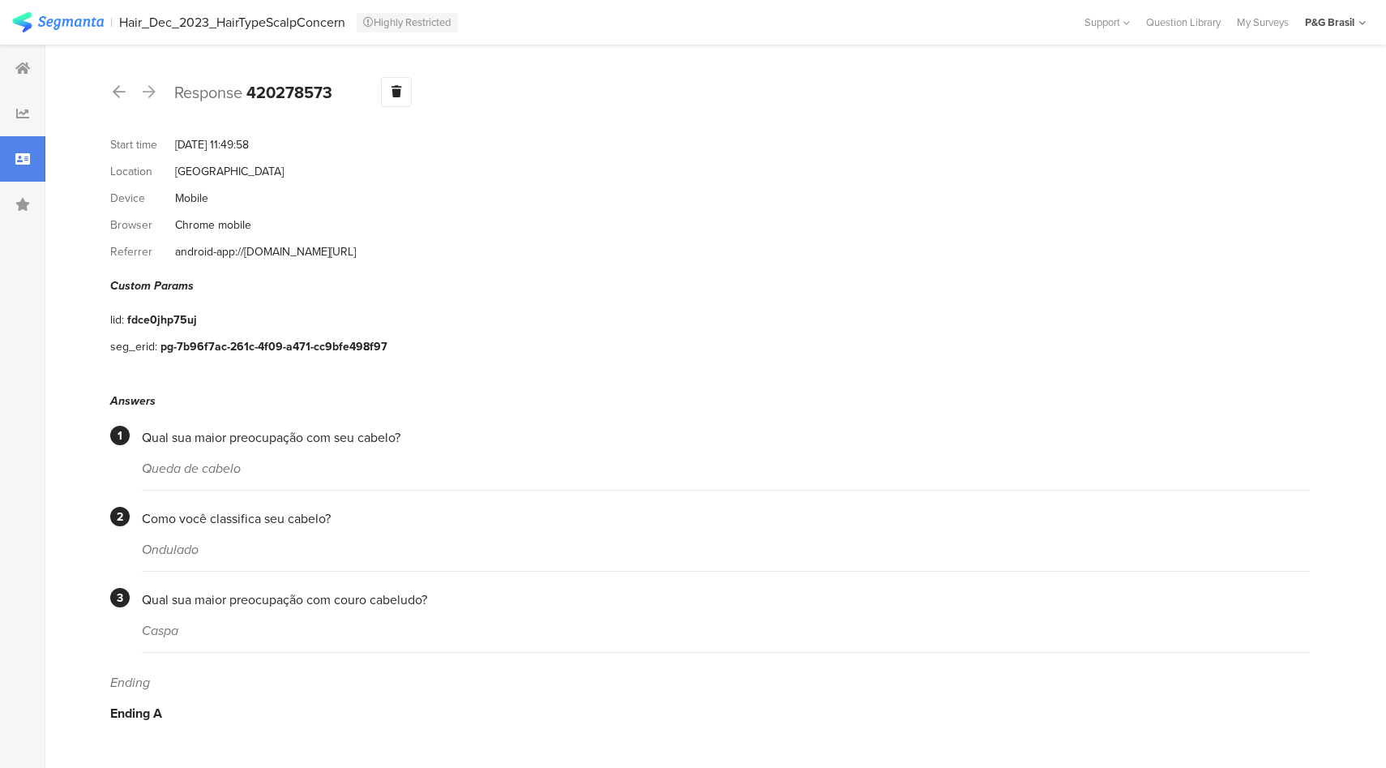
drag, startPoint x: 251, startPoint y: 465, endPoint x: 131, endPoint y: 466, distance: 120.8
click at [131, 466] on section "1 Qual sua maior preocupação com seu cabelo? Queda de cabelo" at bounding box center [709, 458] width 1199 height 65
copy div "Queda de cabelo"
click at [186, 540] on div "Ondulado" at bounding box center [725, 549] width 1167 height 19
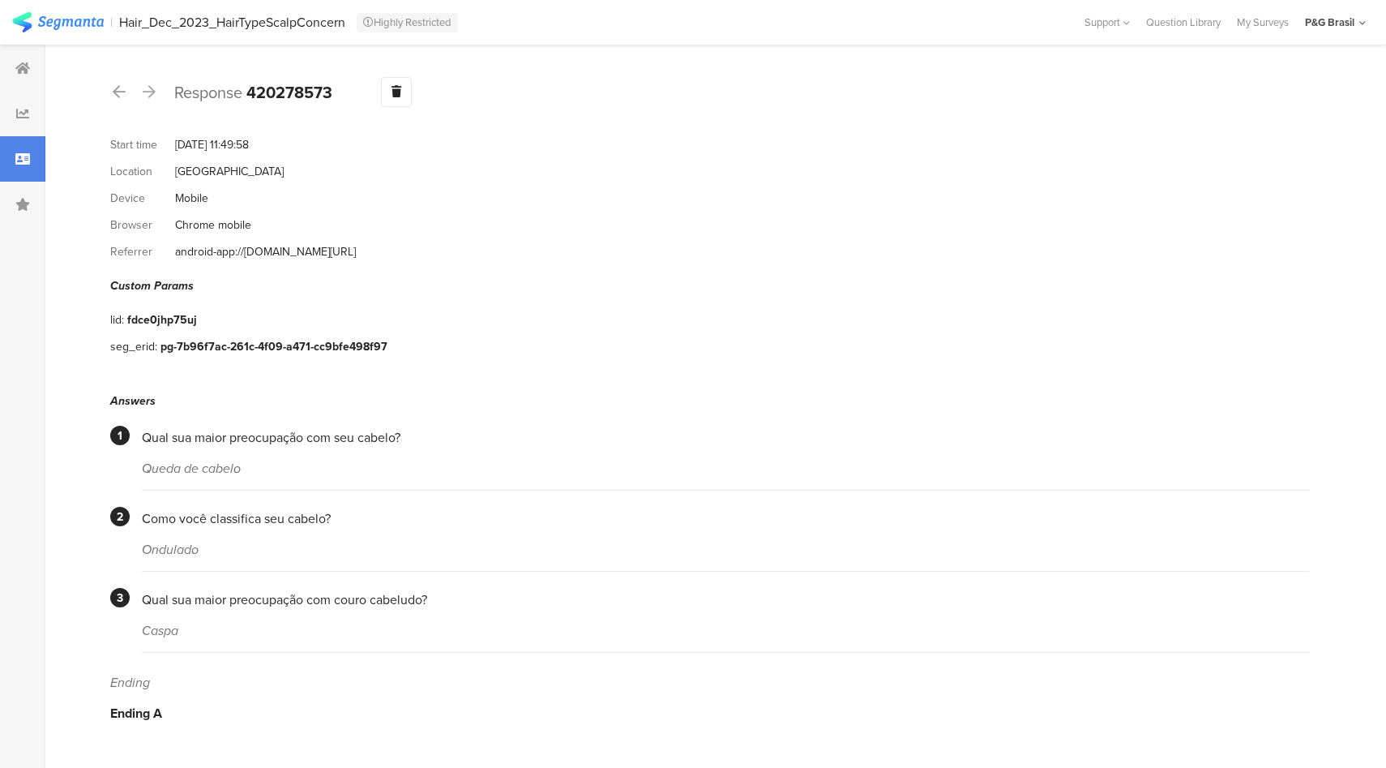
copy div "Ondulado"
click at [26, 156] on icon at bounding box center [22, 158] width 15 height 13
